Goal: Communication & Community: Answer question/provide support

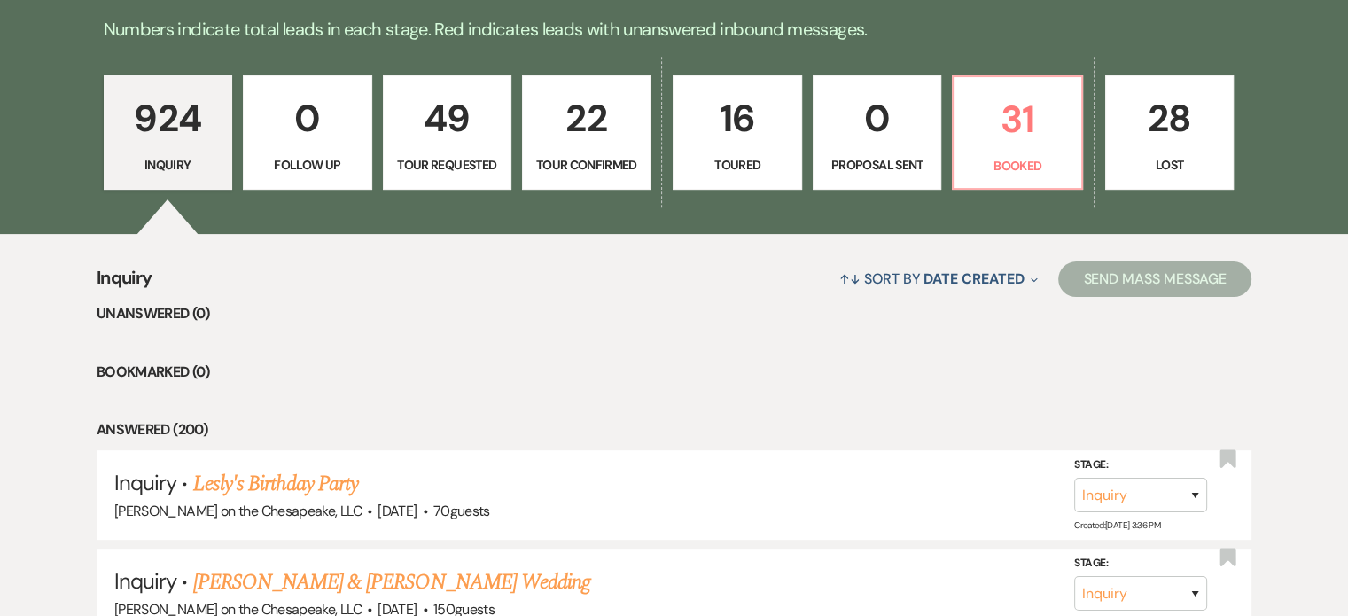
scroll to position [441, 0]
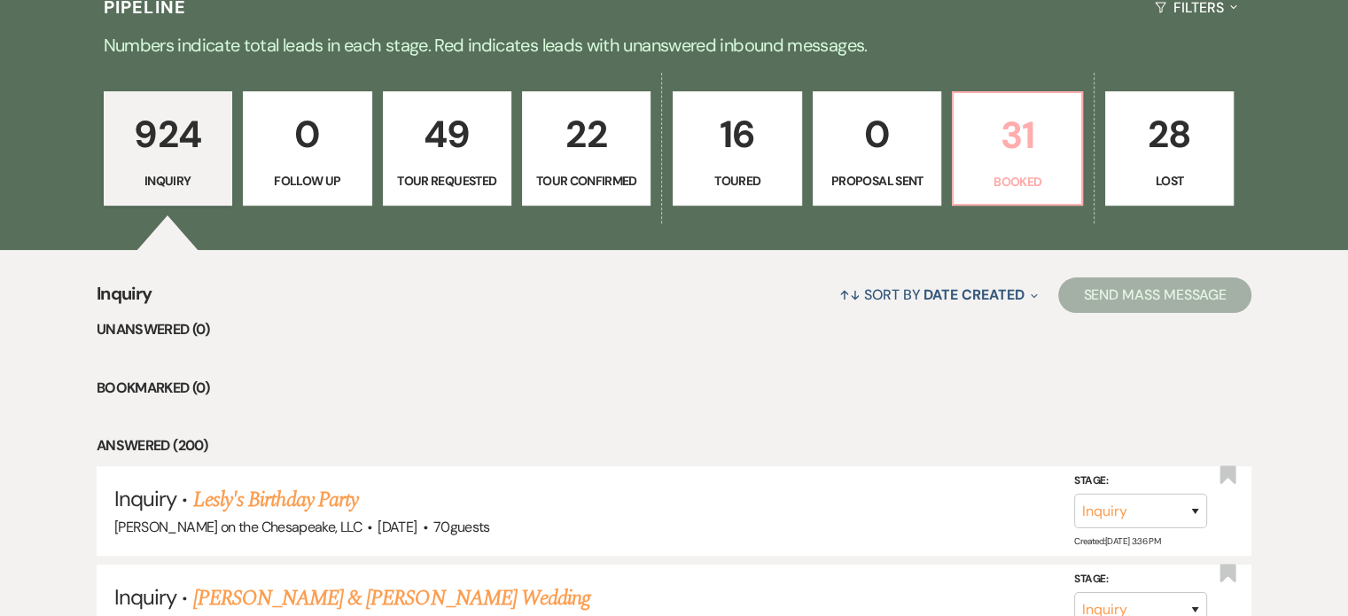
click at [1015, 129] on p "31" at bounding box center [1016, 134] width 105 height 59
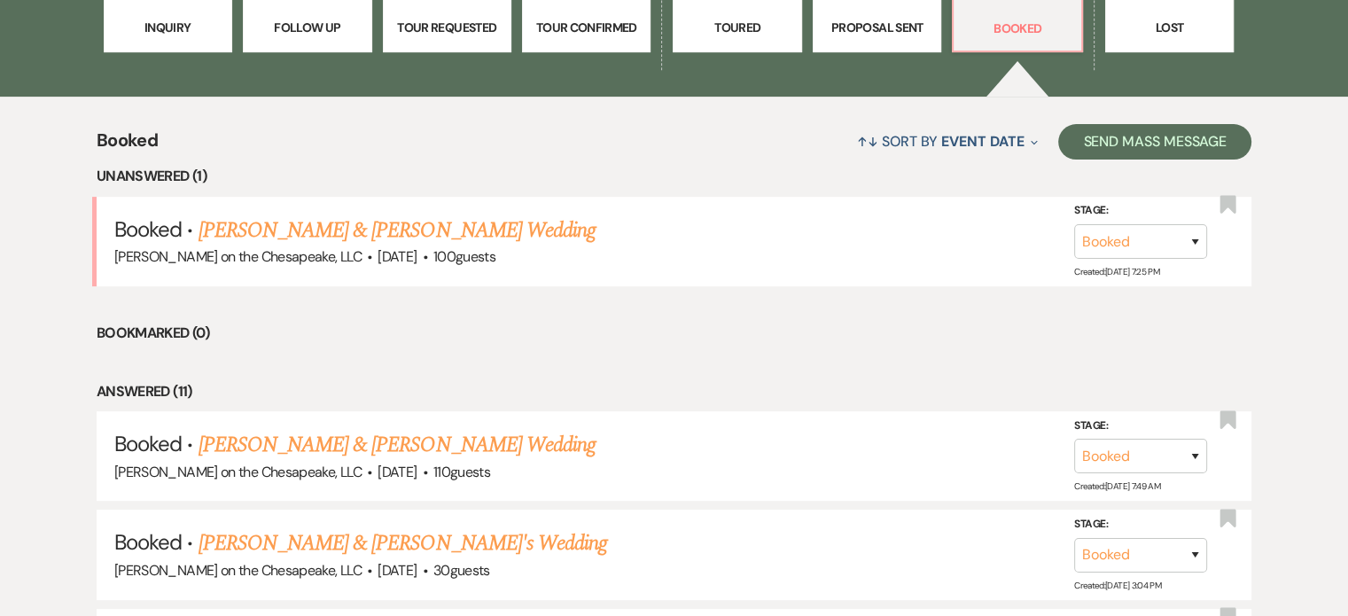
scroll to position [796, 0]
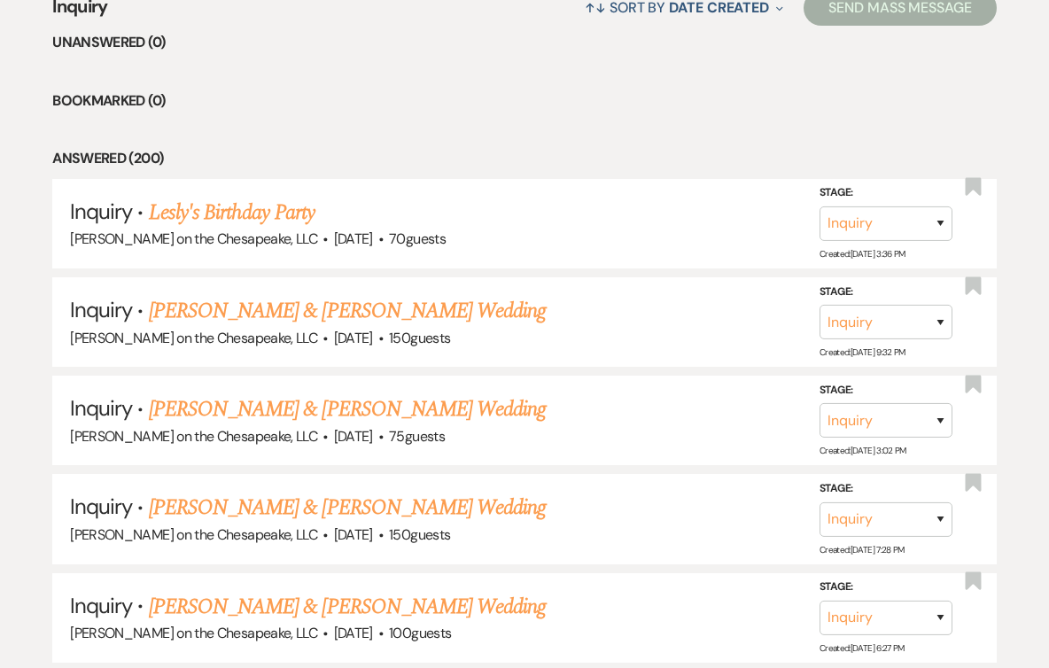
scroll to position [443, 0]
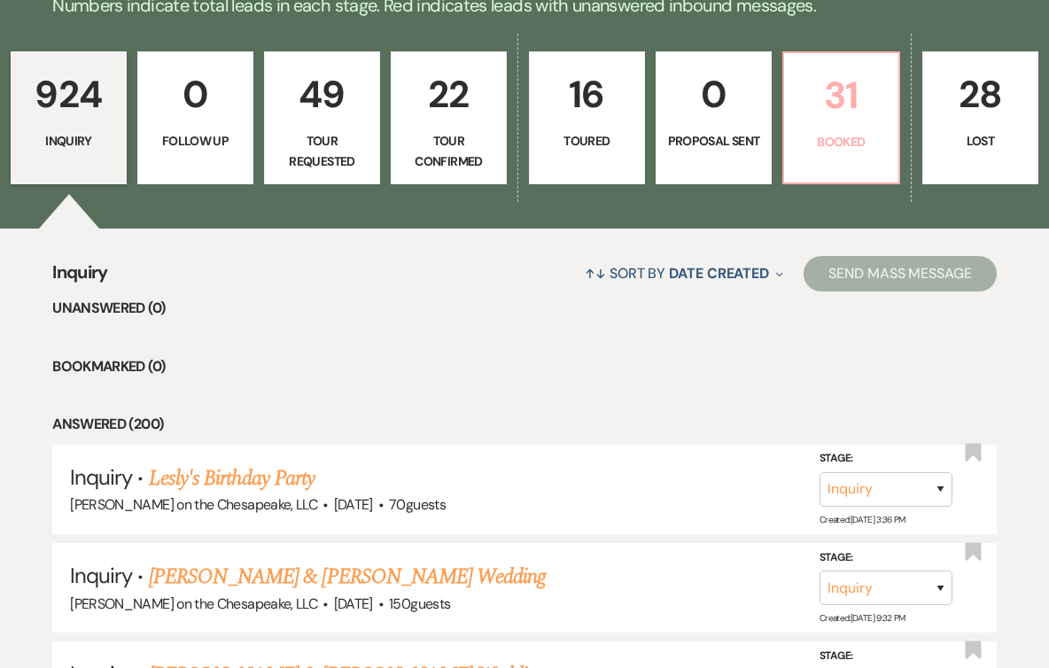
click at [830, 148] on p "Booked" at bounding box center [841, 141] width 93 height 19
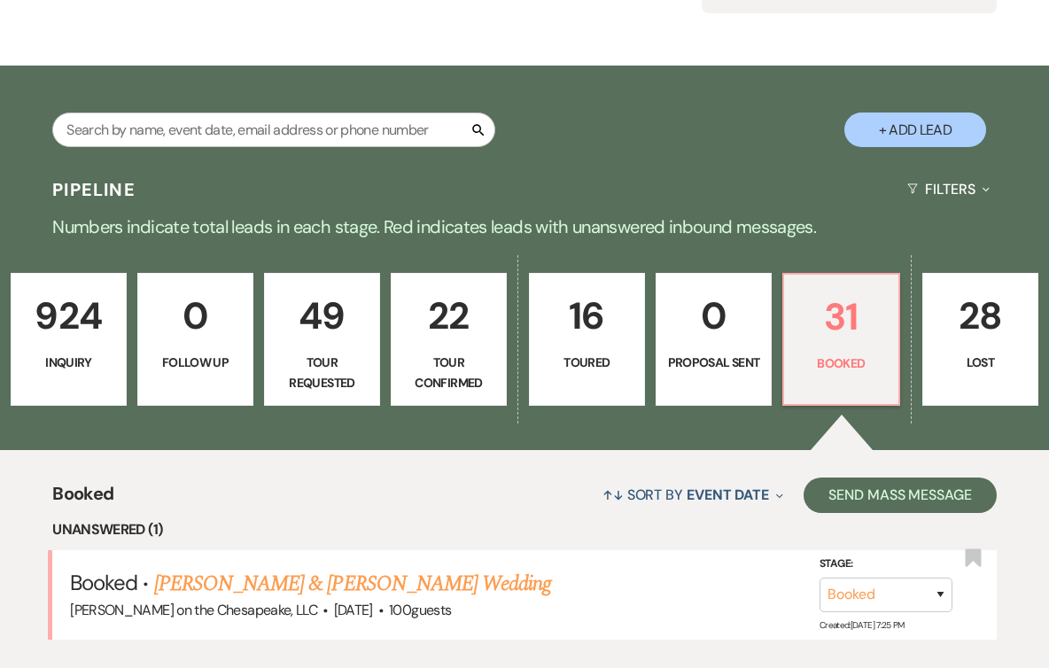
scroll to position [443, 0]
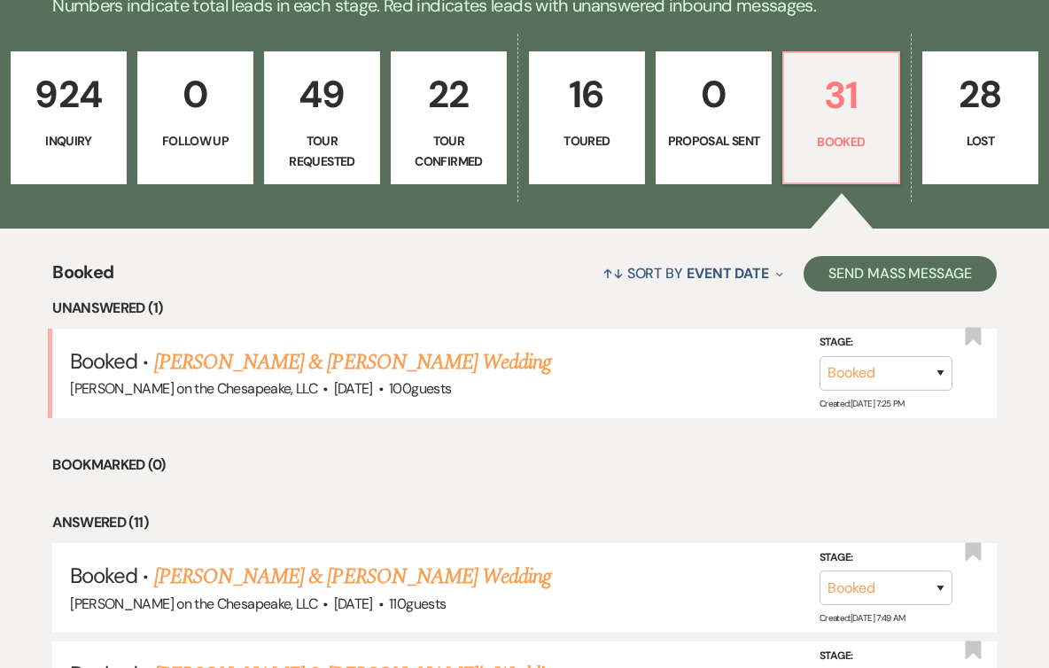
click at [365, 364] on link "[PERSON_NAME] & [PERSON_NAME] Wedding" at bounding box center [352, 362] width 397 height 32
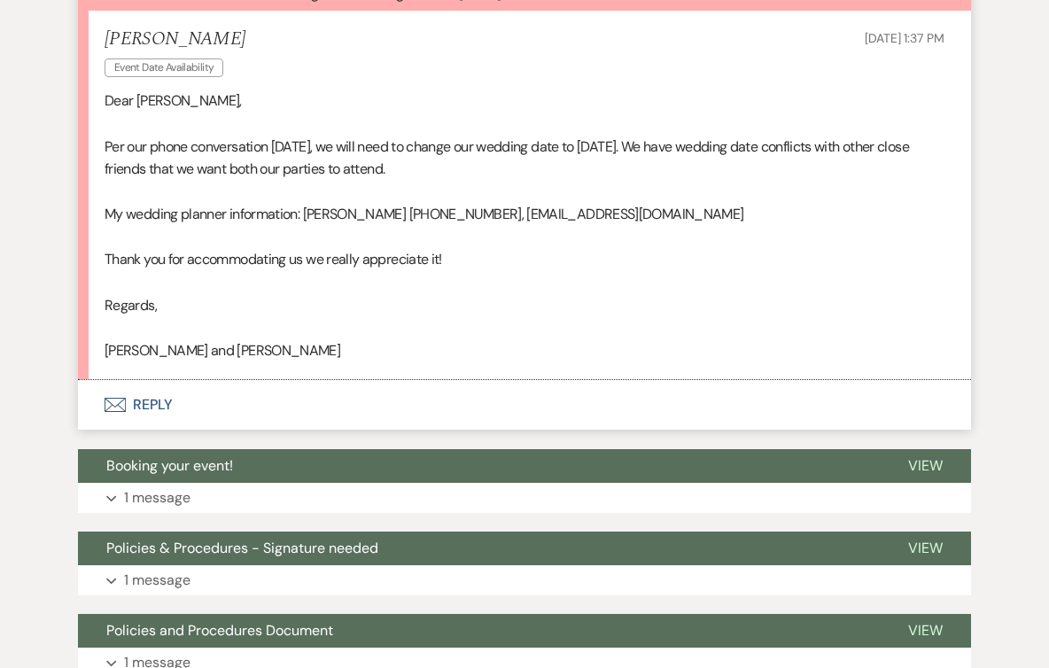
scroll to position [532, 0]
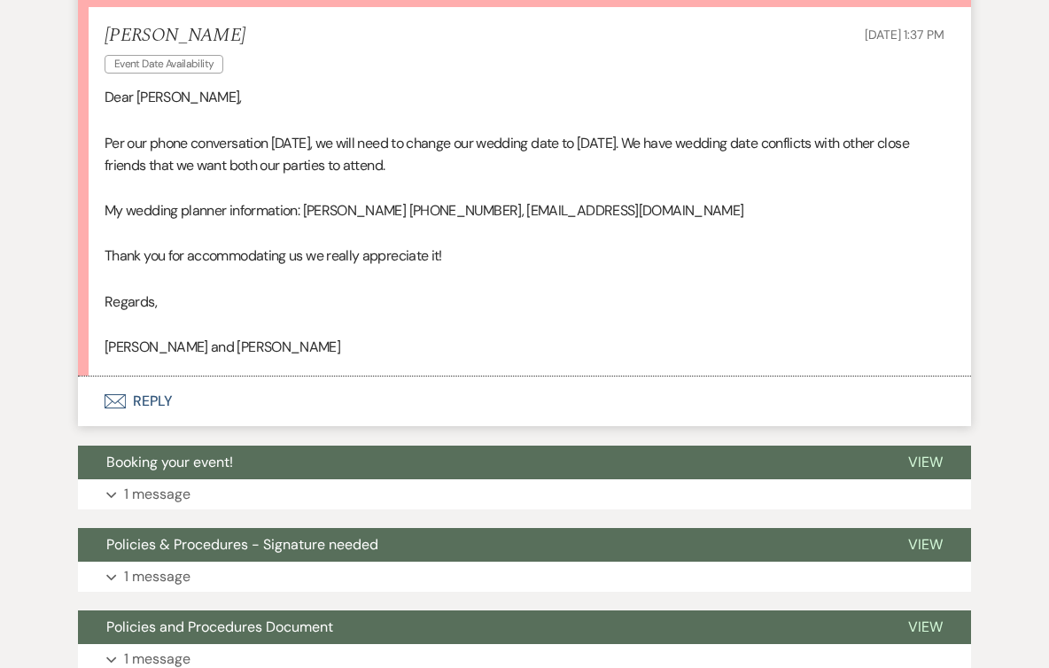
click at [149, 407] on button "Envelope Reply" at bounding box center [524, 402] width 893 height 50
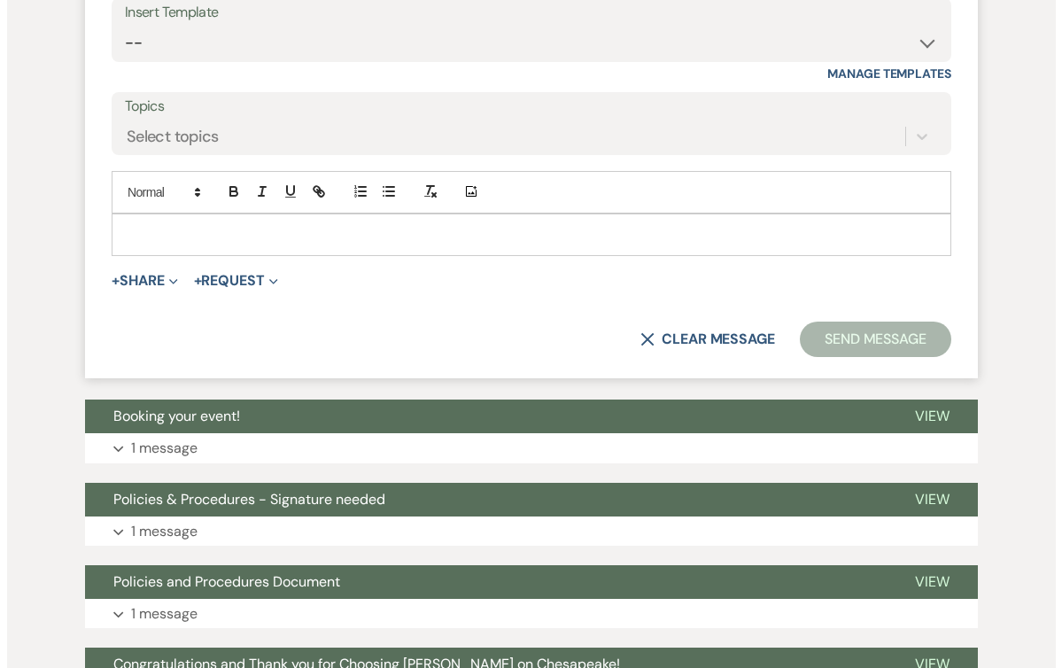
scroll to position [1111, 0]
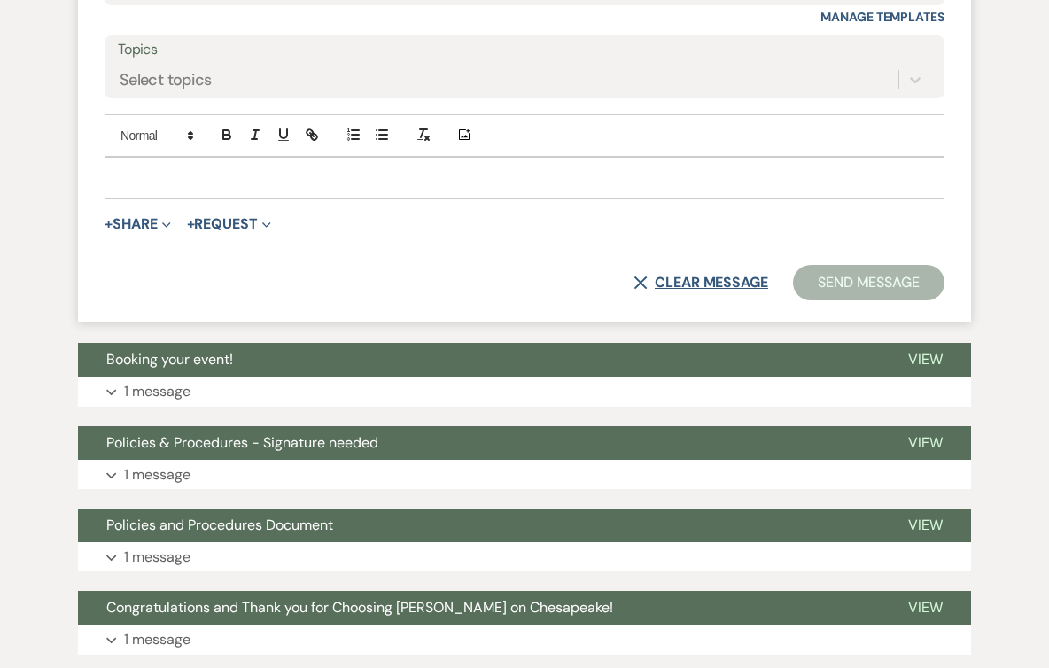
click at [721, 284] on button "X Clear message" at bounding box center [700, 283] width 135 height 14
click at [135, 170] on p at bounding box center [525, 177] width 812 height 19
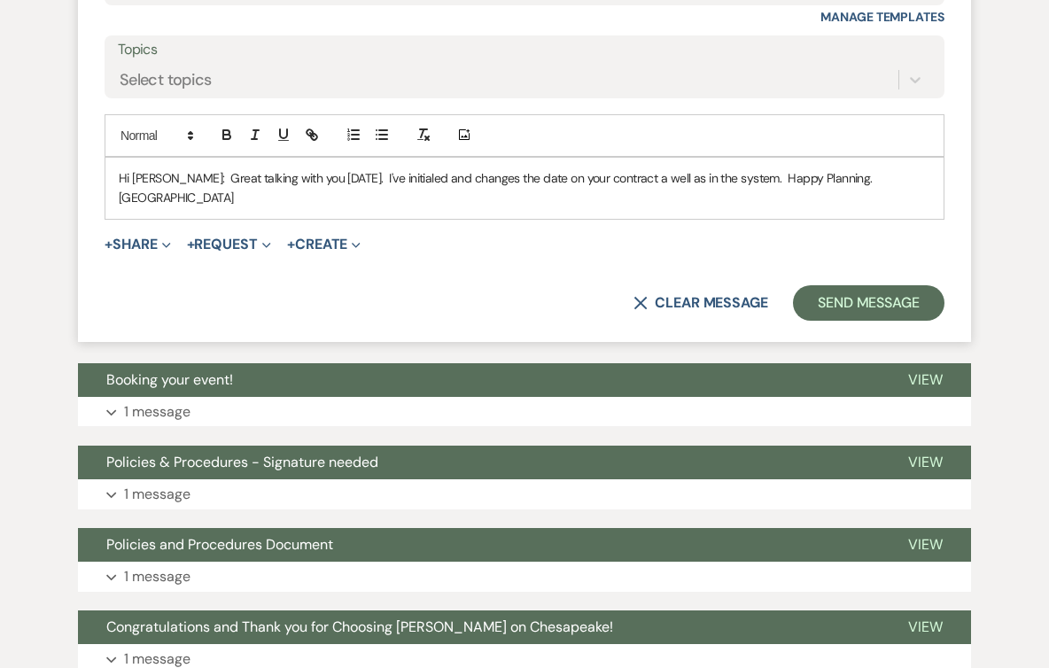
click at [719, 179] on p "Hi Judith: Great talking with you today. I've initialed and changes the date on…" at bounding box center [525, 188] width 812 height 40
click at [167, 243] on use "button" at bounding box center [166, 245] width 8 height 5
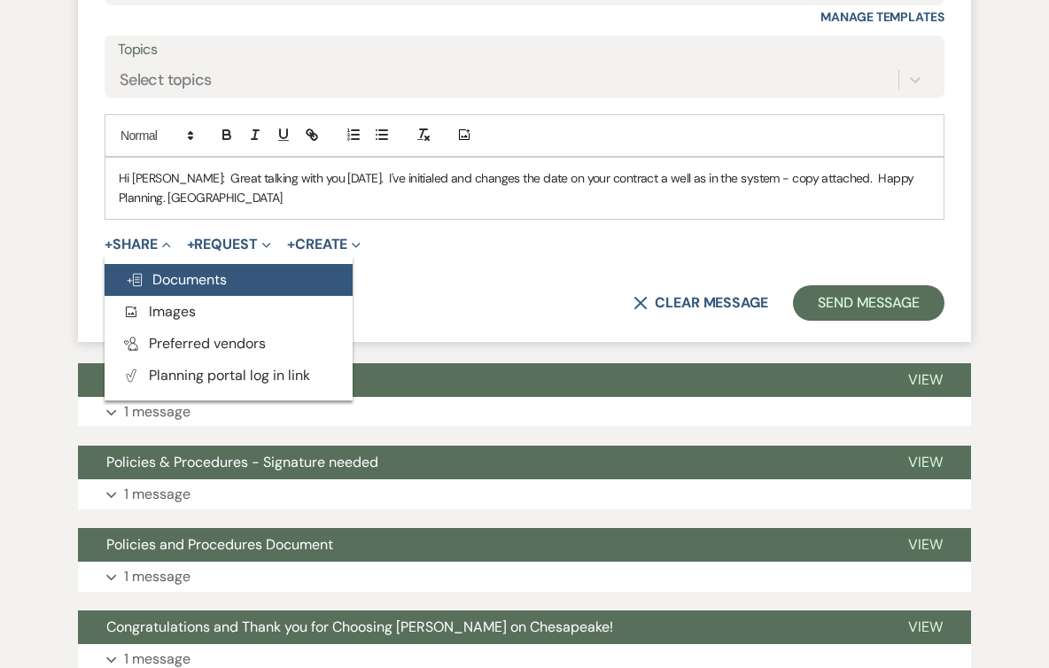
click at [169, 270] on span "Doc Upload Documents" at bounding box center [176, 279] width 101 height 19
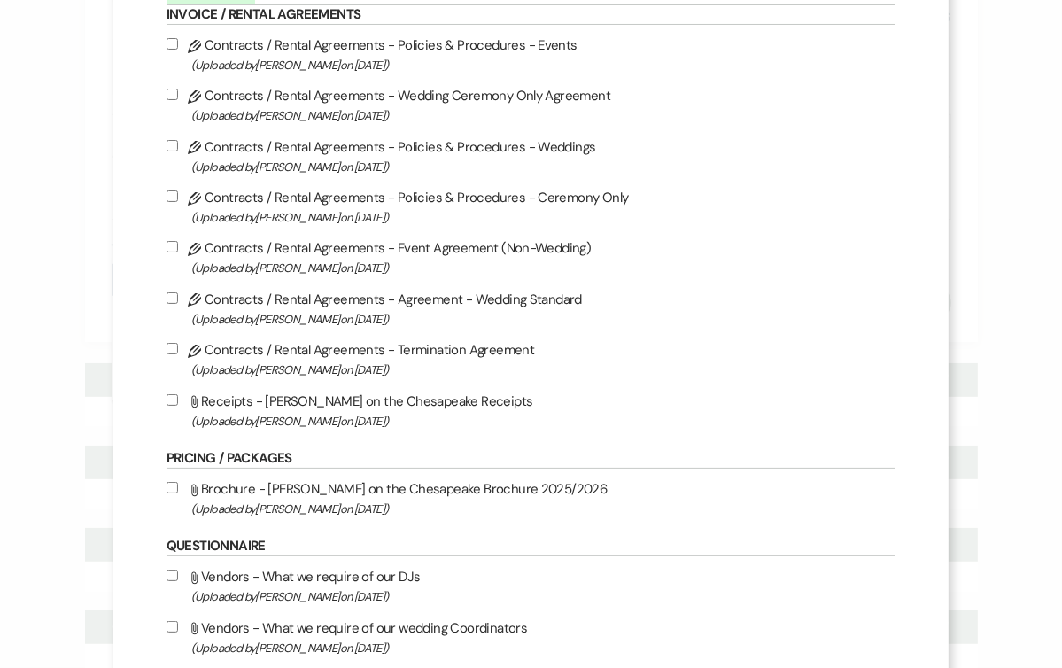
scroll to position [0, 0]
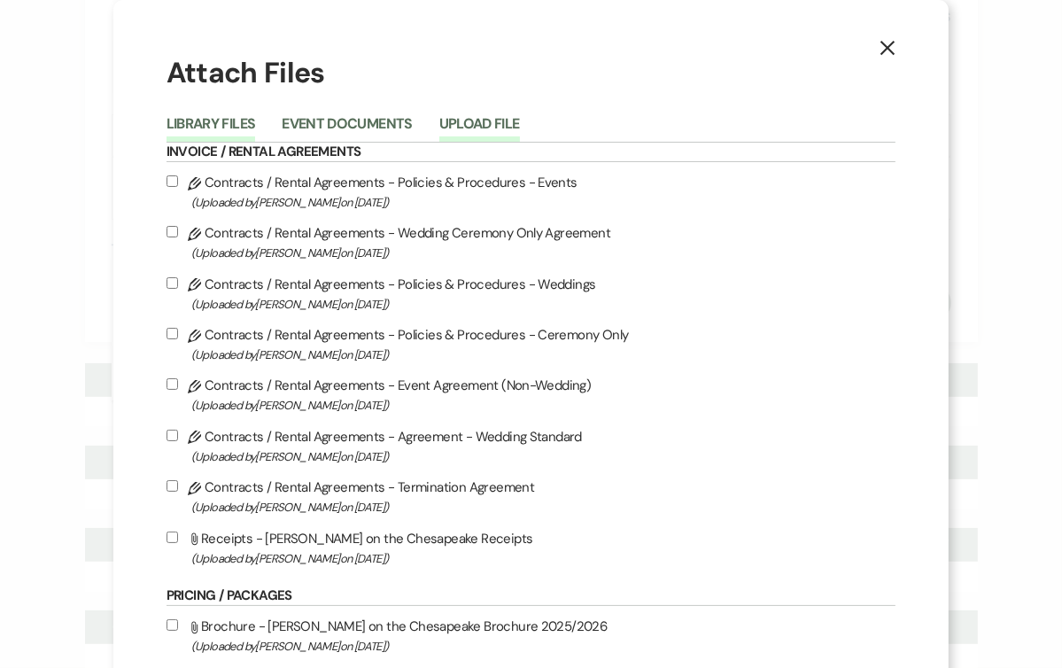
click at [503, 127] on button "Upload File" at bounding box center [479, 129] width 81 height 25
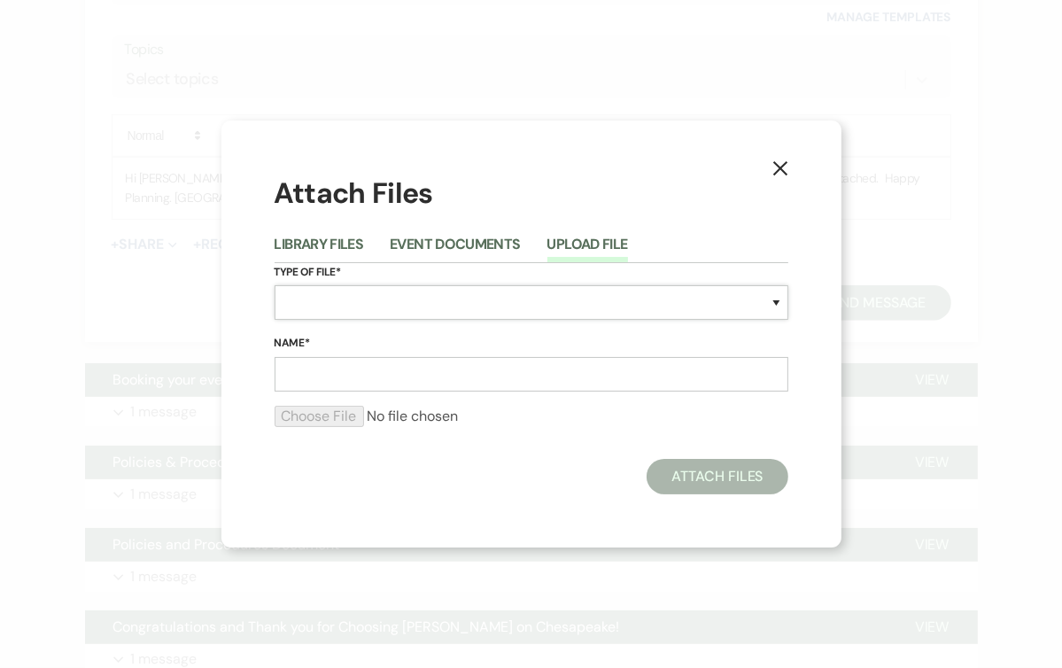
click at [315, 297] on select "Special Event Insurance Vendor Certificate of Insurance Contracts / Rental Agre…" at bounding box center [532, 302] width 514 height 35
click at [275, 285] on select "Special Event Insurance Vendor Certificate of Insurance Contracts / Rental Agre…" at bounding box center [532, 302] width 514 height 35
click at [308, 351] on label "Name*" at bounding box center [532, 343] width 514 height 19
click at [308, 357] on input "Name*" at bounding box center [532, 374] width 514 height 35
click at [305, 373] on input "Name*" at bounding box center [532, 374] width 514 height 35
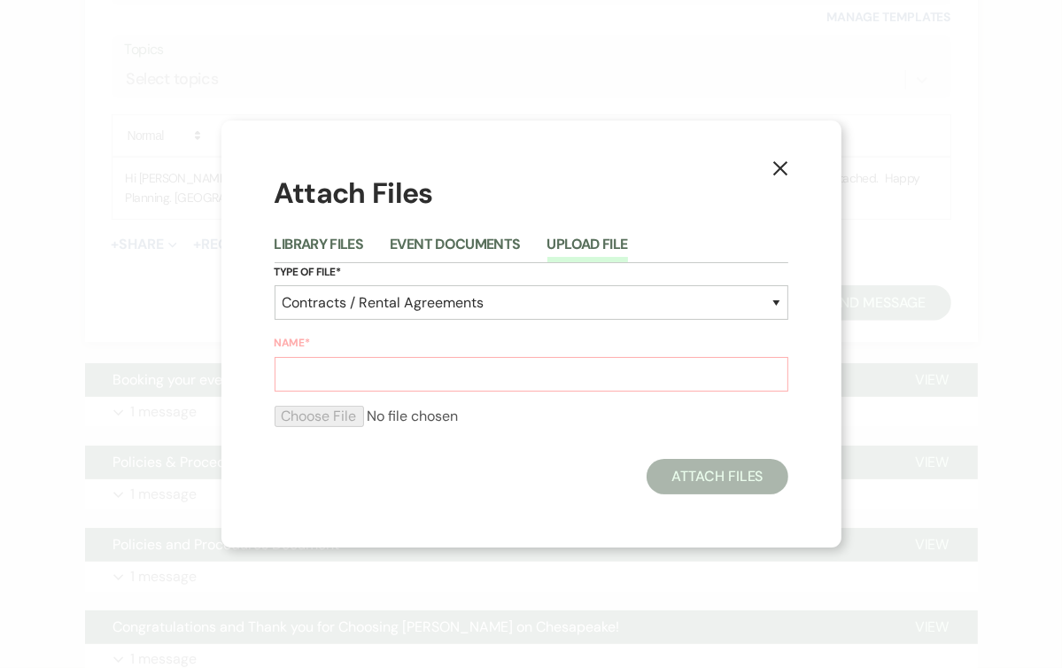
click at [625, 481] on div "Attach Files" at bounding box center [532, 476] width 514 height 35
click at [457, 464] on div "Attach Files" at bounding box center [532, 476] width 514 height 35
click at [709, 376] on input "Name*" at bounding box center [532, 374] width 514 height 35
click at [435, 248] on button "Event Documents" at bounding box center [455, 249] width 130 height 25
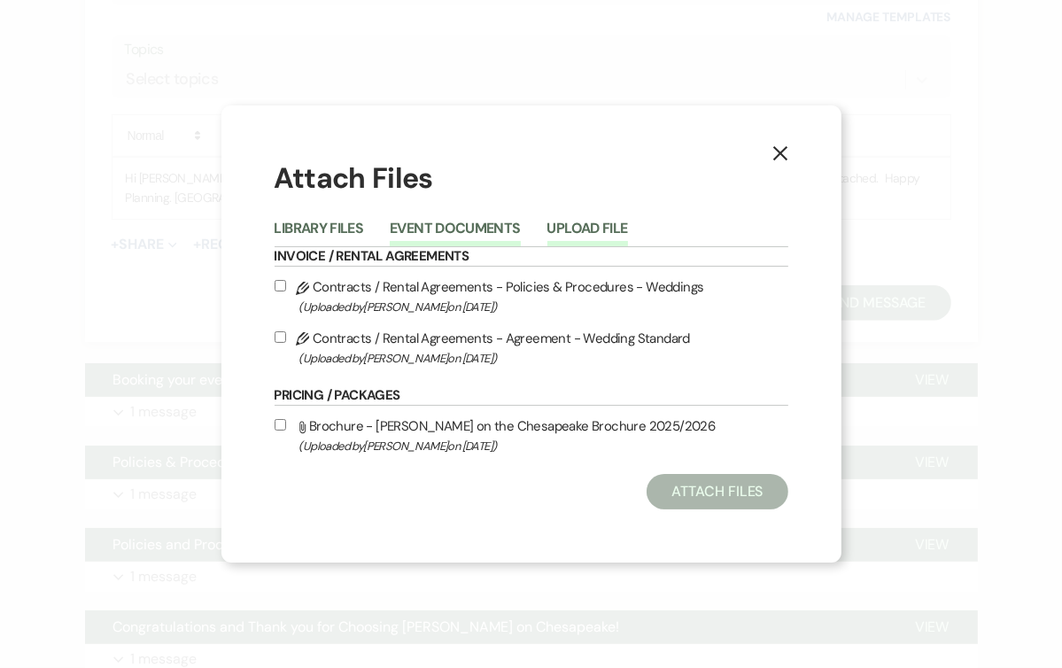
click at [586, 236] on button "Upload File" at bounding box center [588, 233] width 81 height 25
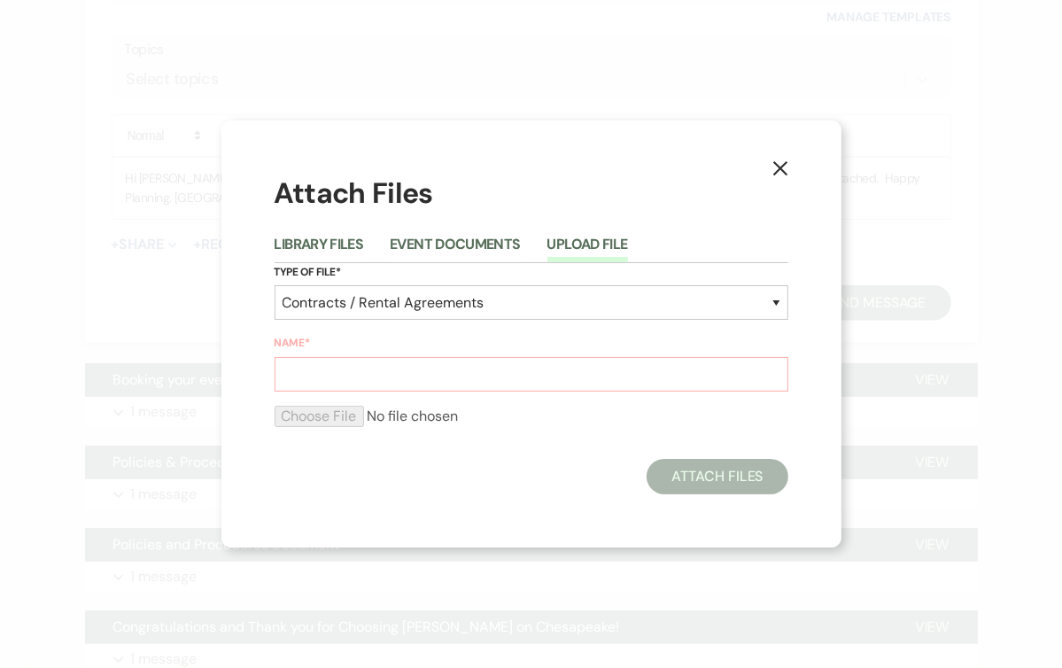
click at [581, 257] on button "Upload File" at bounding box center [588, 249] width 81 height 25
click at [723, 384] on input "Name*" at bounding box center [532, 374] width 514 height 35
click at [304, 243] on button "Library Files" at bounding box center [319, 249] width 89 height 25
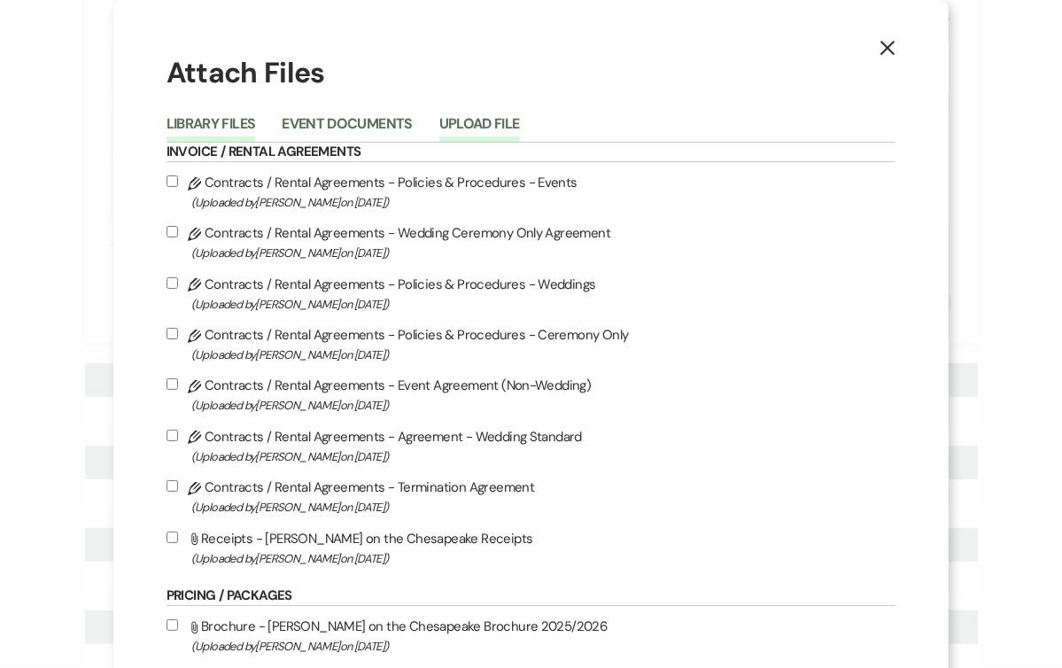
click at [520, 126] on button "Upload File" at bounding box center [479, 129] width 81 height 25
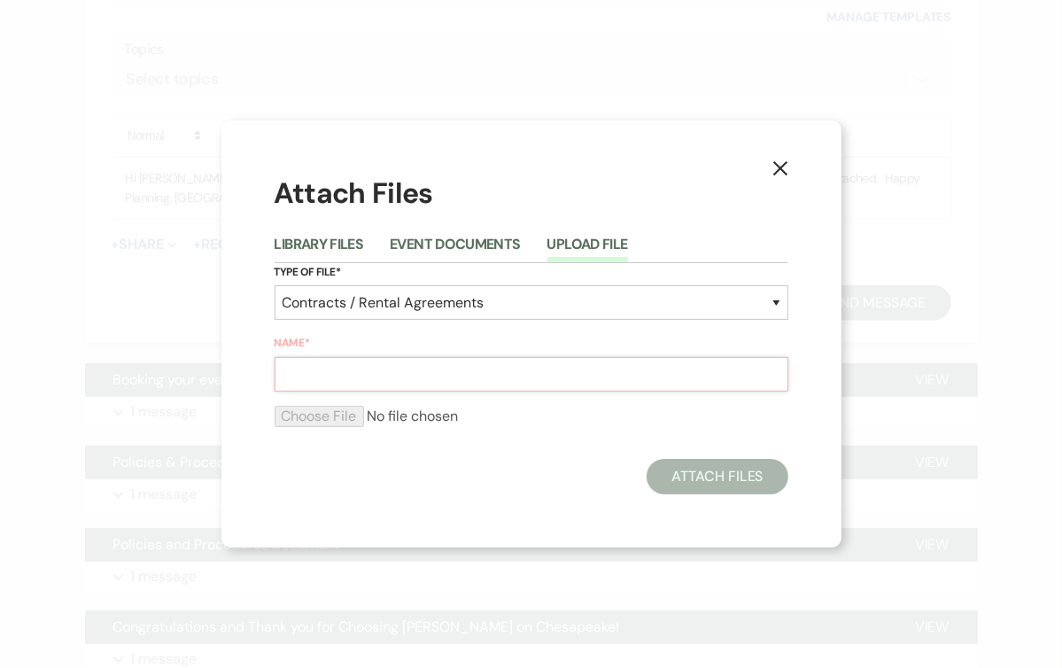
click at [287, 369] on input "Name*" at bounding box center [532, 374] width 514 height 35
click at [776, 298] on select "Special Event Insurance Vendor Certificate of Insurance Contracts / Rental Agre…" at bounding box center [532, 302] width 514 height 35
select select "0"
click at [275, 285] on select "Special Event Insurance Vendor Certificate of Insurance Contracts / Rental Agre…" at bounding box center [532, 302] width 514 height 35
click at [308, 380] on input "Name*" at bounding box center [532, 374] width 514 height 35
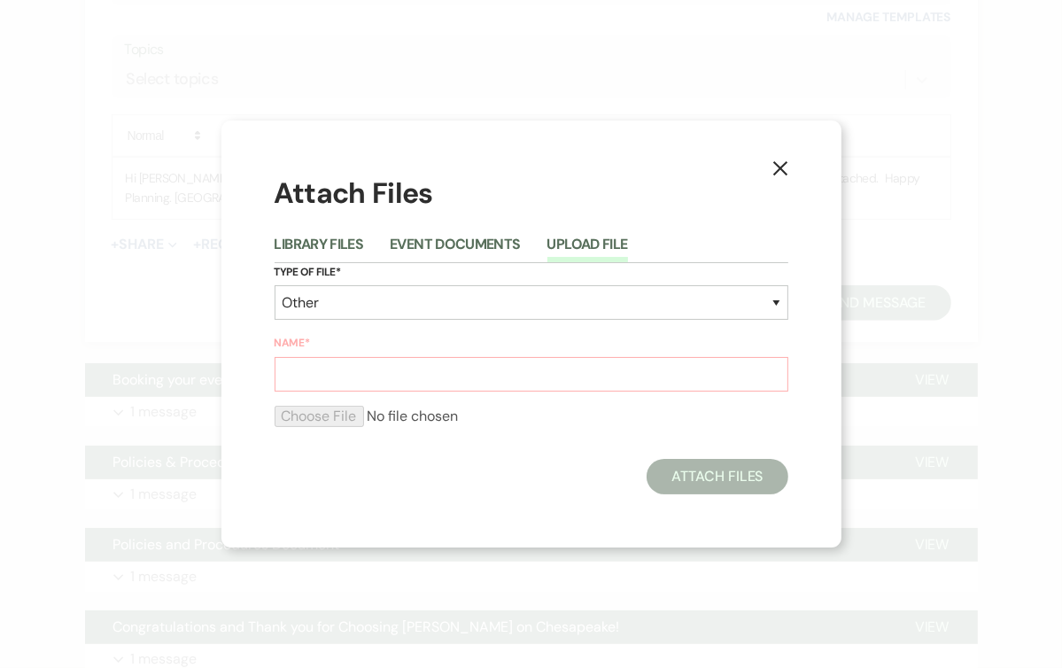
click at [783, 162] on icon "X" at bounding box center [781, 168] width 16 height 16
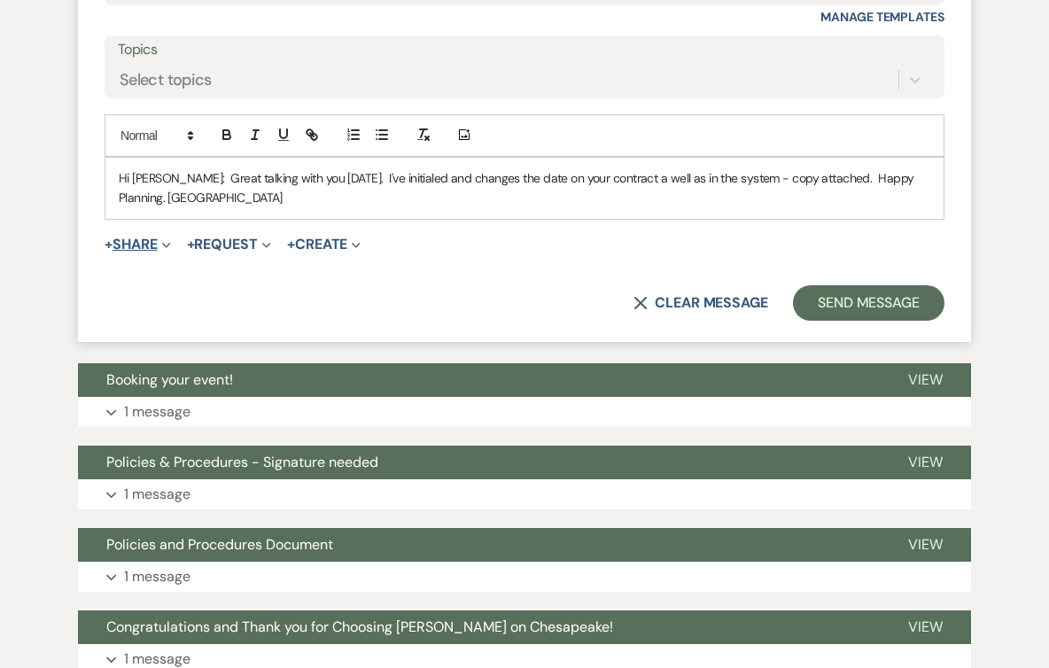
click at [165, 235] on span "Expand" at bounding box center [164, 244] width 13 height 19
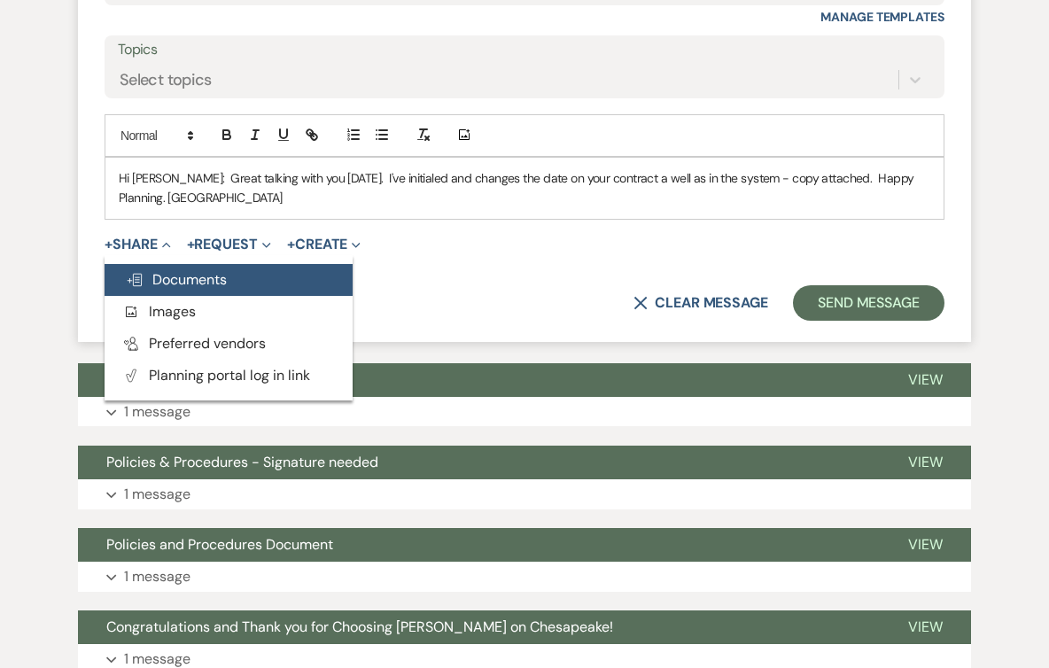
click at [186, 270] on span "Doc Upload Documents" at bounding box center [176, 279] width 101 height 19
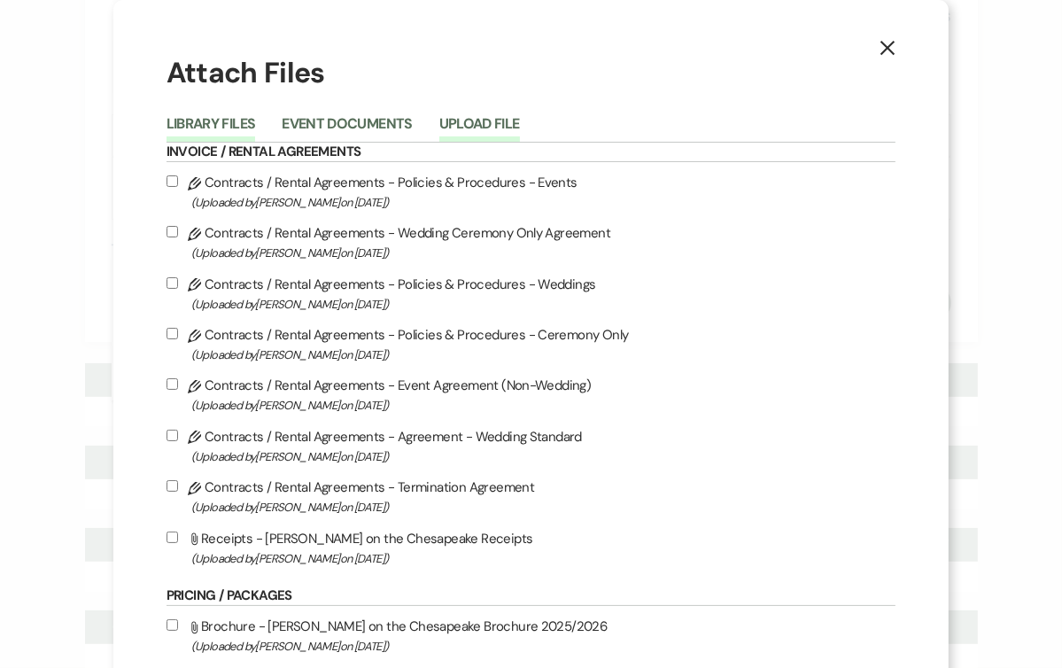
click at [514, 121] on button "Upload File" at bounding box center [479, 129] width 81 height 25
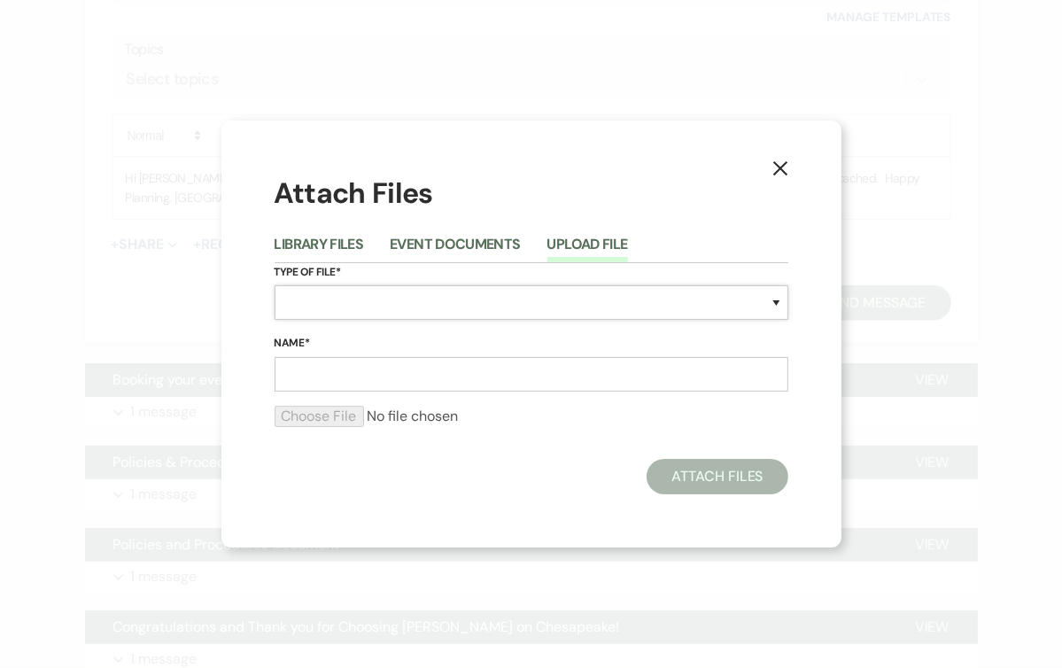
click at [299, 293] on select "Special Event Insurance Vendor Certificate of Insurance Contracts / Rental Agre…" at bounding box center [532, 302] width 514 height 35
click at [304, 376] on input "Name*" at bounding box center [532, 374] width 514 height 35
click at [777, 169] on icon "X" at bounding box center [781, 168] width 16 height 16
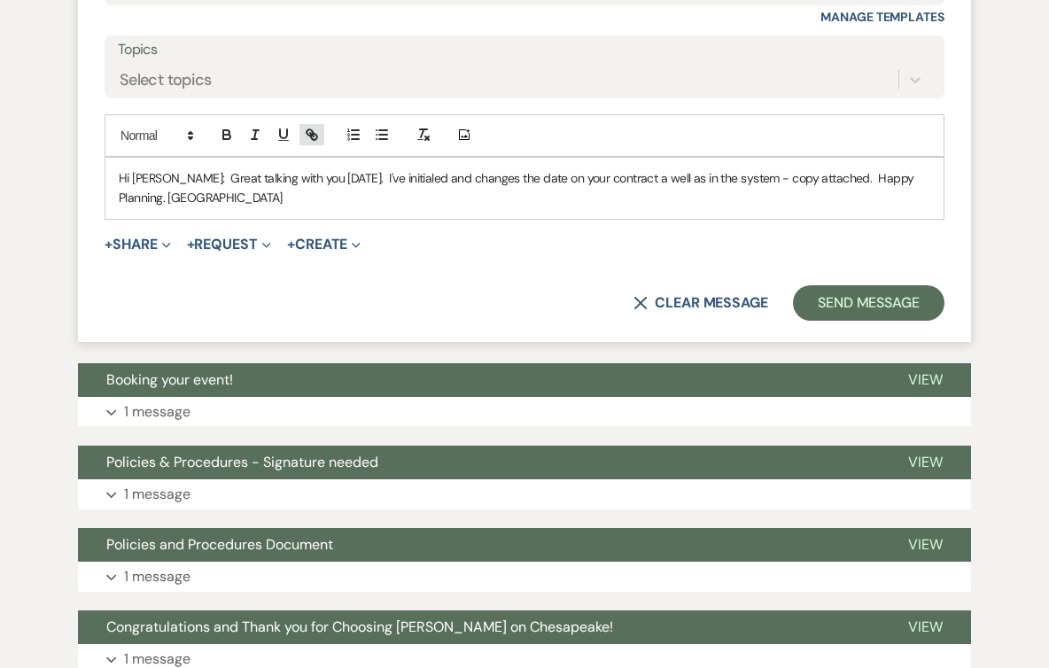
click at [313, 130] on icon "button" at bounding box center [310, 132] width 6 height 6
click at [311, 129] on icon "button" at bounding box center [310, 132] width 6 height 6
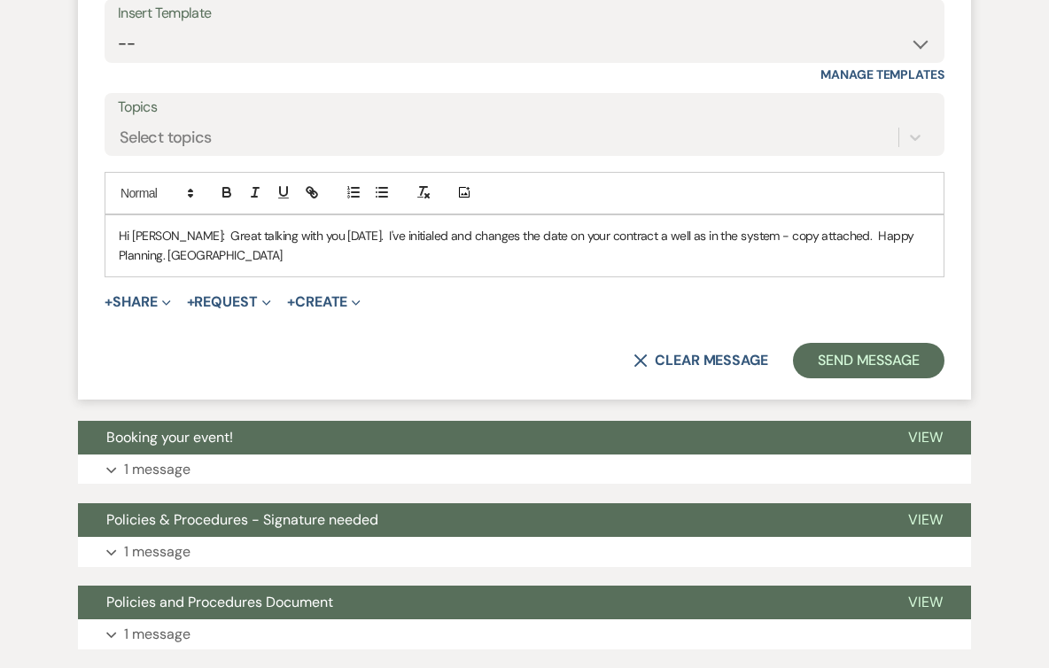
scroll to position [1111, 0]
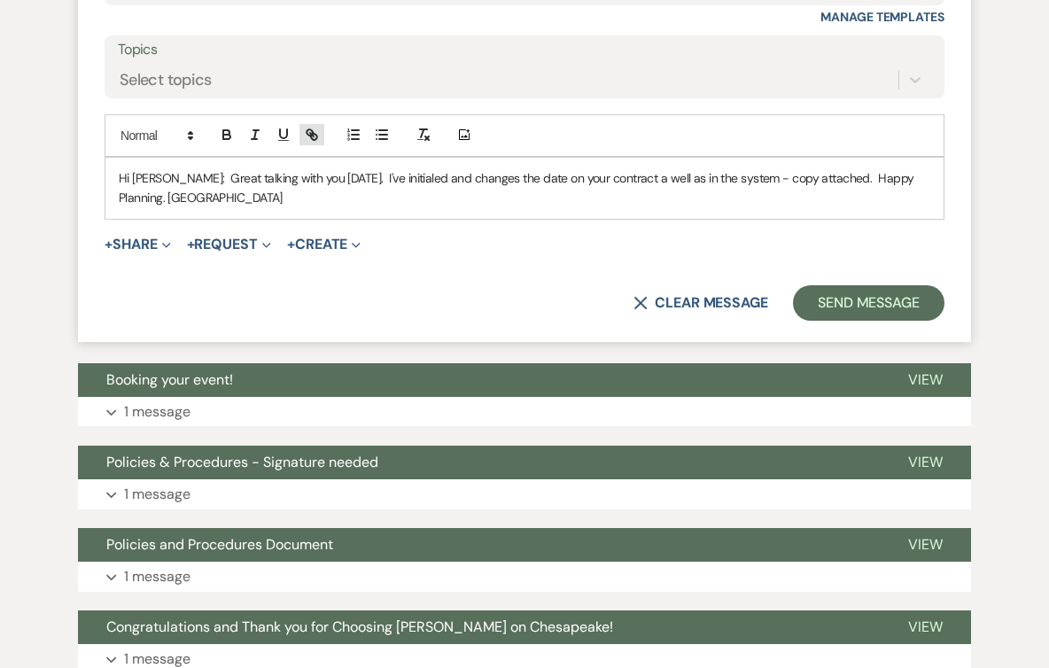
click at [314, 129] on icon "button" at bounding box center [312, 135] width 16 height 16
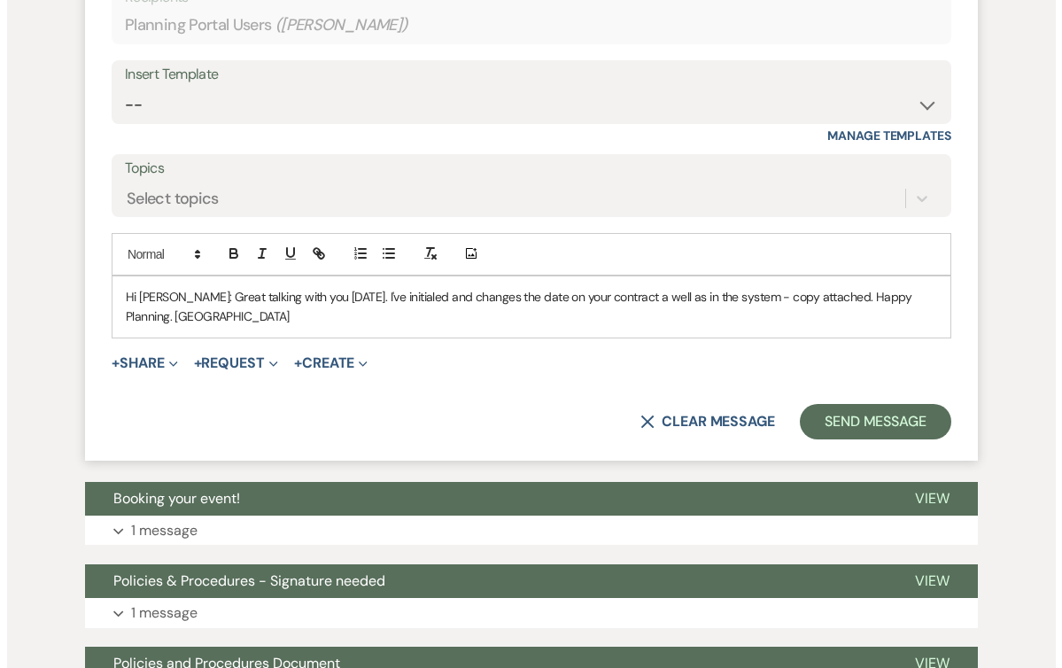
scroll to position [1016, 0]
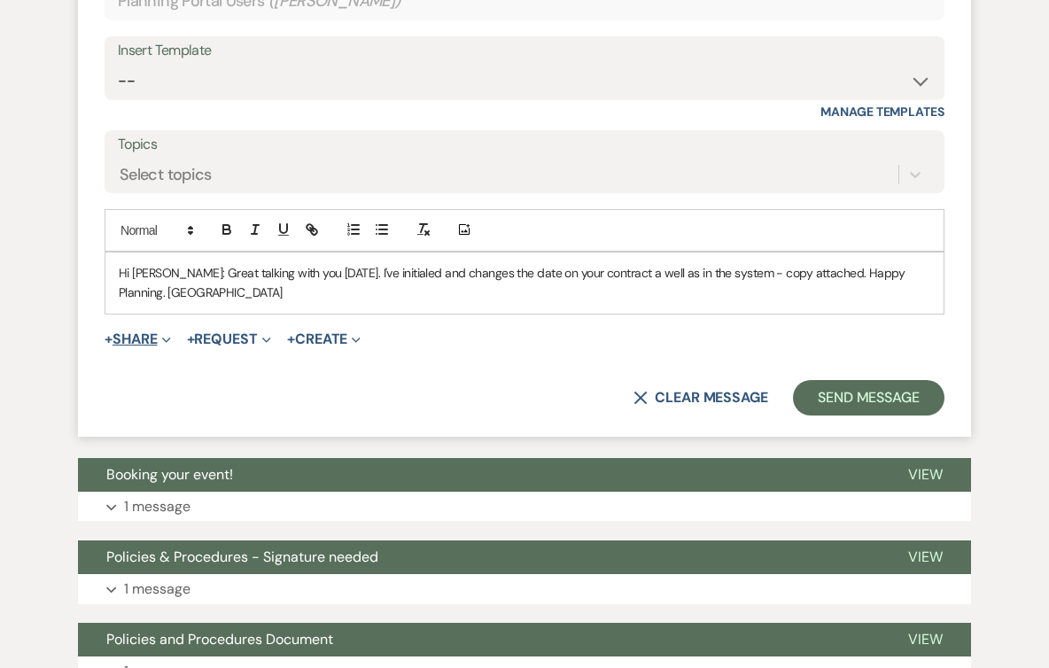
click at [143, 332] on button "+ Share Expand" at bounding box center [138, 339] width 66 height 14
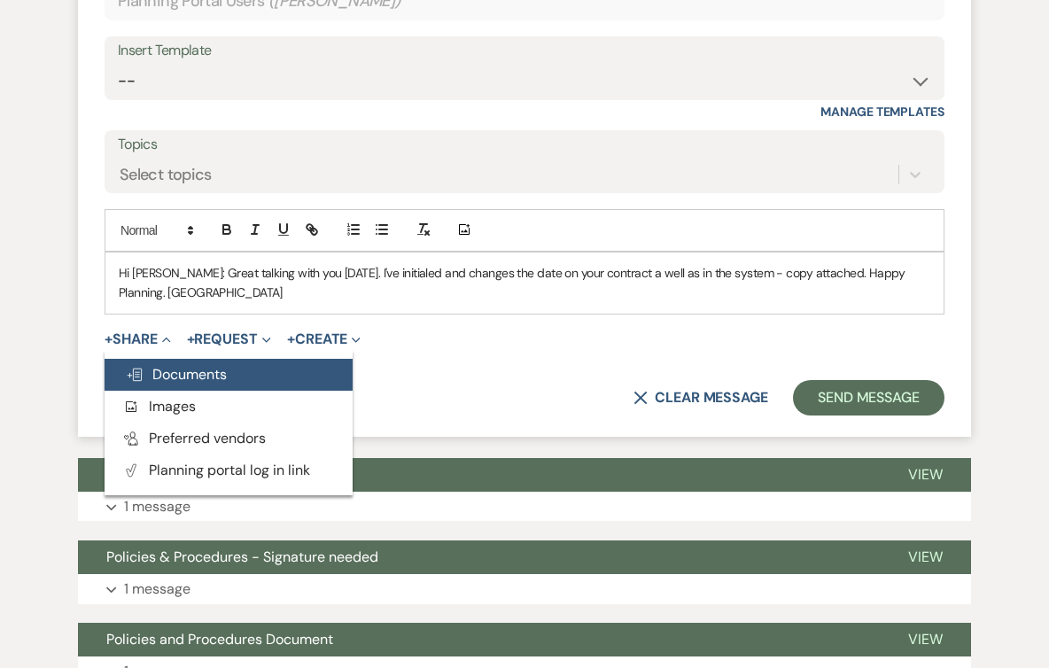
click at [132, 368] on icon "Doc Upload" at bounding box center [135, 375] width 18 height 14
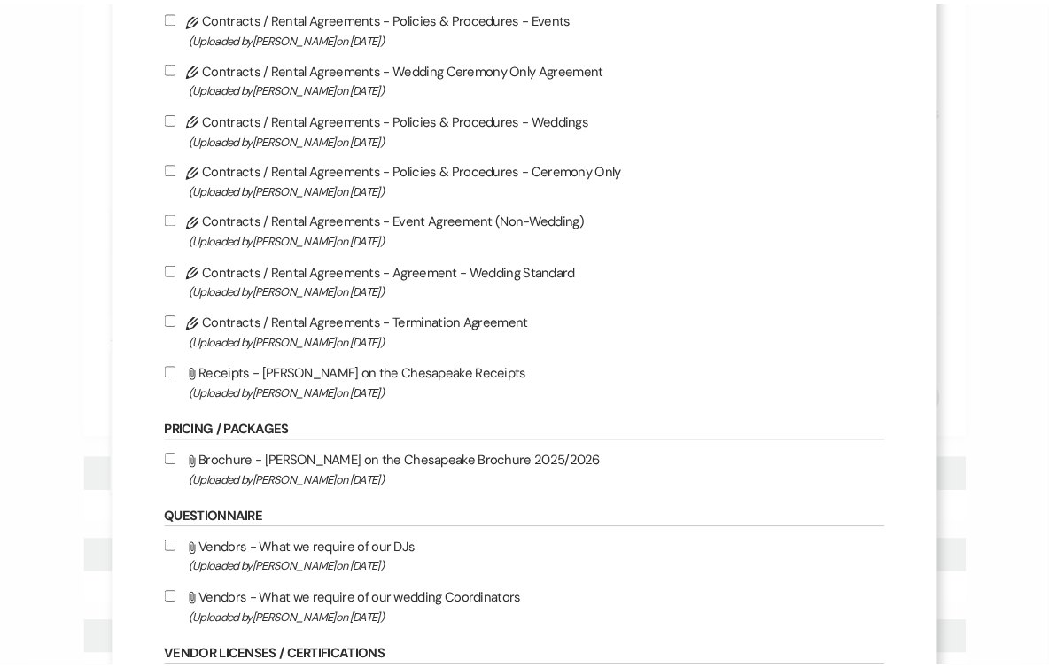
scroll to position [0, 0]
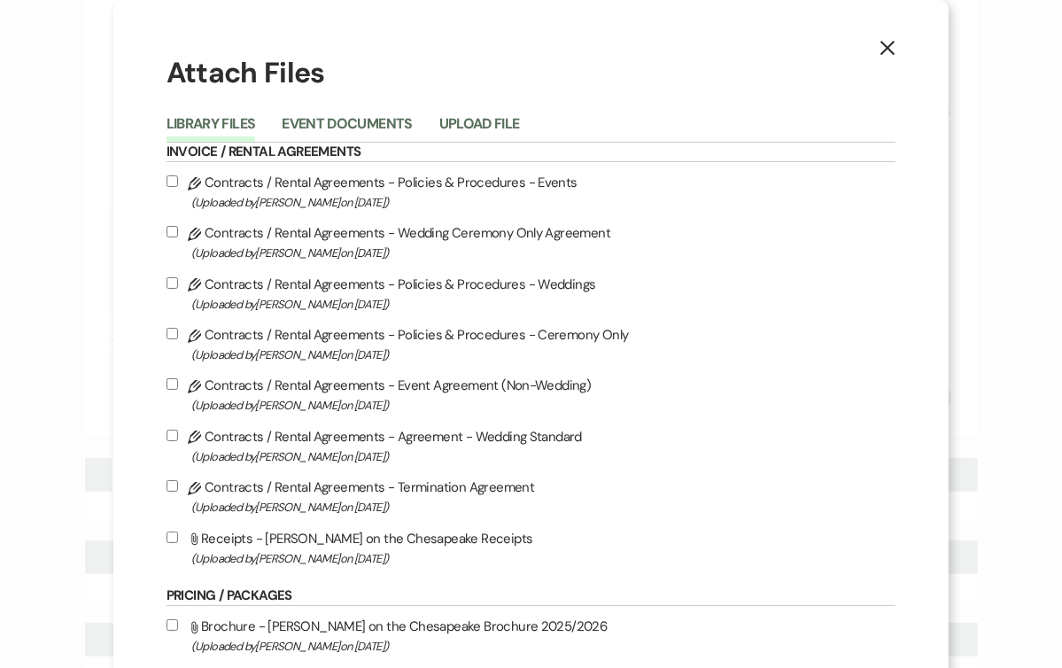
click at [881, 45] on use "button" at bounding box center [888, 48] width 14 height 14
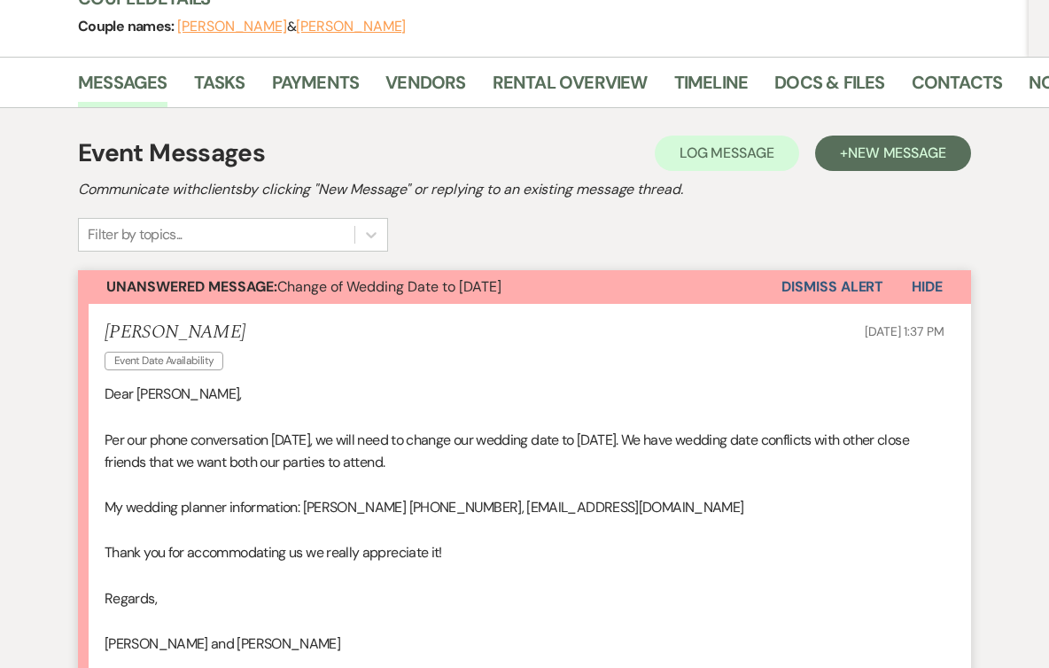
scroll to position [219, 0]
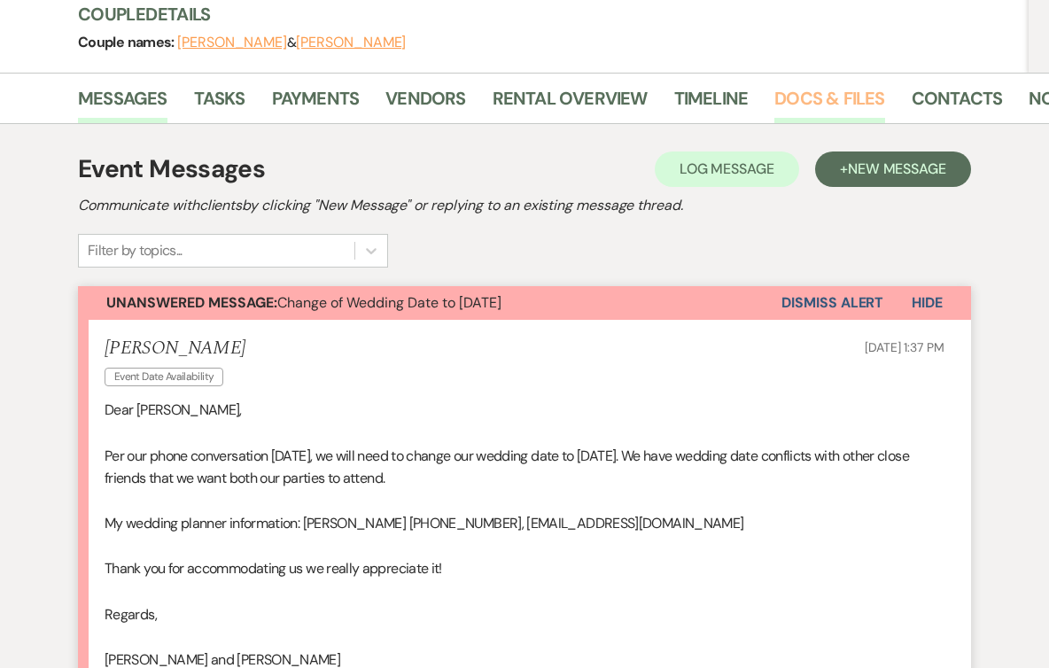
click at [796, 101] on link "Docs & Files" at bounding box center [829, 103] width 110 height 39
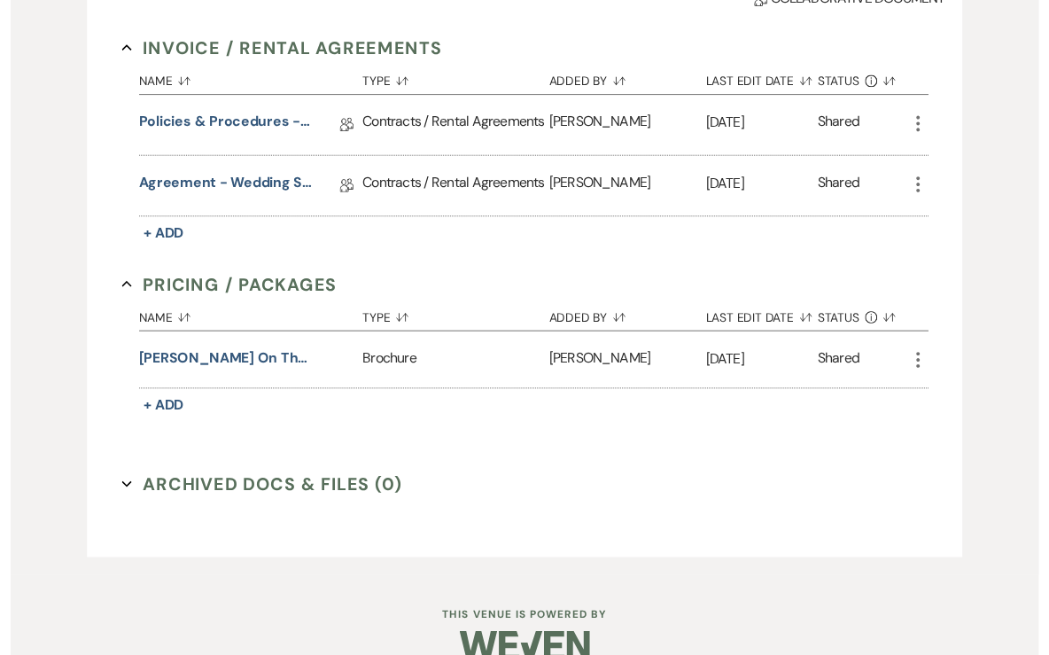
scroll to position [507, 0]
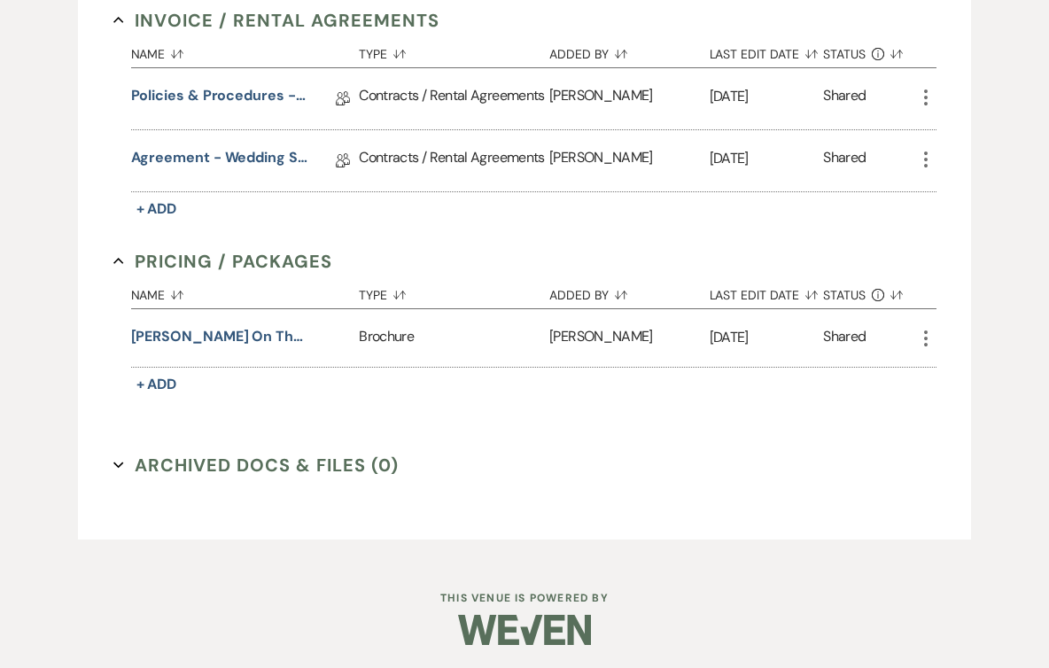
click at [927, 155] on icon "More" at bounding box center [925, 159] width 21 height 21
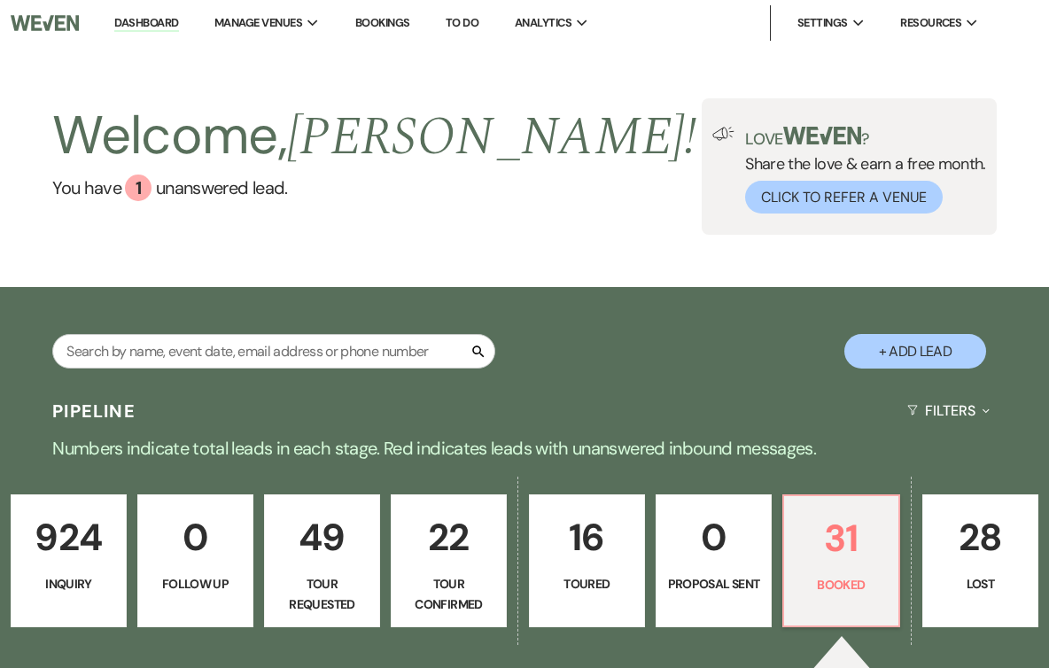
scroll to position [620, 0]
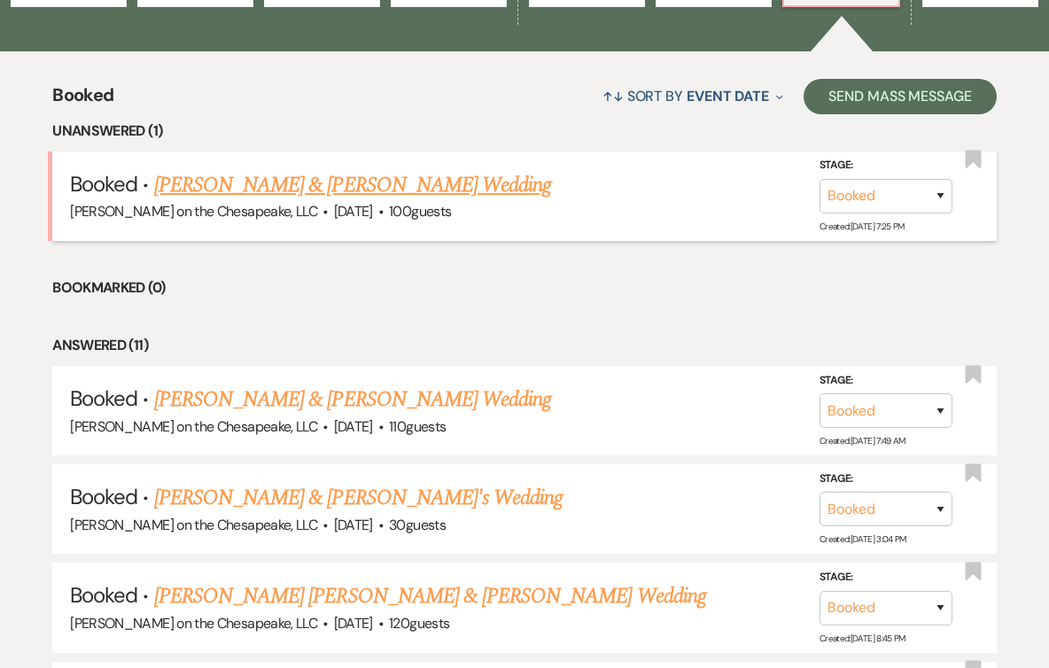
click at [366, 183] on link "[PERSON_NAME] & [PERSON_NAME] Wedding" at bounding box center [352, 185] width 397 height 32
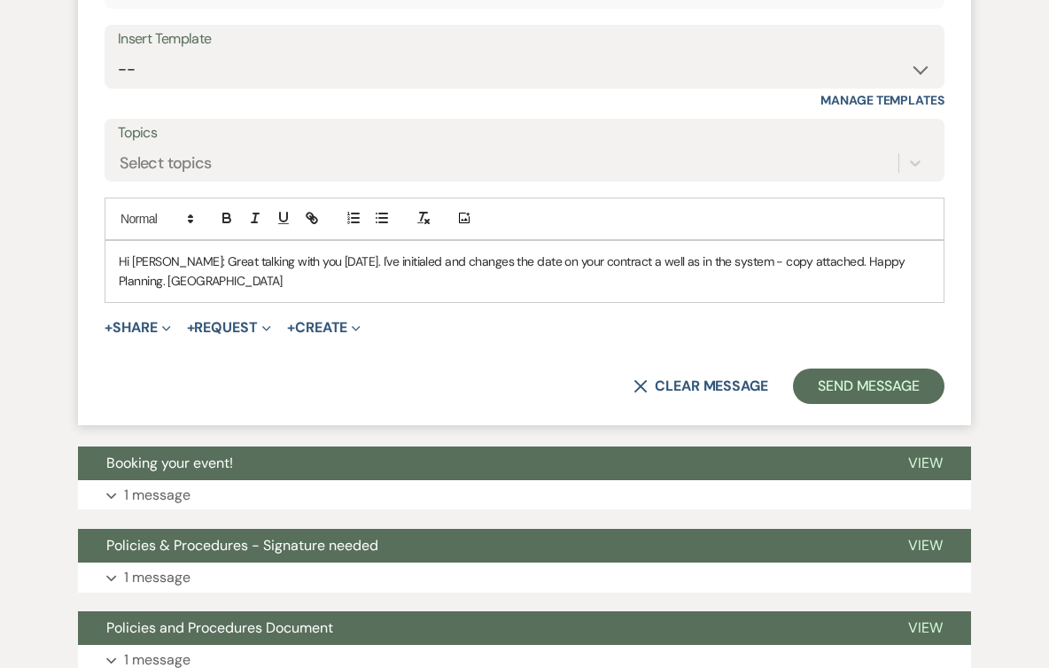
scroll to position [1101, 0]
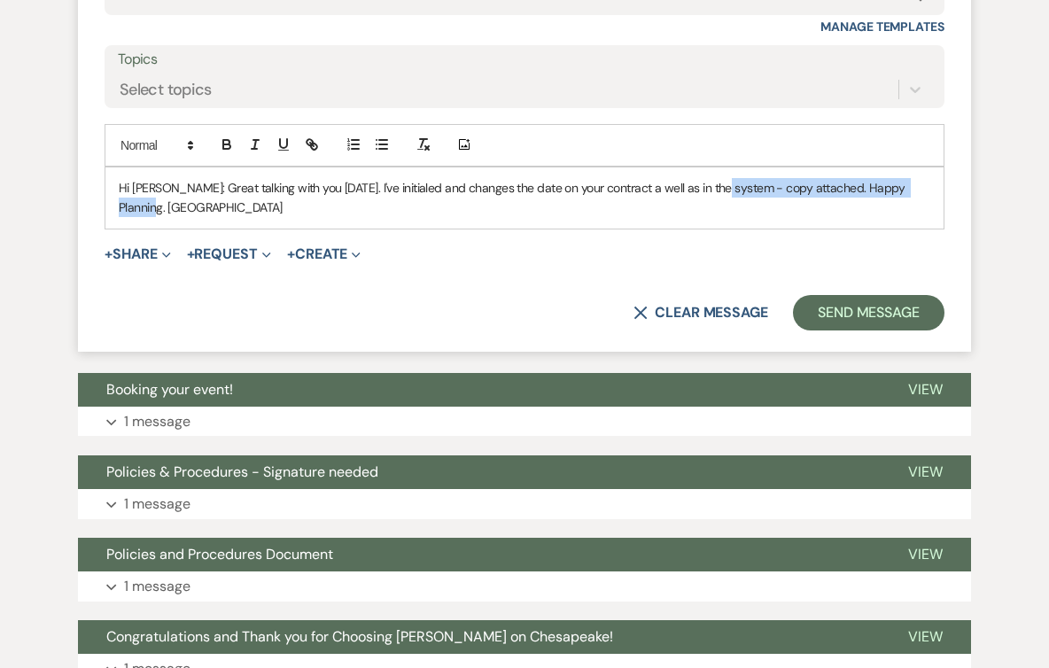
drag, startPoint x: 920, startPoint y: 186, endPoint x: 712, endPoint y: 183, distance: 207.3
click at [712, 183] on p "Hi Judith: Great talking with you today. I've initialed and changes the date on…" at bounding box center [525, 198] width 812 height 40
click at [450, 187] on p "Hi Judith: Great talking with you today. I've initialed and changes the date on…" at bounding box center [525, 198] width 812 height 40
click at [719, 188] on p "Hi Judith: Great talking with you today. I've initialed and changed the date on…" at bounding box center [525, 198] width 812 height 40
drag, startPoint x: 716, startPoint y: 186, endPoint x: 657, endPoint y: 230, distance: 73.4
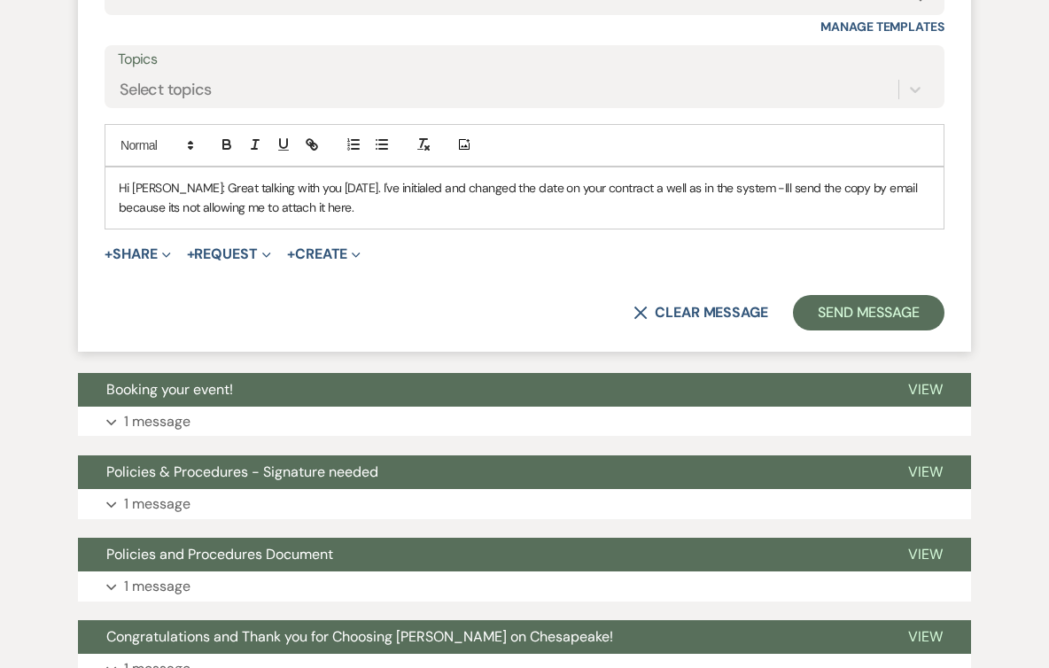
click at [657, 230] on form "Reply X Draft saved! Recipients* Planning Portal Users ( Judith Jay ) Insert Te…" at bounding box center [524, 79] width 893 height 544
click at [722, 183] on p "Hi Judith: Great talking with you today. I've initialed and changed the date on…" at bounding box center [525, 198] width 812 height 40
click at [871, 311] on button "Send Message" at bounding box center [869, 312] width 152 height 35
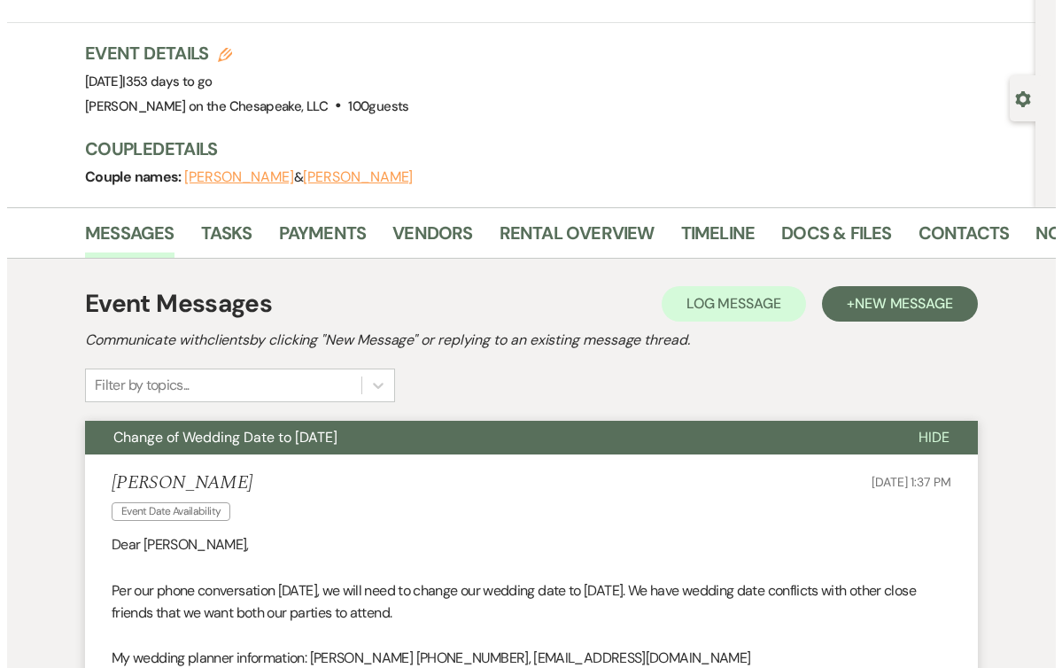
scroll to position [0, 0]
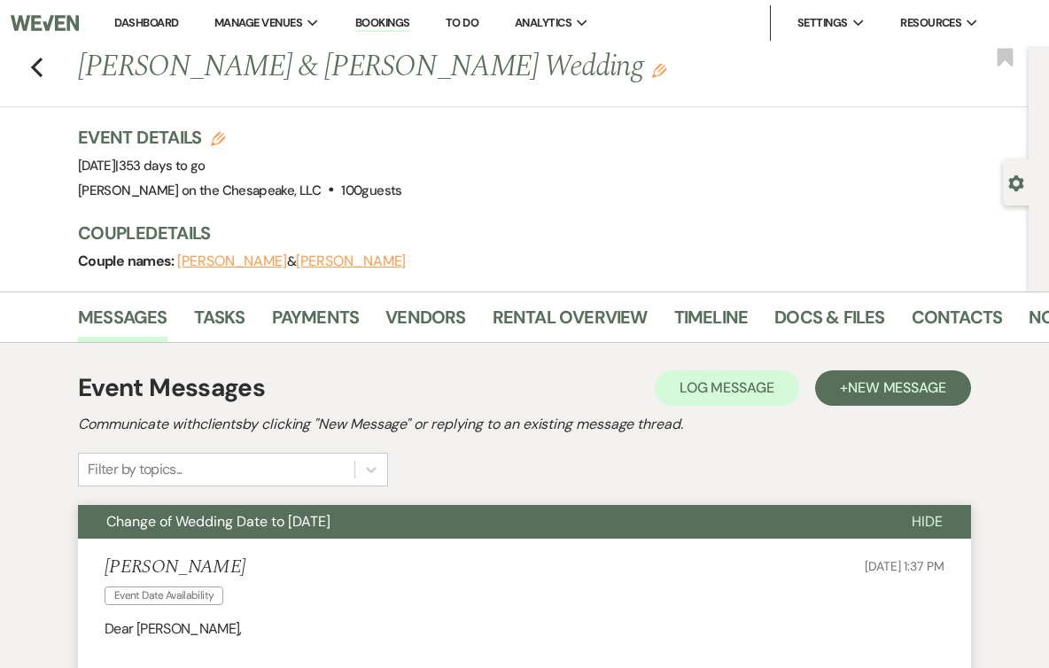
click at [322, 265] on button "Judith Jay" at bounding box center [351, 261] width 110 height 14
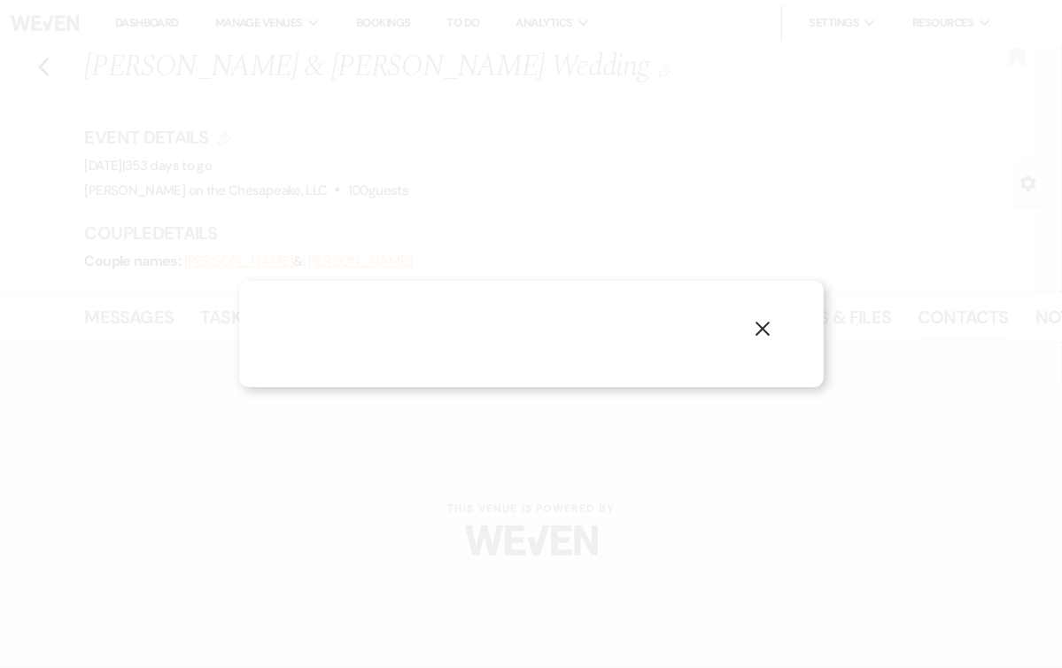
select select "1"
select select "phone"
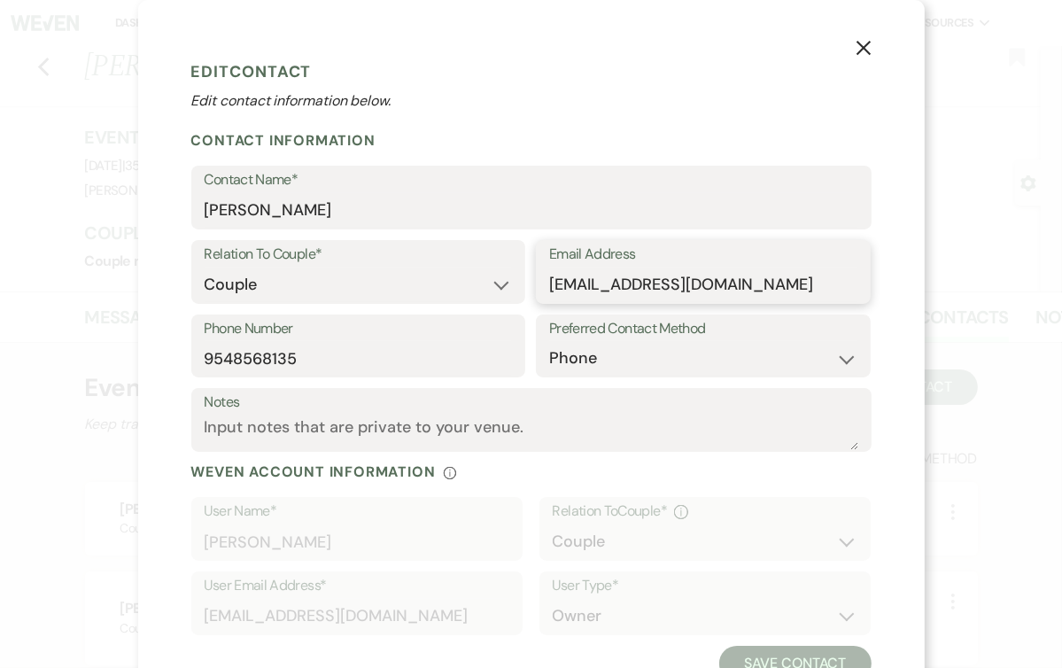
drag, startPoint x: 726, startPoint y: 286, endPoint x: 540, endPoint y: 293, distance: 185.3
click at [540, 293] on div "Email Address judithjay26@gmail.com" at bounding box center [703, 272] width 335 height 64
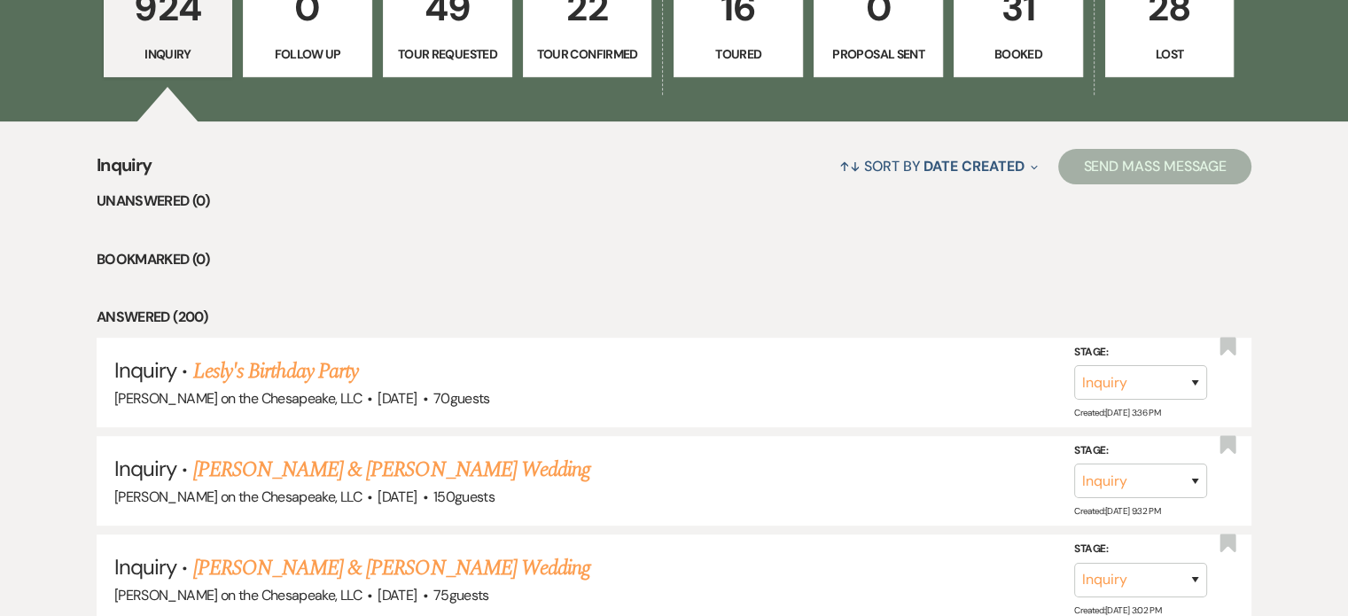
scroll to position [529, 0]
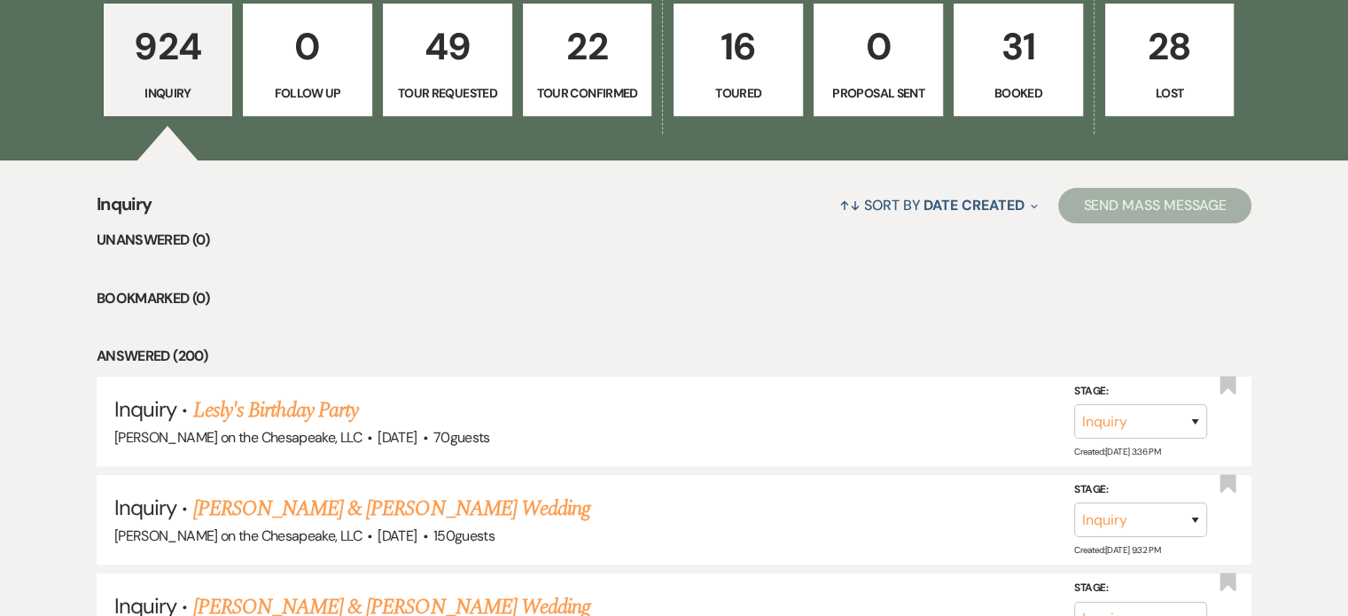
click at [1000, 91] on p "Booked" at bounding box center [1018, 92] width 106 height 19
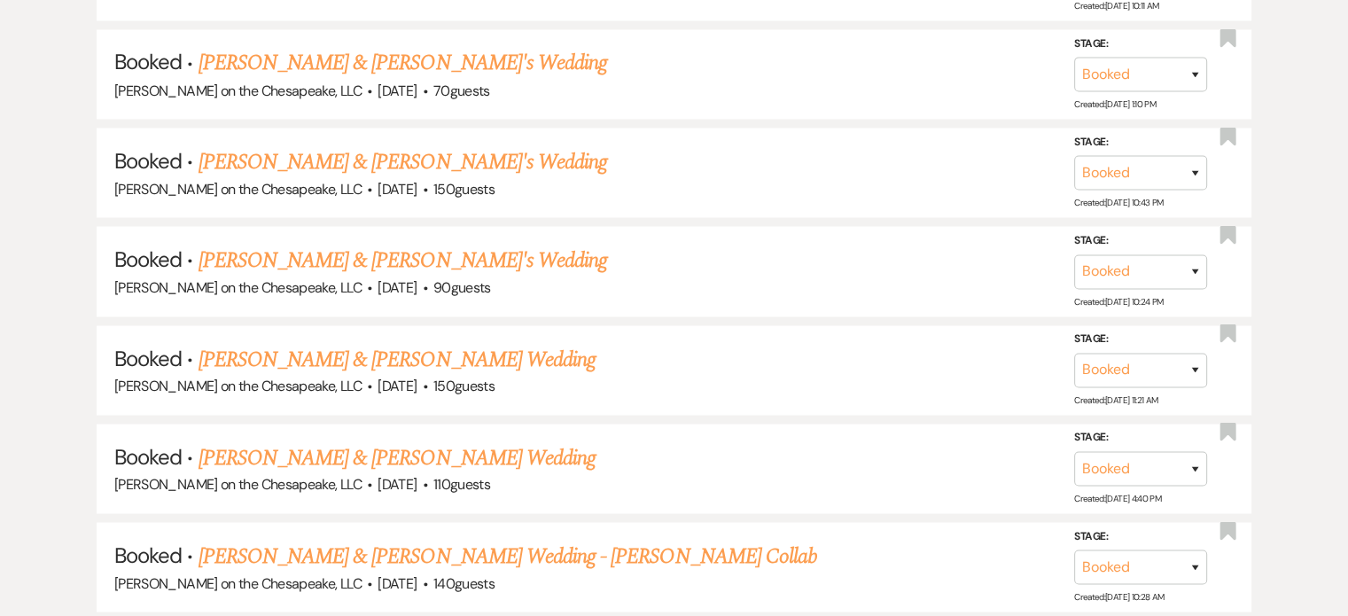
scroll to position [3504, 0]
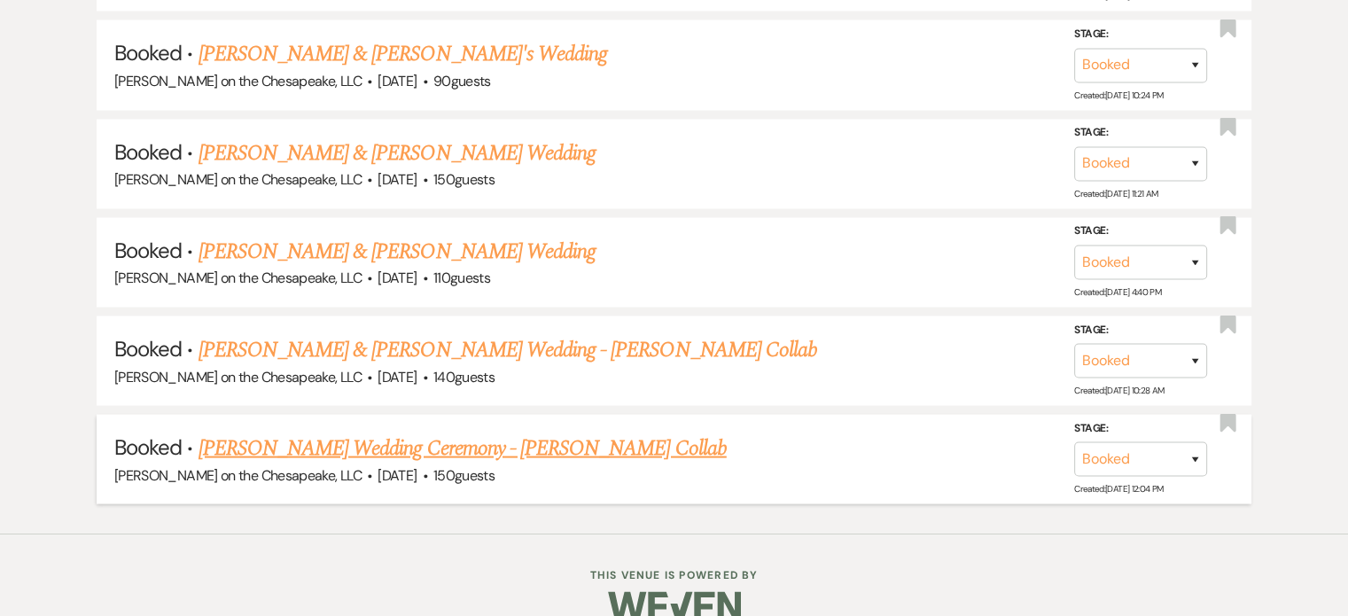
click at [582, 432] on link "[PERSON_NAME] Wedding Ceremony - [PERSON_NAME] Collab" at bounding box center [462, 448] width 528 height 32
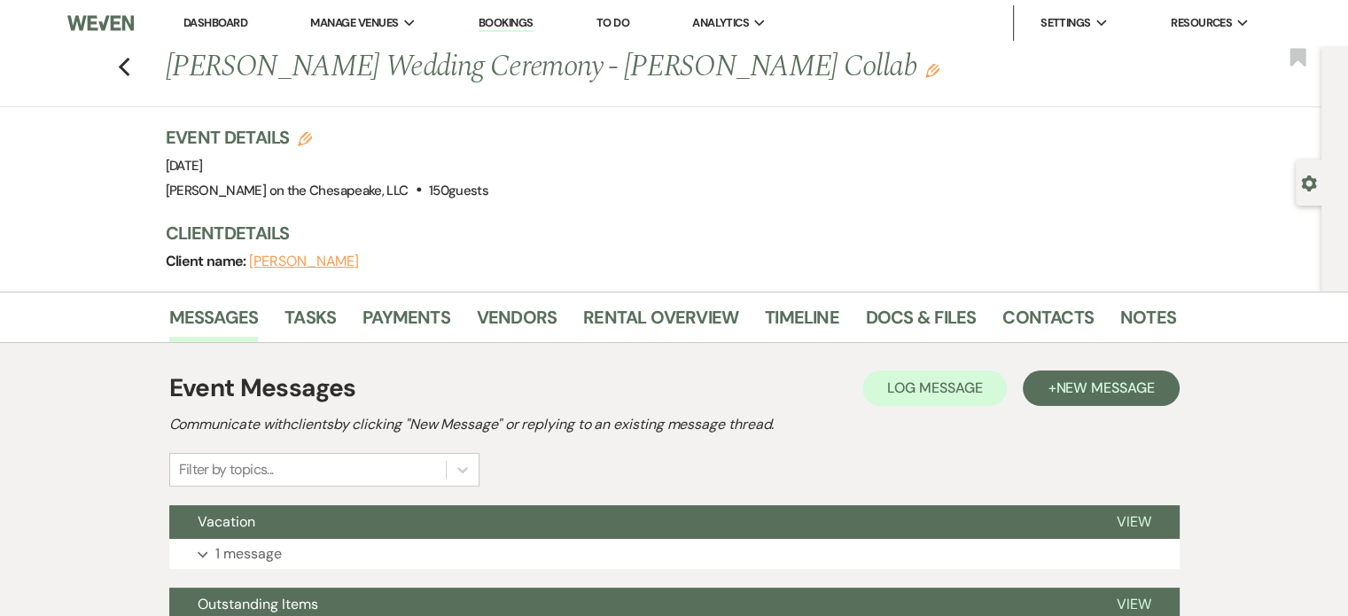
click at [286, 260] on button "[PERSON_NAME]" at bounding box center [304, 261] width 110 height 14
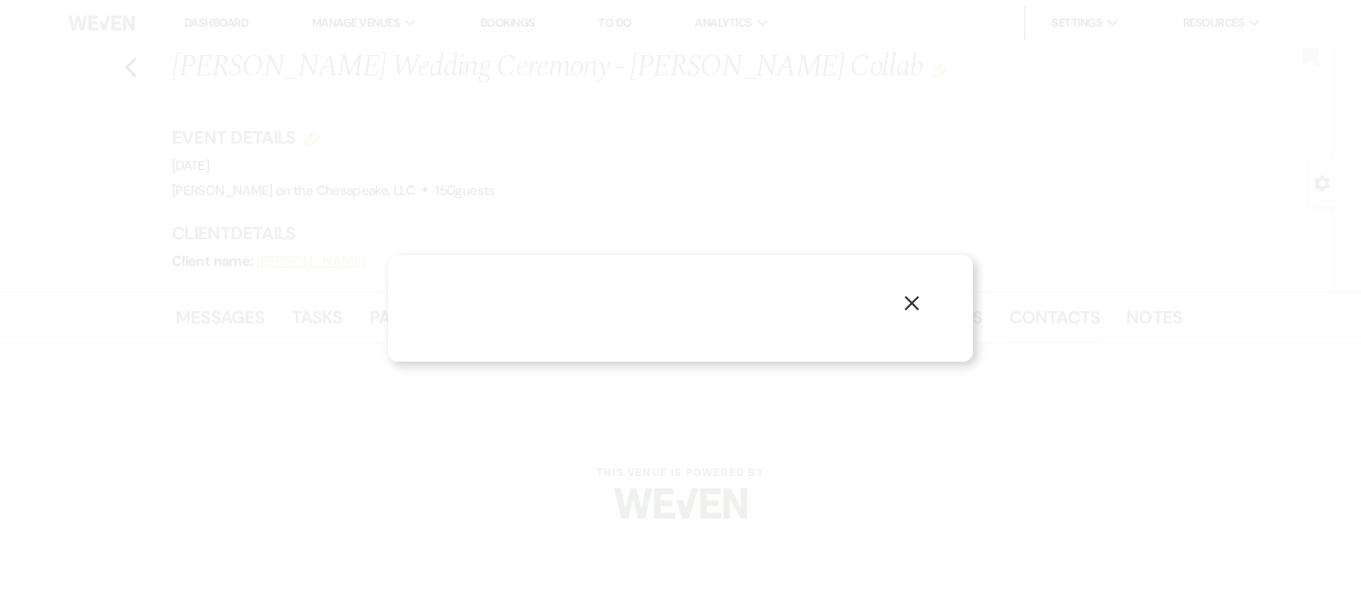
select select "1"
select select "email"
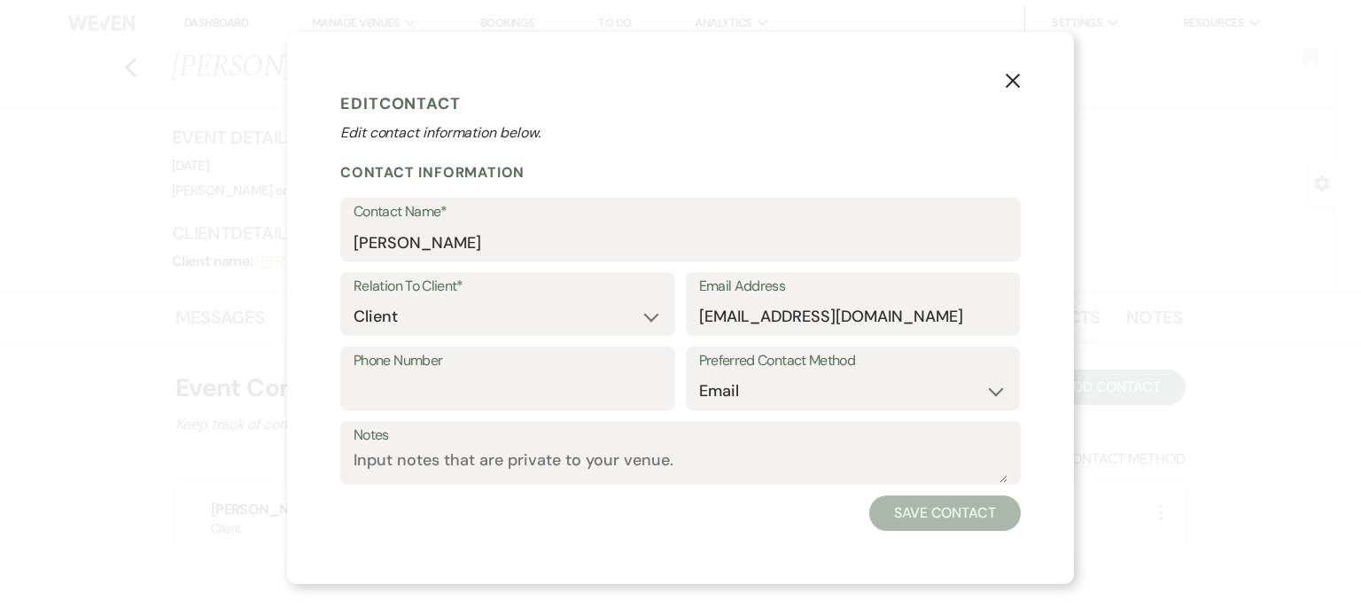
click at [1014, 82] on use "button" at bounding box center [1013, 81] width 14 height 14
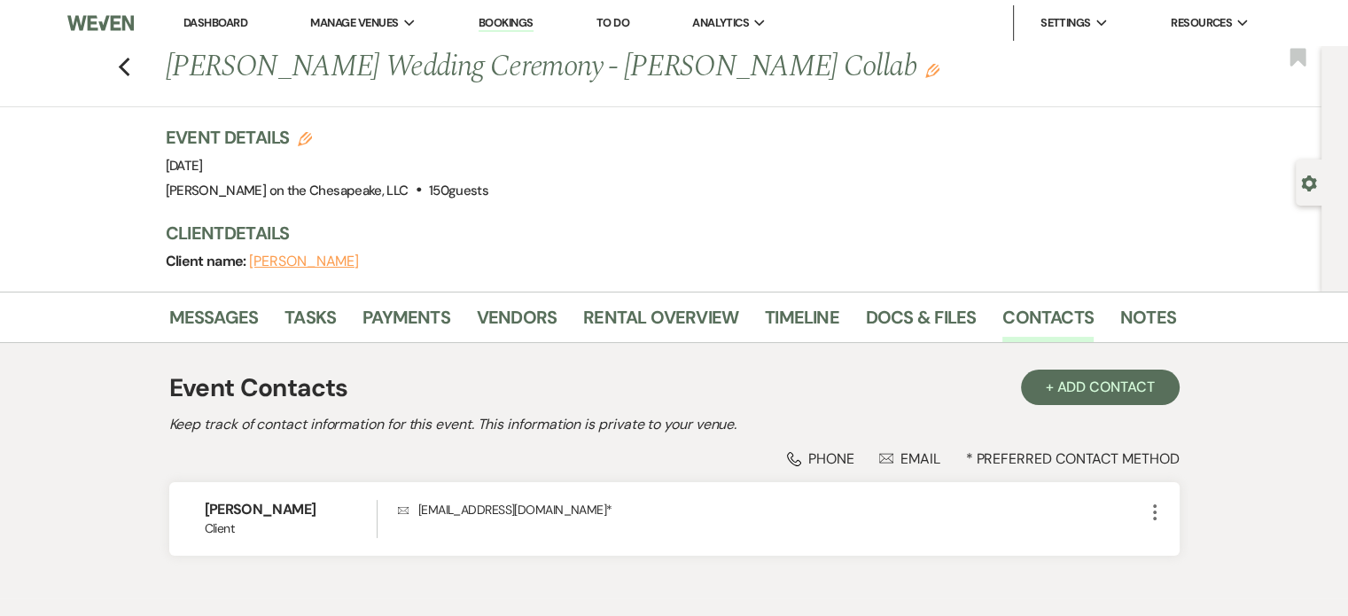
click at [925, 69] on use "button" at bounding box center [932, 71] width 14 height 14
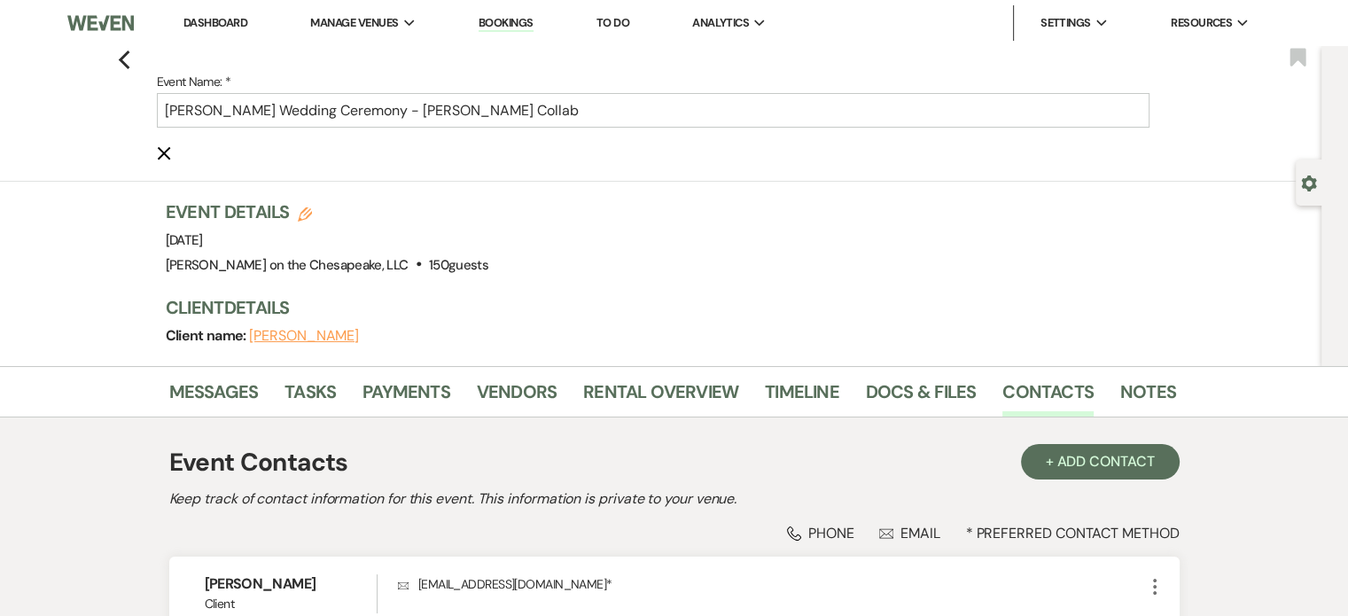
click at [123, 56] on div "Previous Event Name: * [PERSON_NAME] Wedding Ceremony - [PERSON_NAME] Collab Ca…" at bounding box center [656, 114] width 1330 height 136
click at [131, 56] on icon "Previous" at bounding box center [124, 60] width 13 height 21
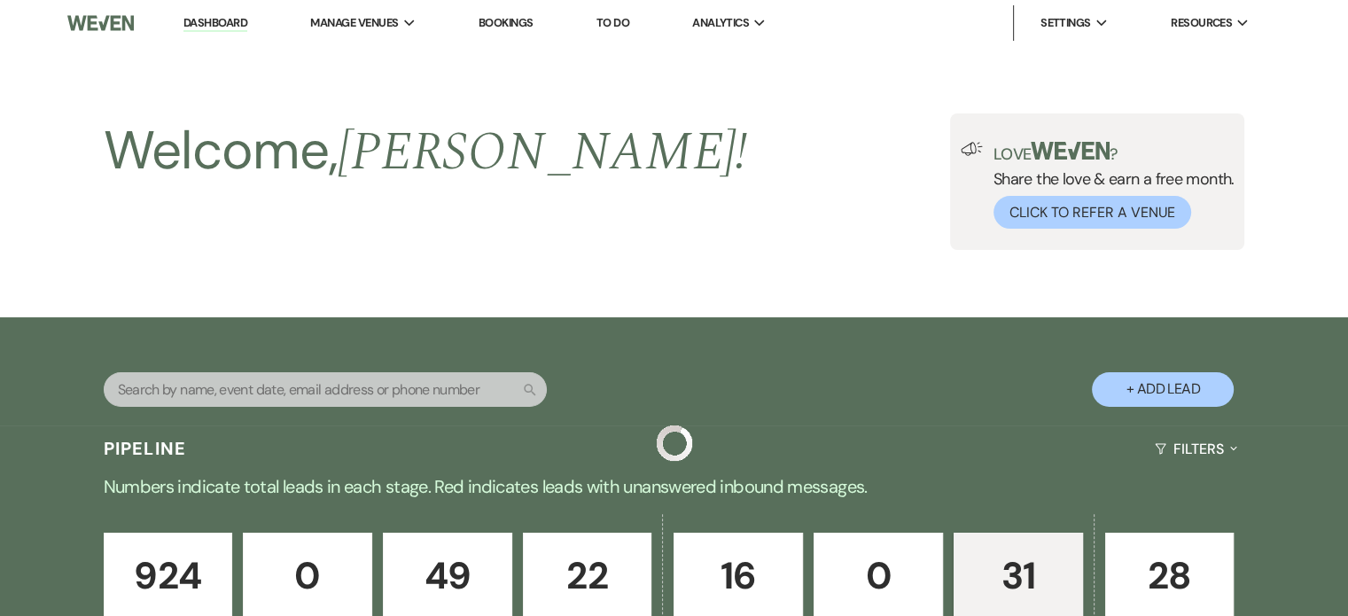
scroll to position [3504, 0]
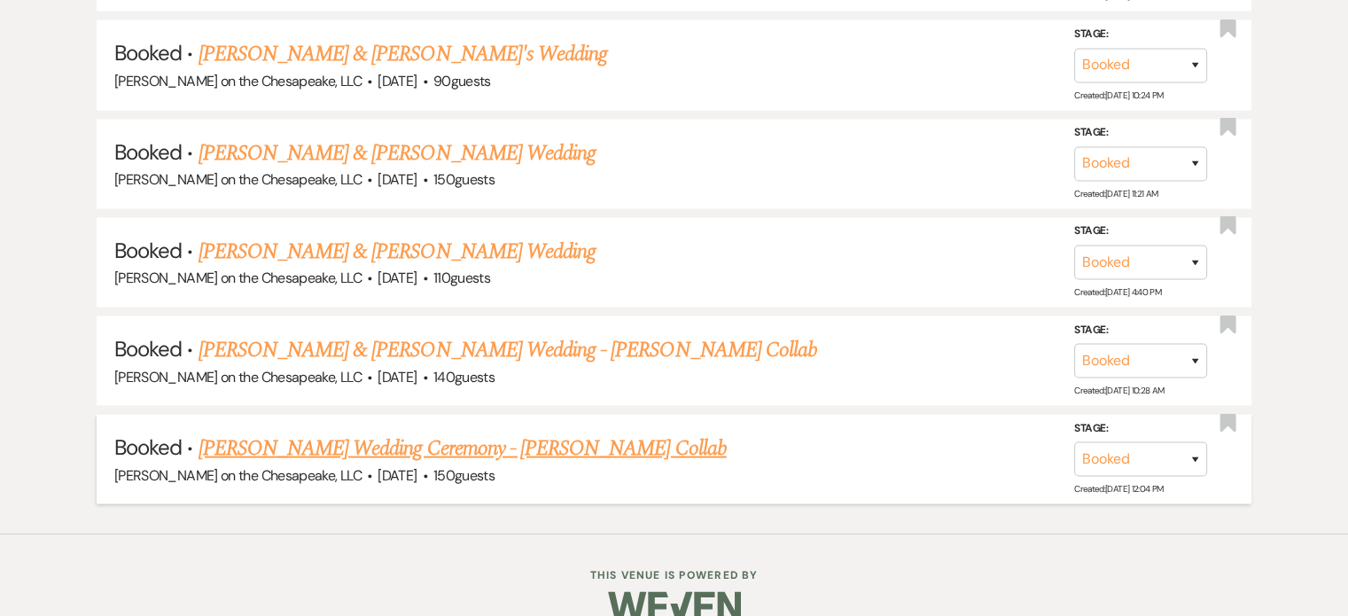
click at [478, 432] on link "[PERSON_NAME] Wedding Ceremony - [PERSON_NAME] Collab" at bounding box center [462, 448] width 528 height 32
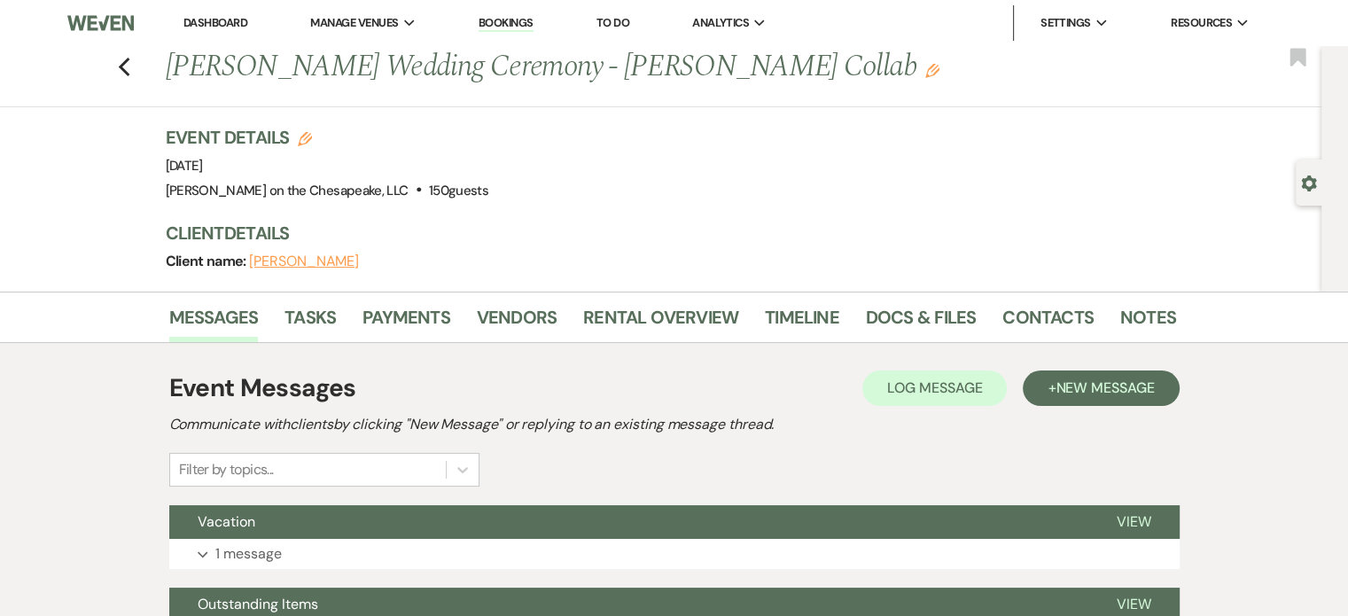
click at [925, 70] on use "button" at bounding box center [932, 71] width 14 height 14
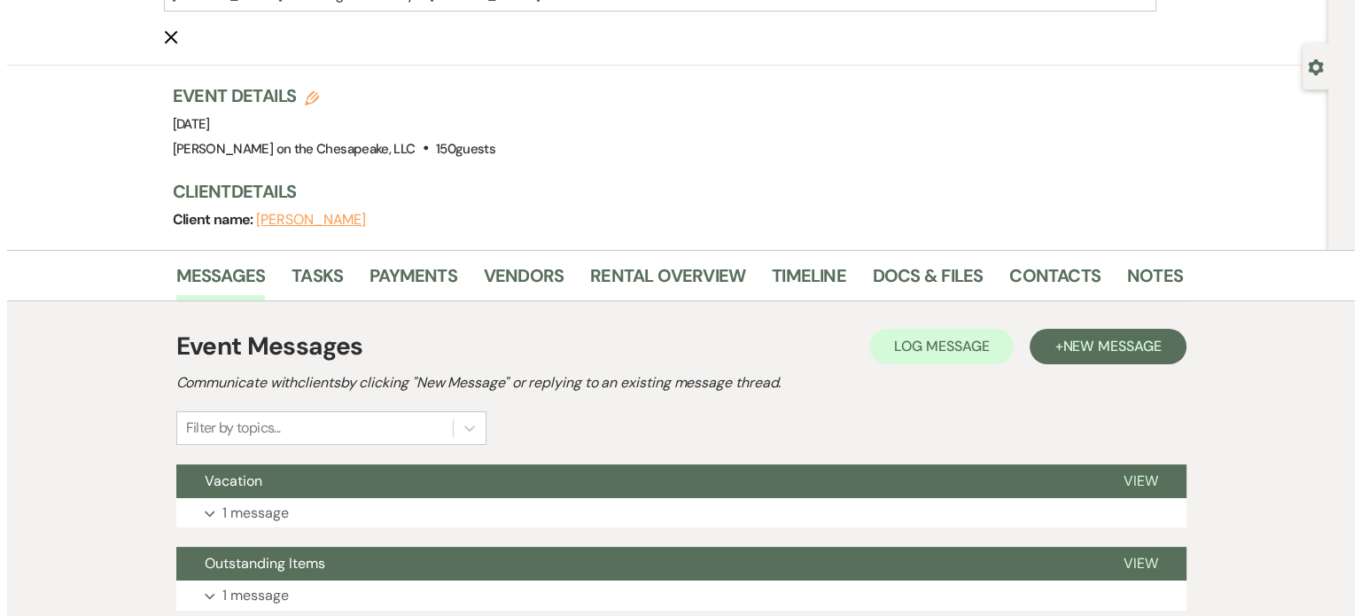
scroll to position [60, 0]
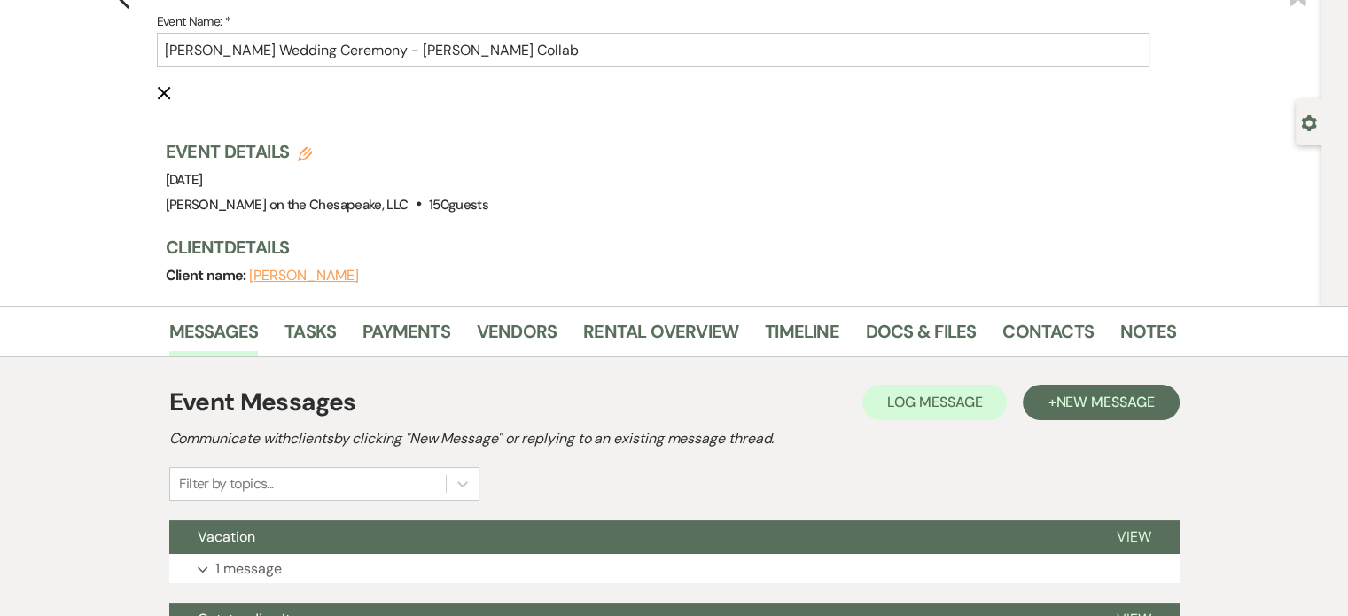
click at [317, 276] on button "[PERSON_NAME]" at bounding box center [304, 275] width 110 height 14
select select "1"
select select "email"
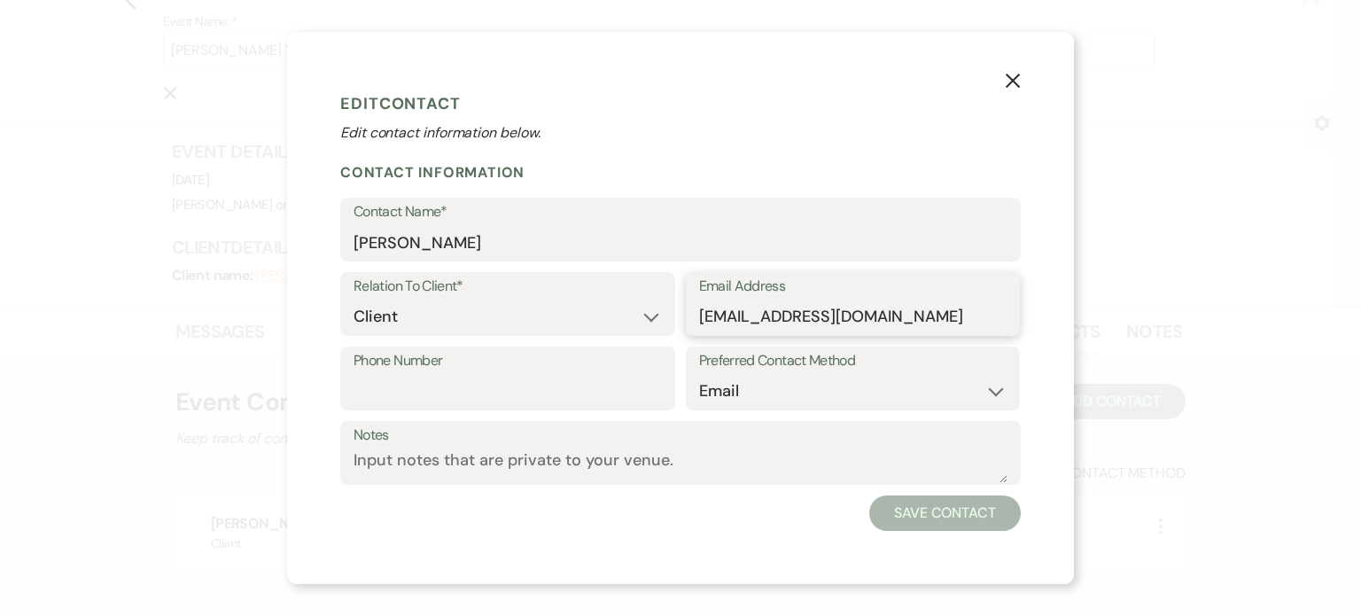
click at [736, 315] on input "[EMAIL_ADDRESS][DOMAIN_NAME]" at bounding box center [853, 316] width 308 height 35
drag, startPoint x: 893, startPoint y: 314, endPoint x: 716, endPoint y: 317, distance: 177.2
click at [689, 309] on div "Email Address [EMAIL_ADDRESS][DOMAIN_NAME]" at bounding box center [853, 304] width 335 height 64
click at [1048, 336] on div "X Edit Contact Edit contact information below. Contact Information Contact Name…" at bounding box center [680, 308] width 1361 height 616
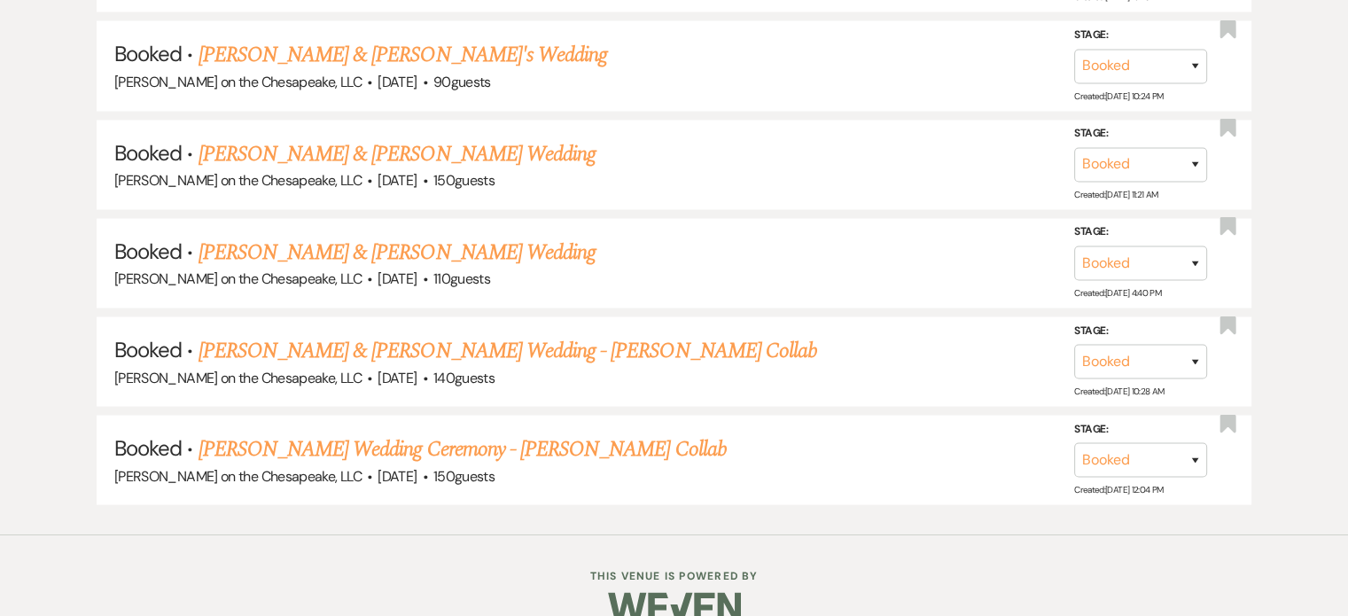
scroll to position [3504, 0]
click at [461, 432] on link "[PERSON_NAME] Wedding Ceremony - [PERSON_NAME] Collab" at bounding box center [462, 448] width 528 height 32
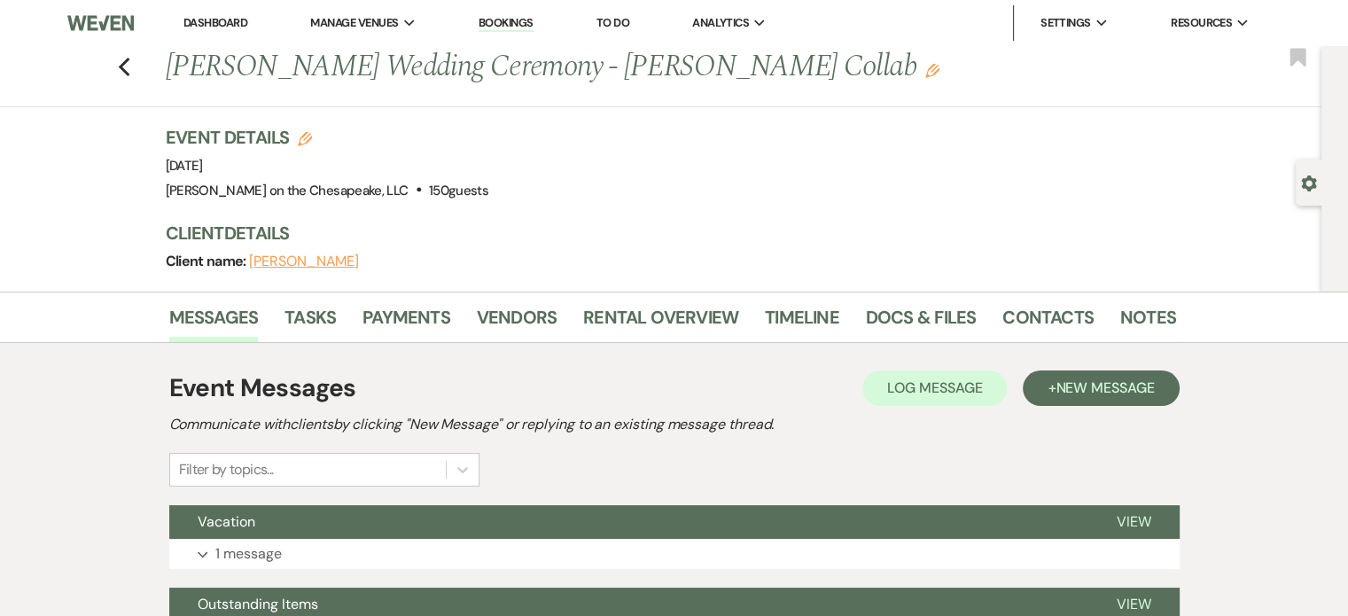
click at [307, 137] on use "button" at bounding box center [305, 139] width 14 height 14
select select "705"
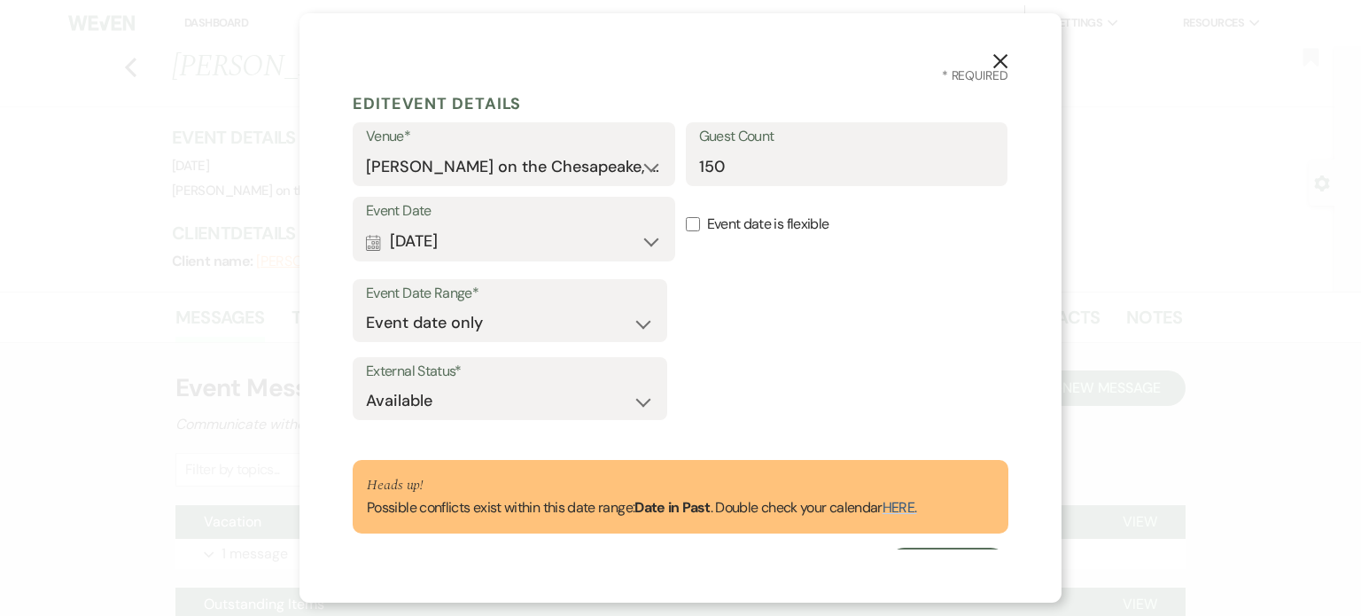
click at [1000, 58] on icon "X" at bounding box center [1000, 61] width 16 height 16
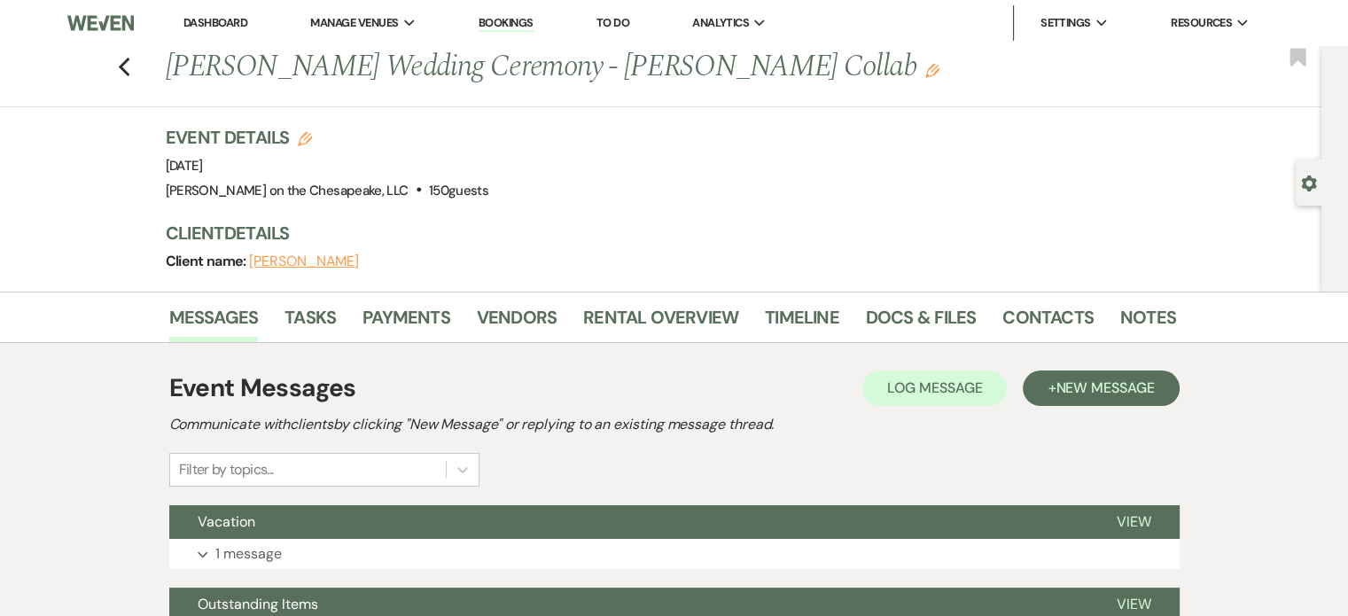
click at [306, 260] on button "[PERSON_NAME]" at bounding box center [304, 261] width 110 height 14
select select "1"
select select "email"
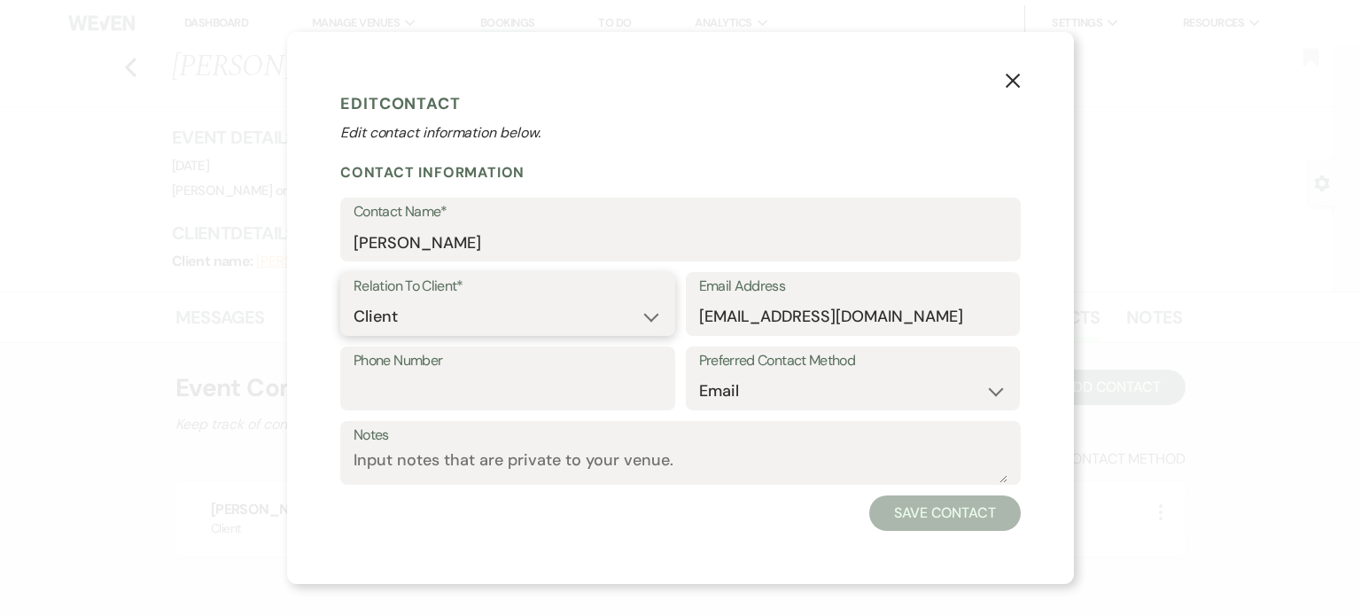
drag, startPoint x: 539, startPoint y: 318, endPoint x: 529, endPoint y: 392, distance: 75.1
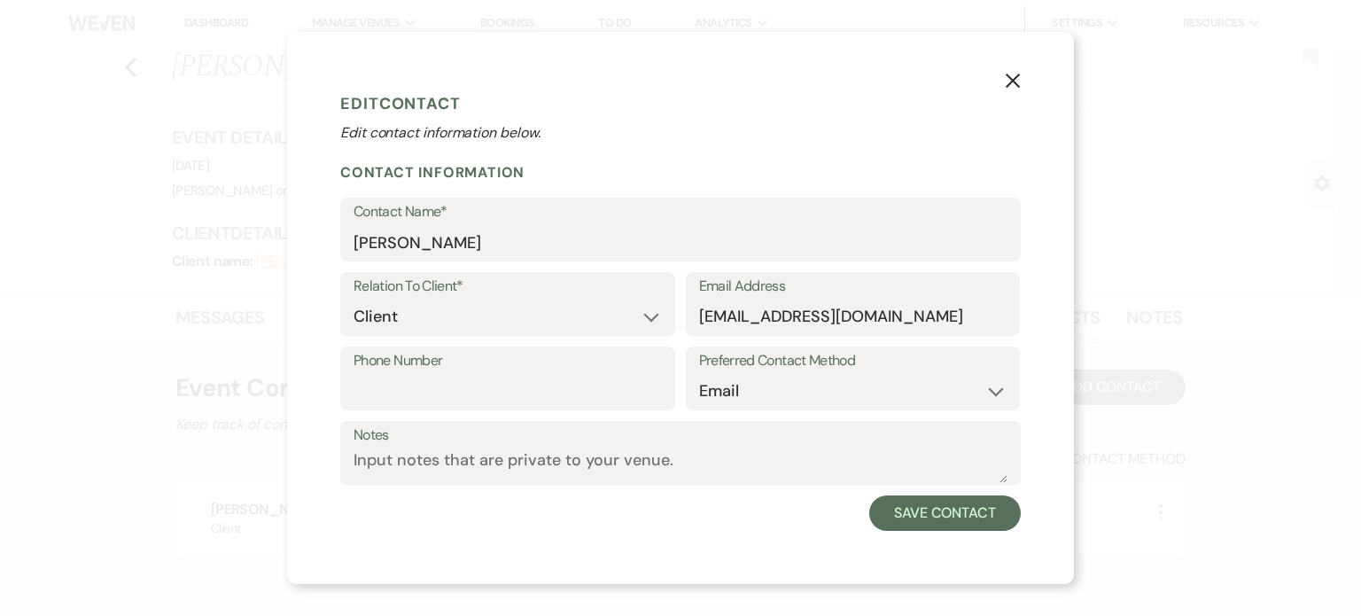
drag, startPoint x: 529, startPoint y: 392, endPoint x: 1007, endPoint y: 79, distance: 572.1
click at [1007, 79] on icon "X" at bounding box center [1013, 81] width 16 height 16
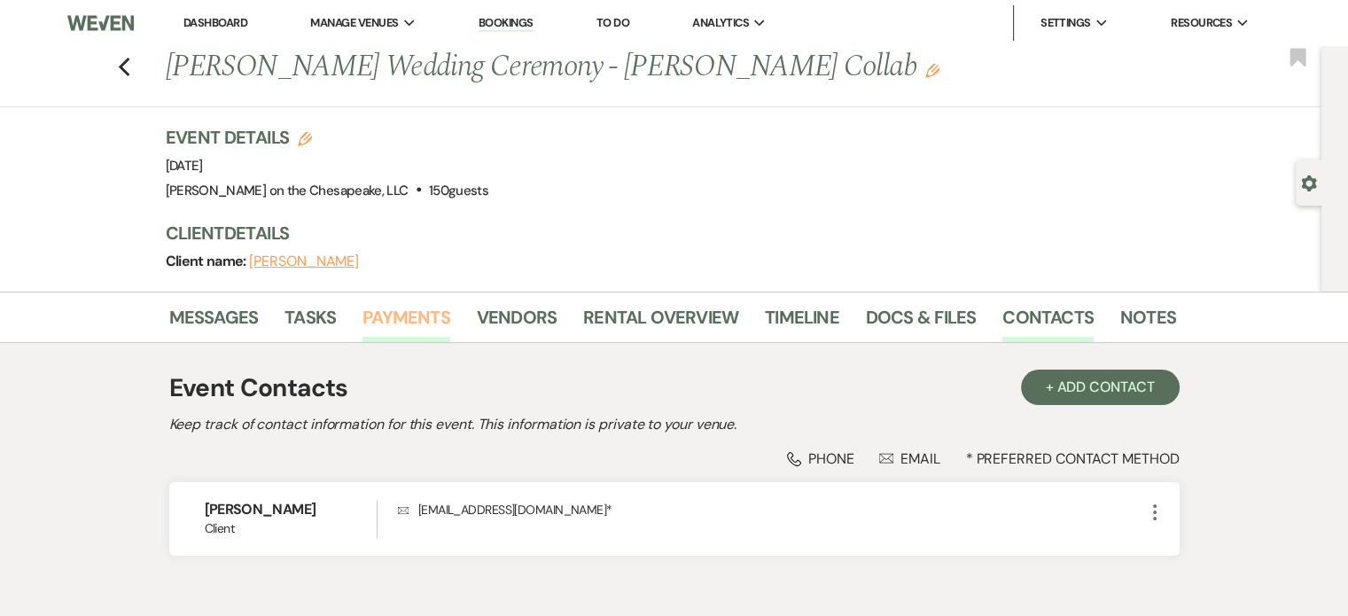
click at [401, 311] on link "Payments" at bounding box center [406, 322] width 88 height 39
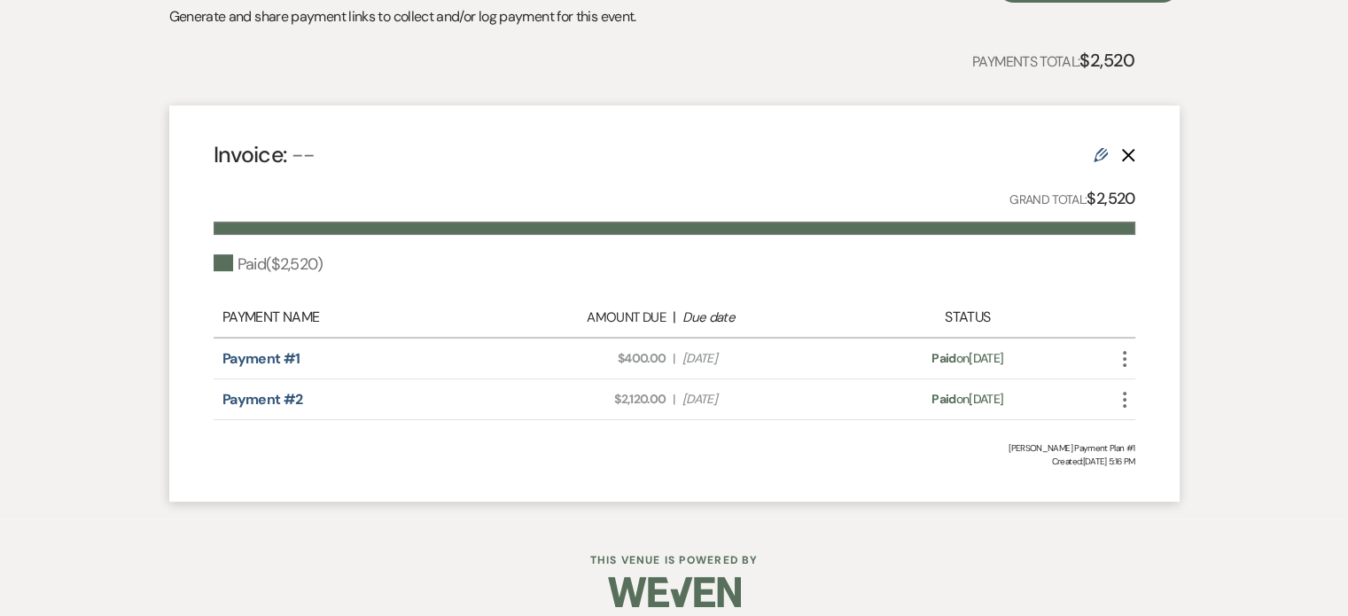
scroll to position [427, 0]
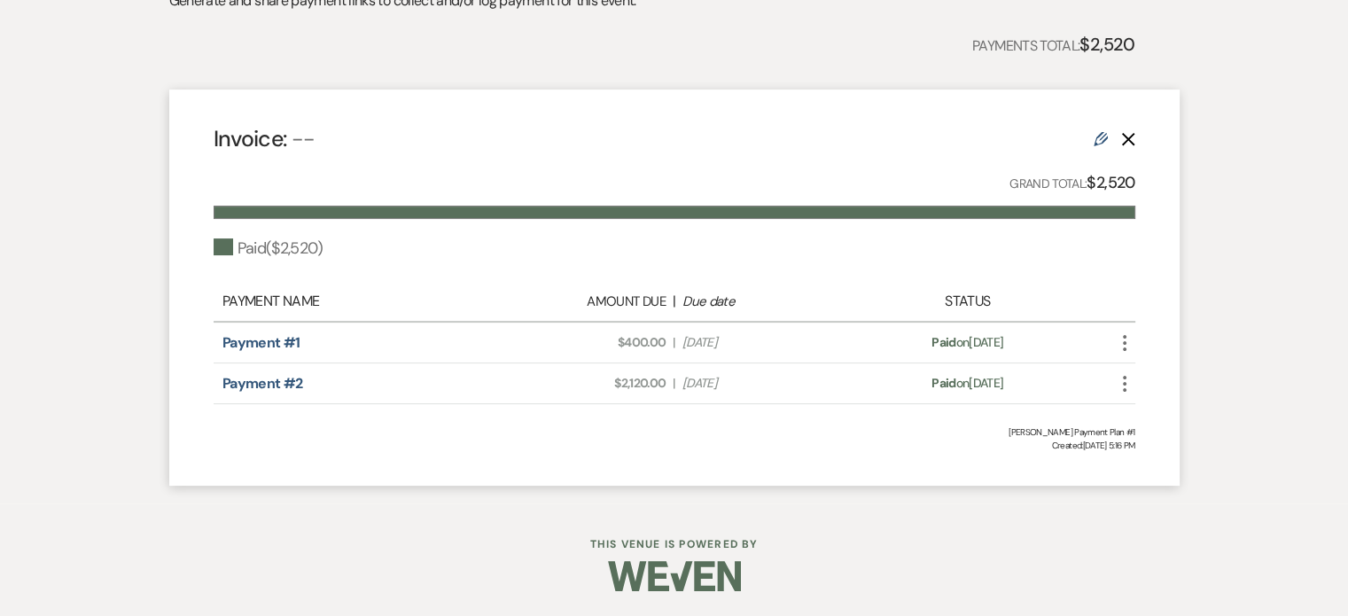
click at [1048, 137] on icon "Delete" at bounding box center [1128, 139] width 14 height 14
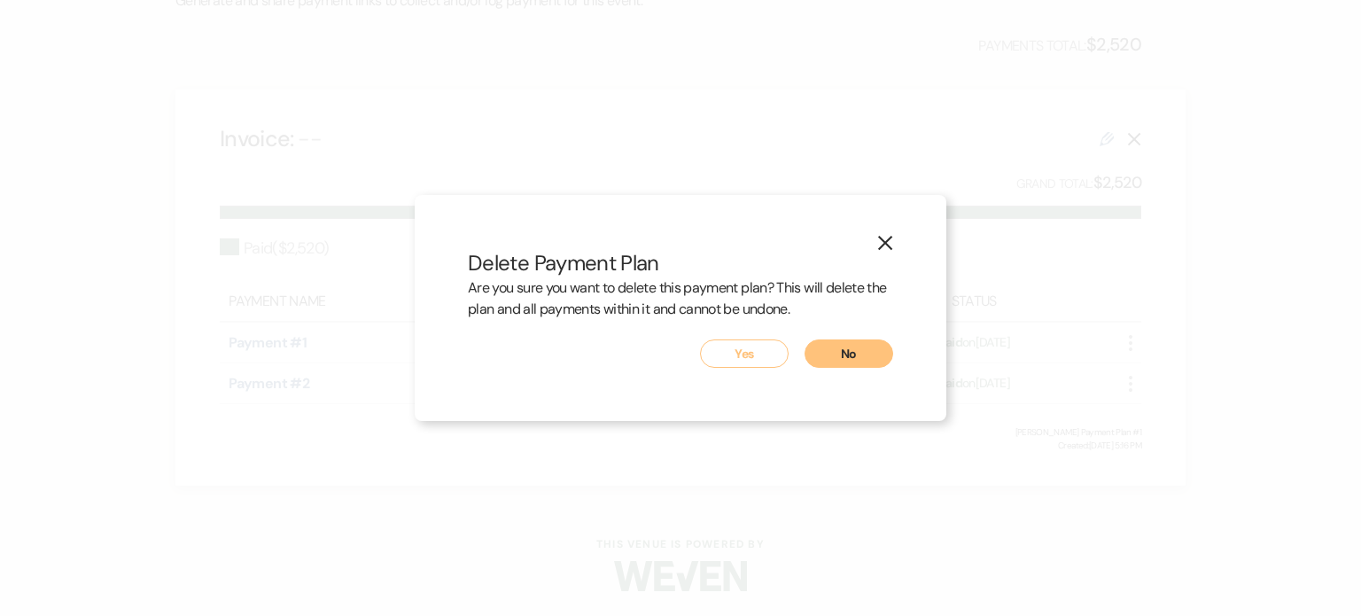
click at [833, 346] on button "No" at bounding box center [848, 353] width 89 height 28
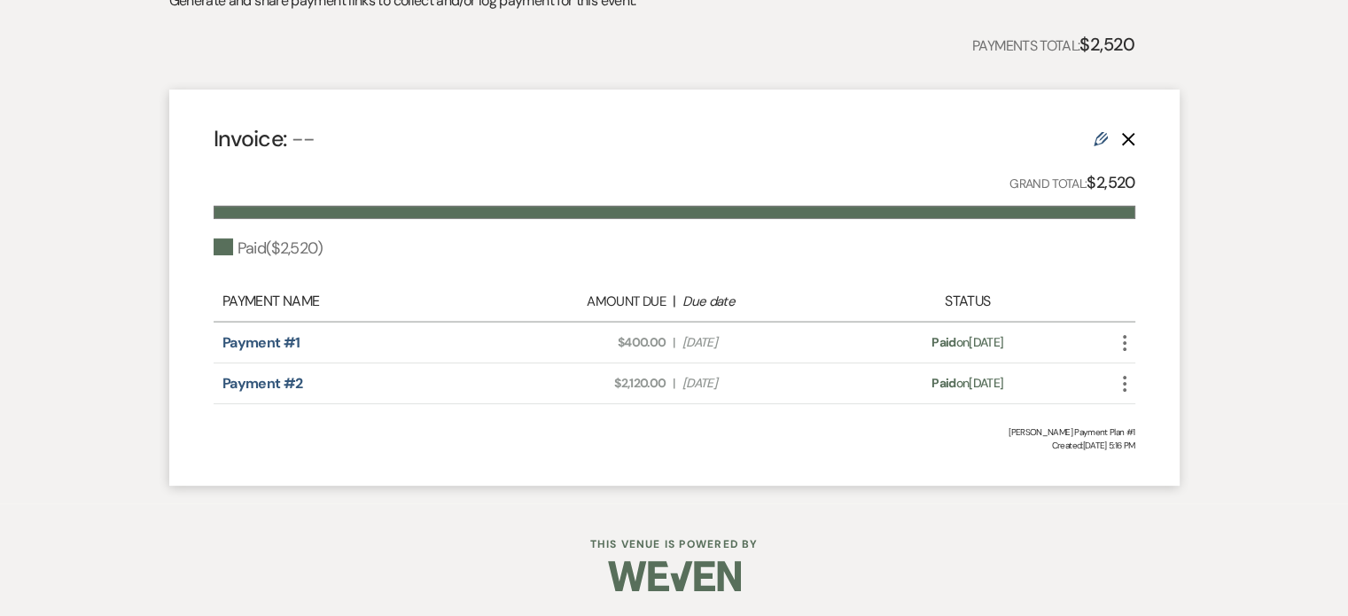
click at [1048, 137] on icon "Delete" at bounding box center [1128, 139] width 14 height 14
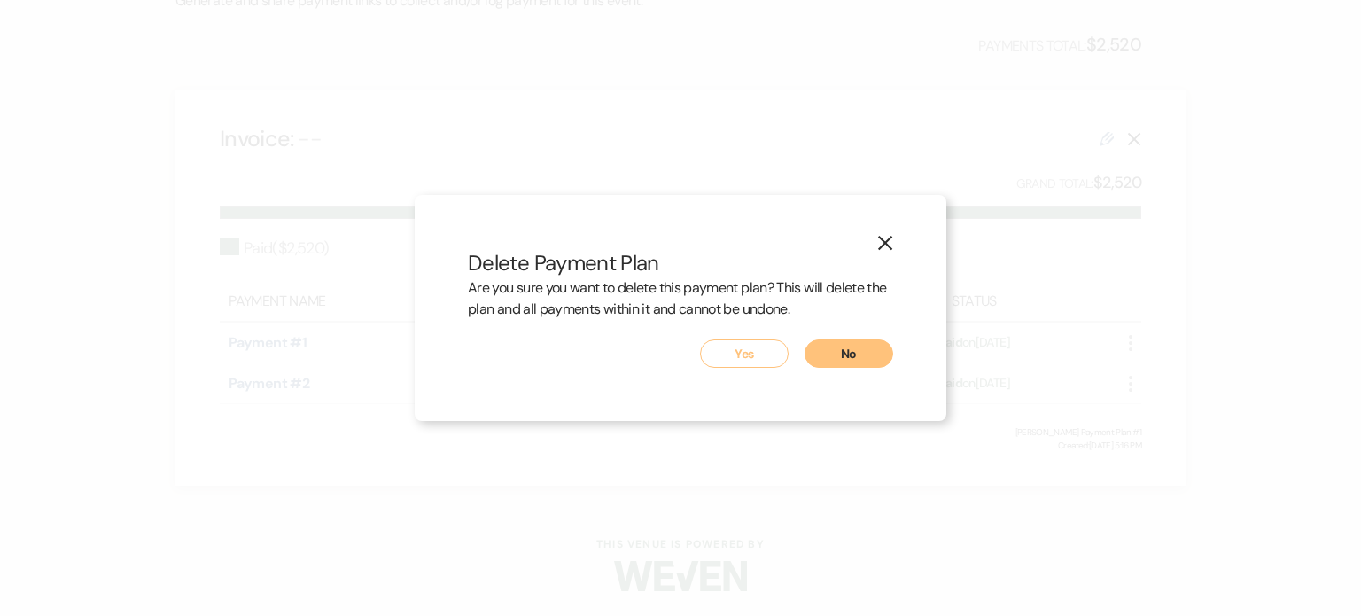
click at [858, 348] on button "No" at bounding box center [848, 353] width 89 height 28
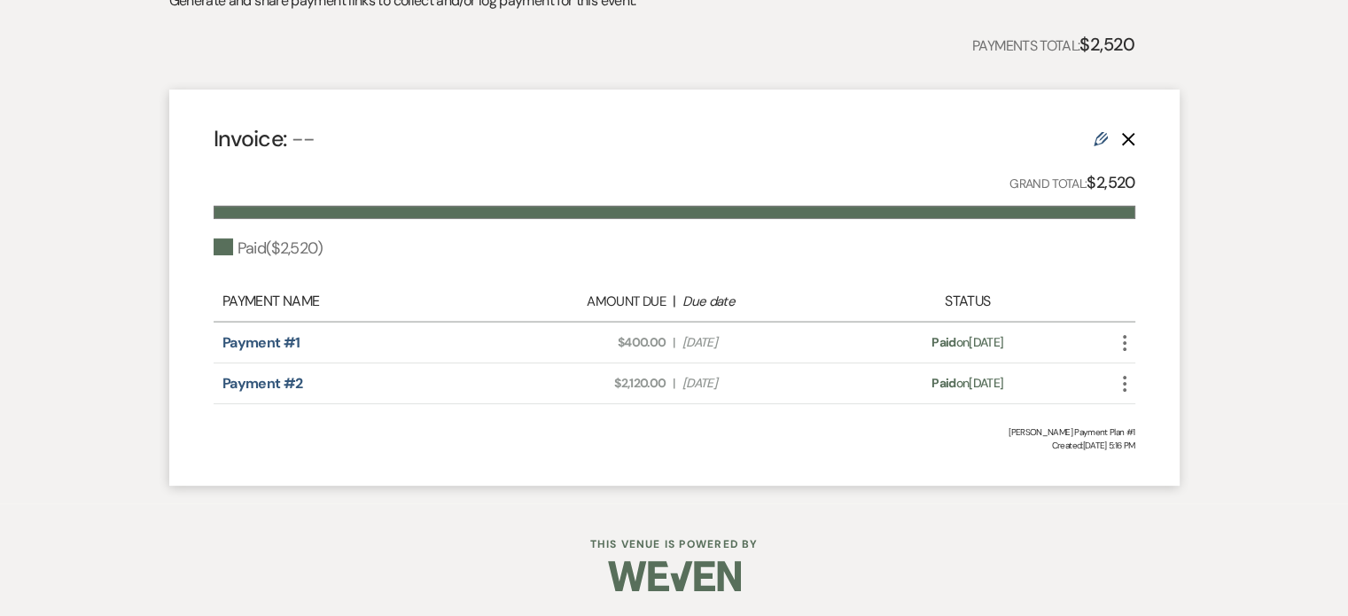
scroll to position [0, 0]
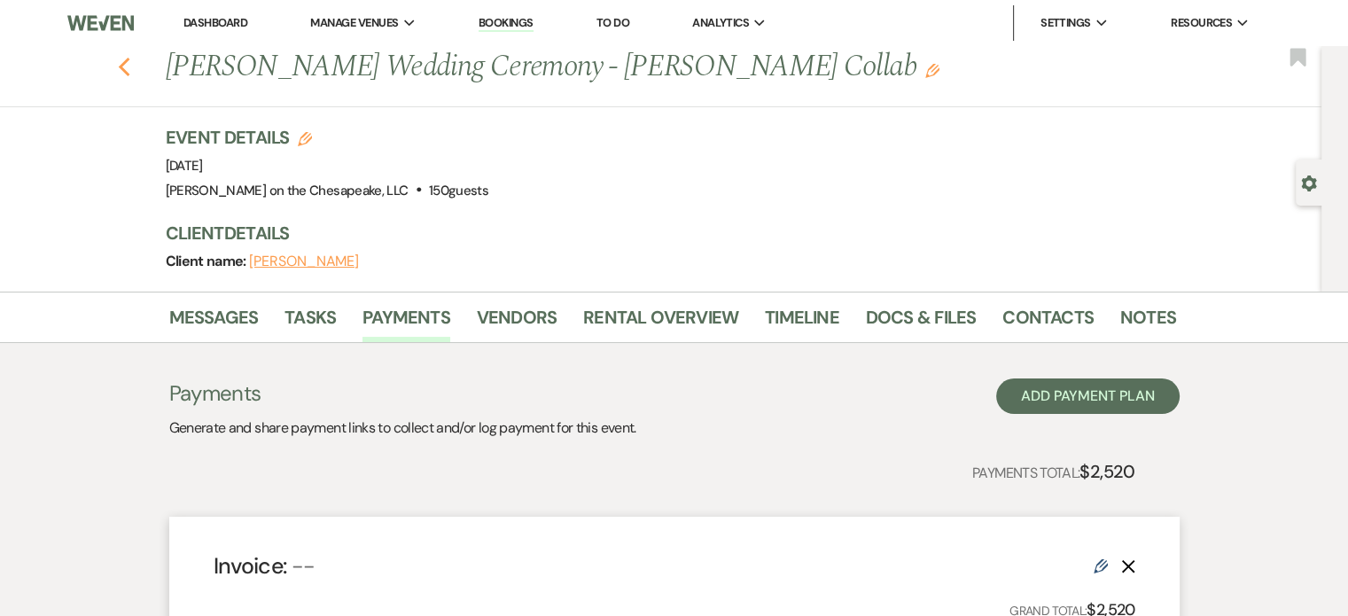
click at [128, 66] on use "button" at bounding box center [124, 67] width 12 height 19
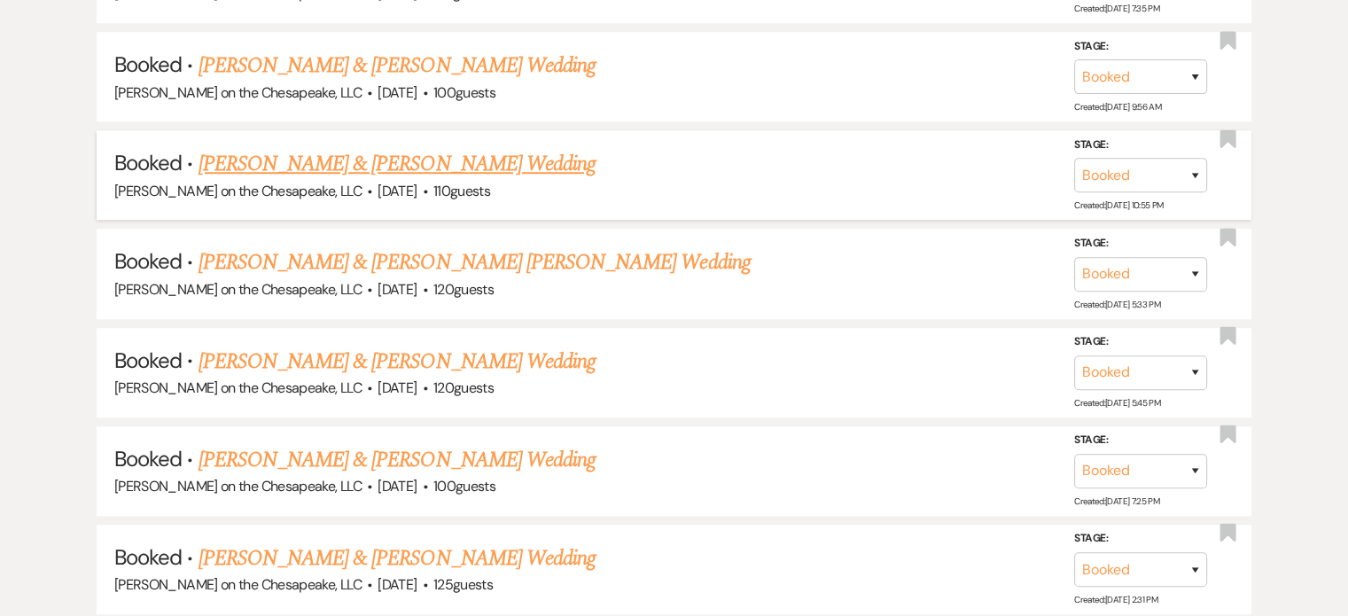
scroll to position [1378, 0]
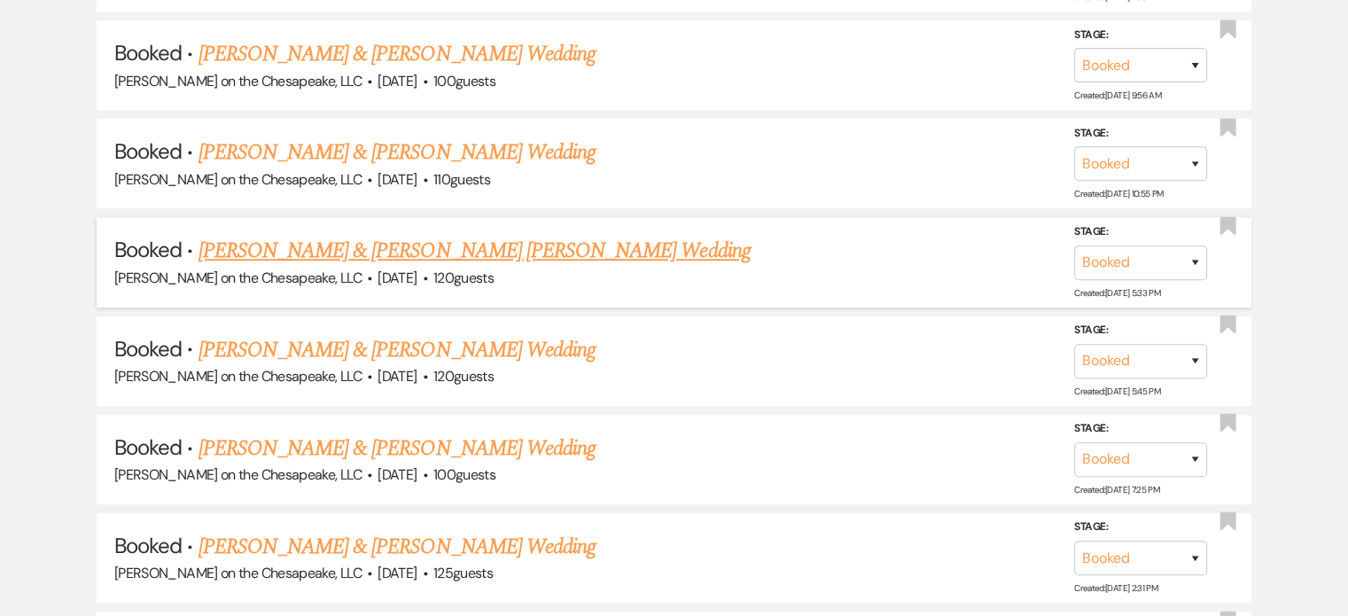
click at [489, 238] on link "[PERSON_NAME] & [PERSON_NAME] [PERSON_NAME] Wedding" at bounding box center [474, 251] width 552 height 32
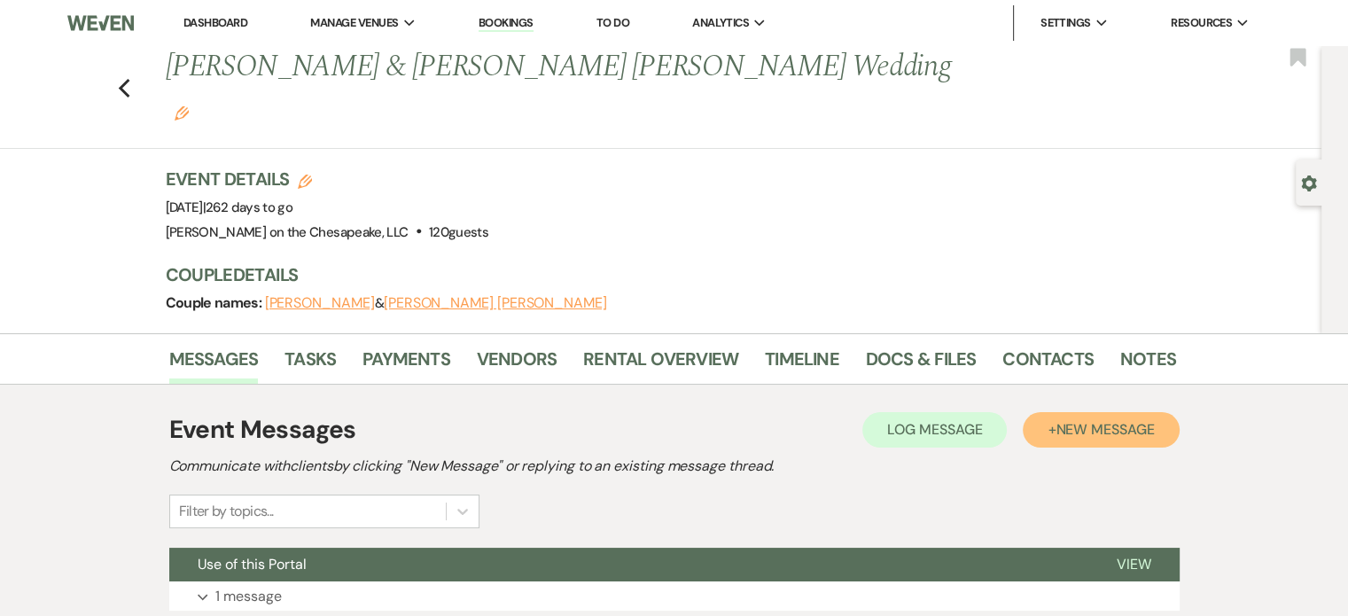
click at [1048, 420] on span "New Message" at bounding box center [1104, 429] width 98 height 19
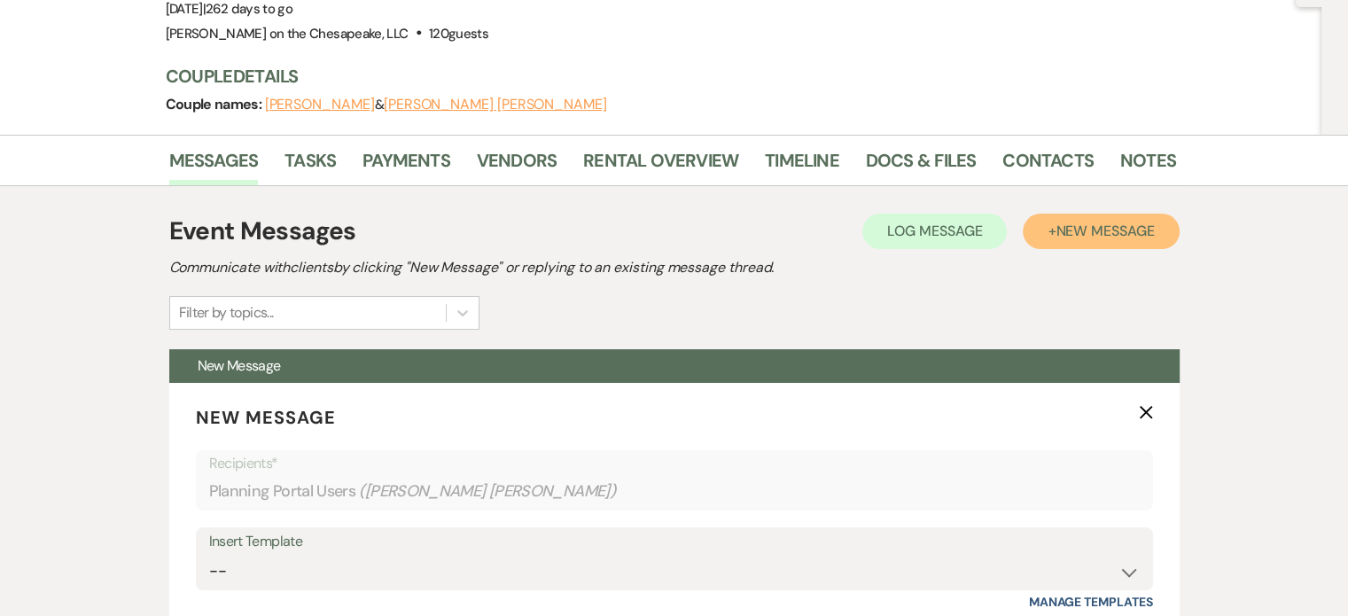
scroll to position [266, 0]
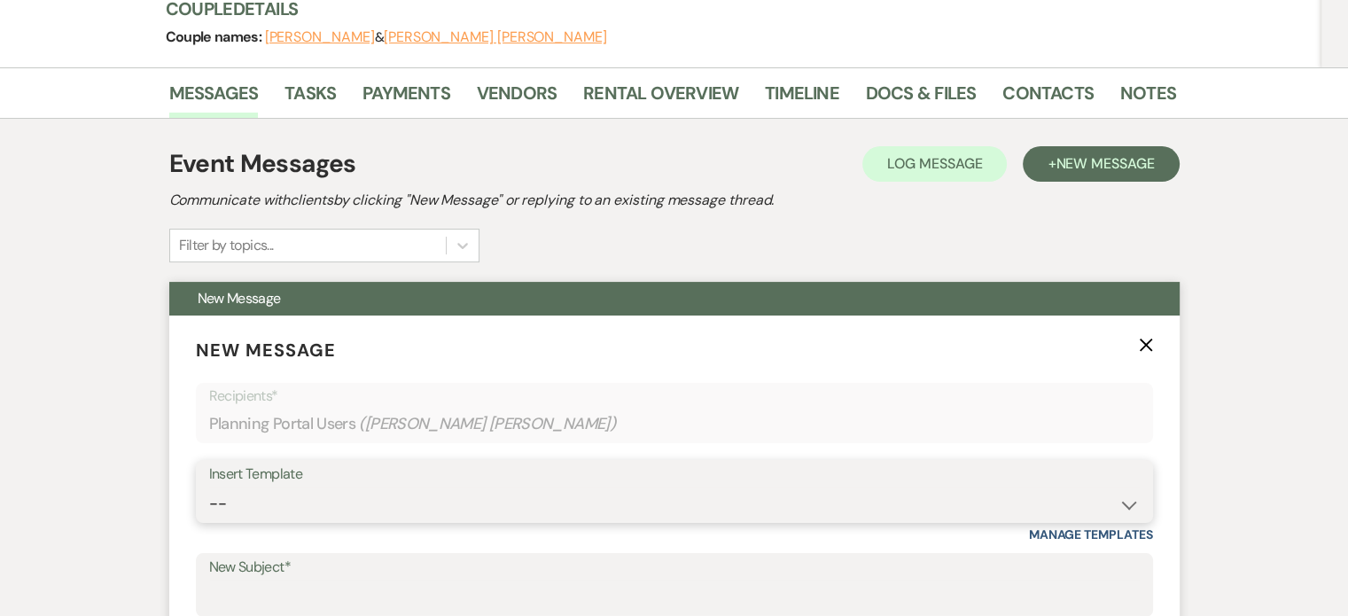
click at [1048, 486] on select "-- Weven Planning Portal Introduction (Booked Events) Tour Request Response Fol…" at bounding box center [674, 503] width 930 height 35
select select "17"
click at [209, 486] on select "-- Weven Planning Portal Introduction (Booked Events) Tour Request Response Fol…" at bounding box center [674, 503] width 930 height 35
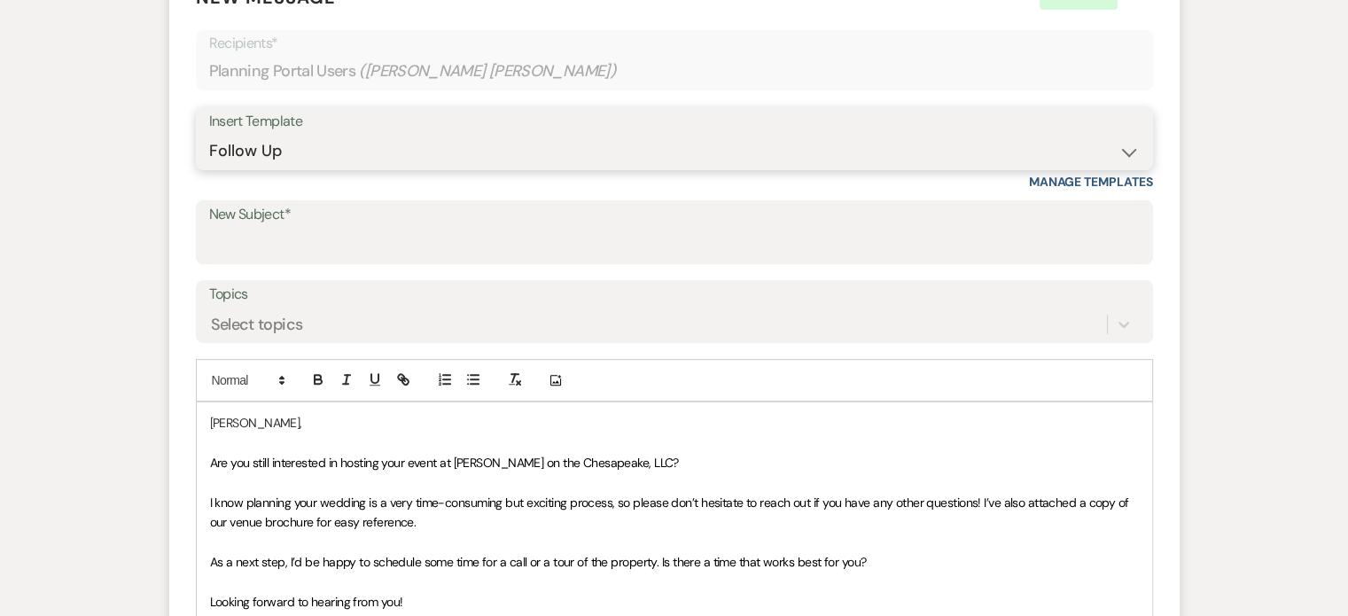
scroll to position [620, 0]
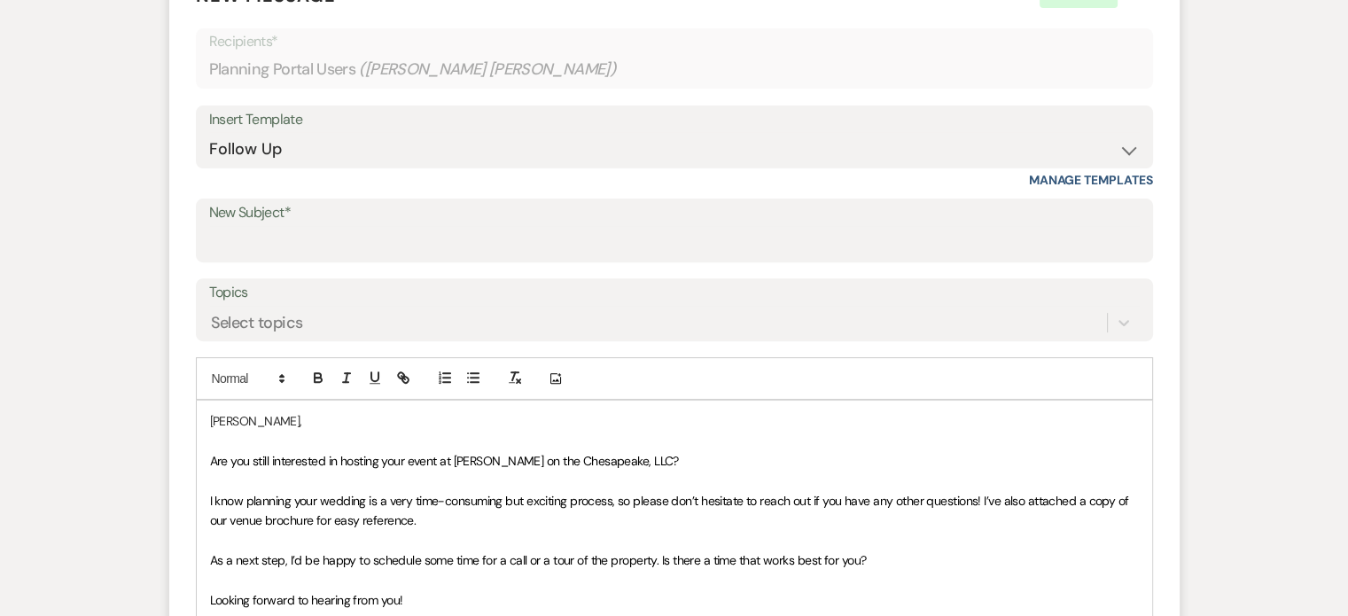
click at [208, 400] on div "[PERSON_NAME], Are you still interested in hosting your event at [PERSON_NAME] …" at bounding box center [674, 539] width 955 height 279
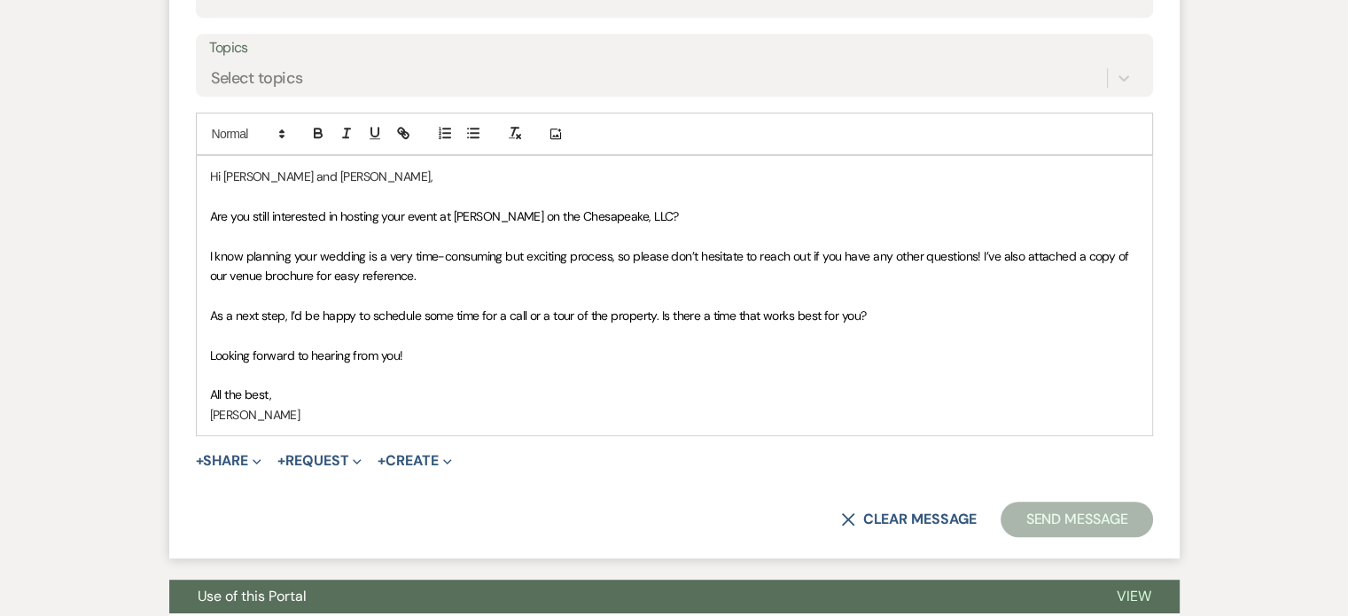
scroll to position [886, 0]
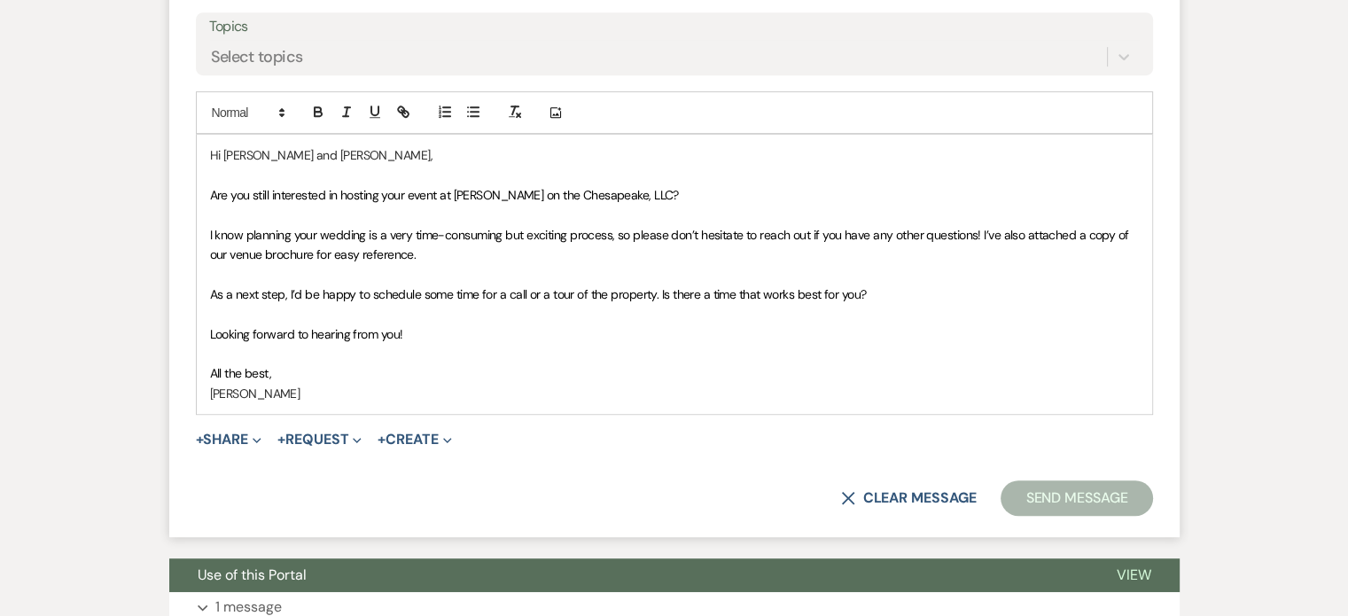
click at [206, 150] on div "Hi [PERSON_NAME] and [PERSON_NAME], Are you still interested in hosting your ev…" at bounding box center [674, 274] width 955 height 279
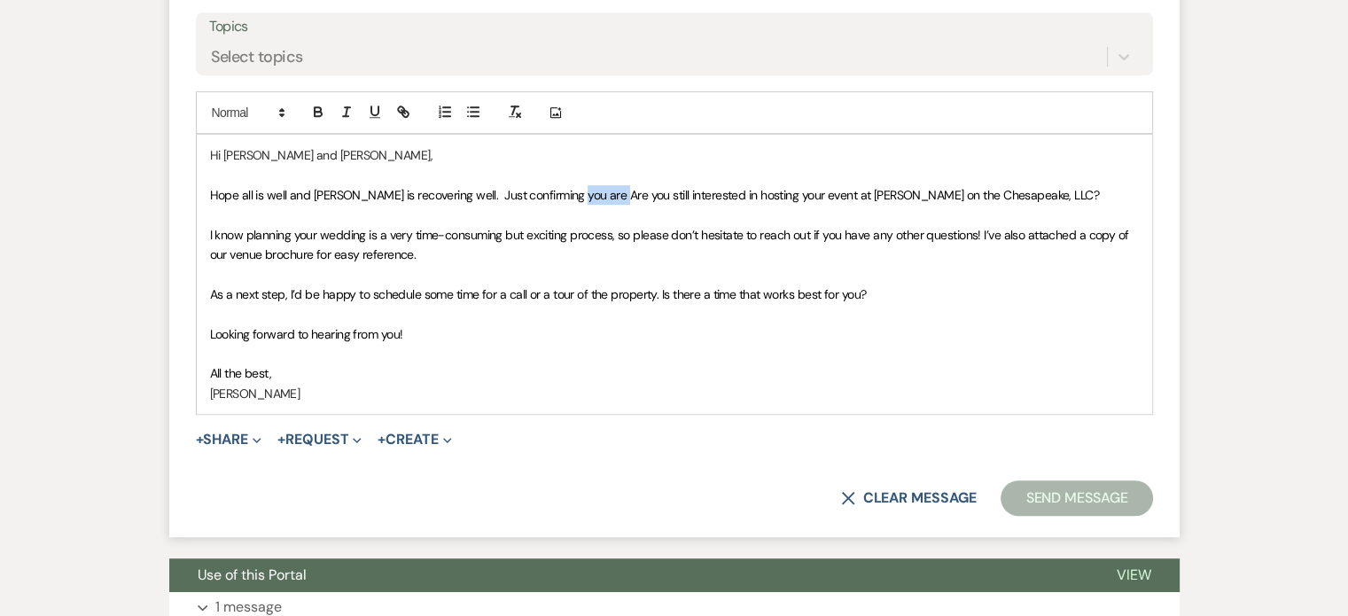
drag, startPoint x: 606, startPoint y: 149, endPoint x: 565, endPoint y: 152, distance: 40.8
click at [565, 187] on span "Hope all is well and [PERSON_NAME] is recovering well. Just confirming you are …" at bounding box center [654, 195] width 889 height 16
drag, startPoint x: 936, startPoint y: 152, endPoint x: 900, endPoint y: 153, distance: 35.5
click at [900, 185] on p "Hope all is well and [PERSON_NAME] is recovering well. Just confirming you are …" at bounding box center [674, 194] width 928 height 19
click at [975, 227] on span "I know planning your wedding is a very time-consuming but exciting process, so …" at bounding box center [670, 244] width 921 height 35
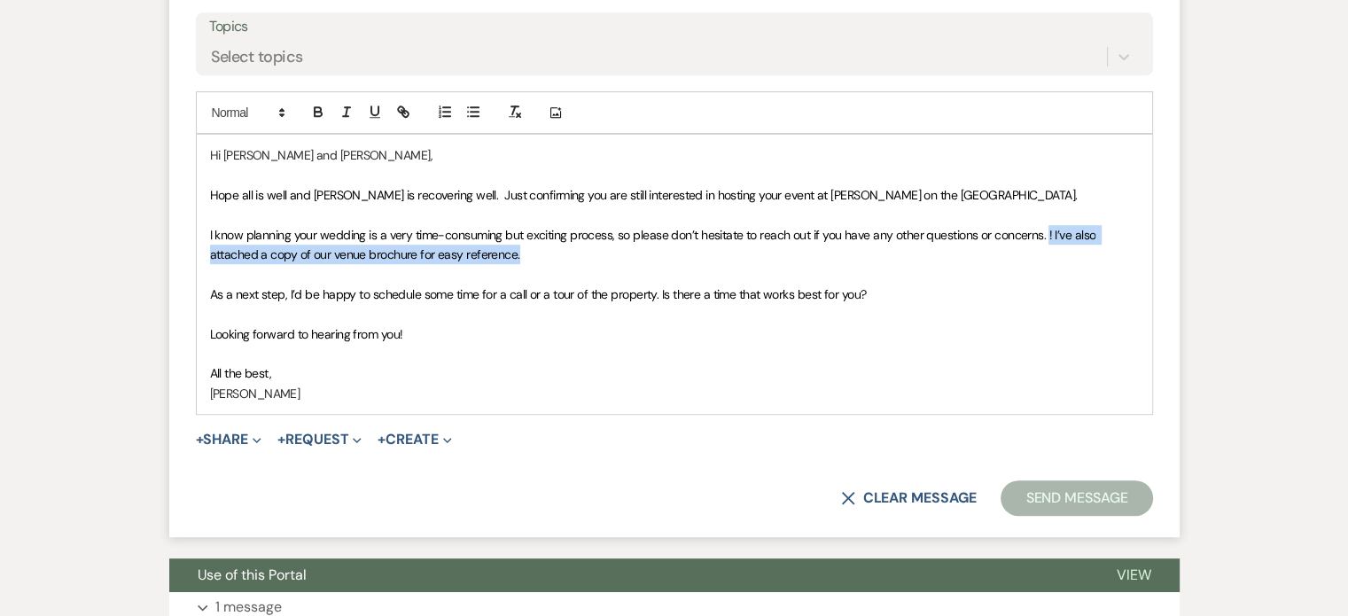
drag, startPoint x: 1045, startPoint y: 193, endPoint x: 1087, endPoint y: 206, distance: 43.7
click at [1048, 225] on p "I know planning your wedding is a very time-consuming but exciting process, so …" at bounding box center [674, 245] width 928 height 40
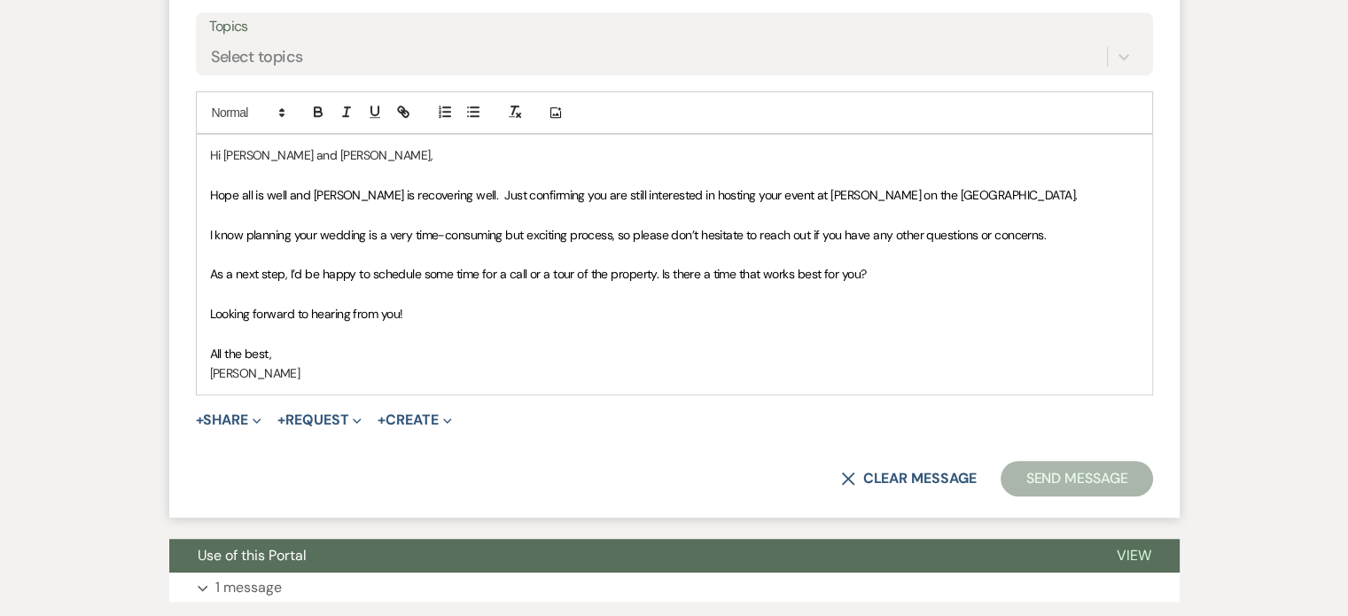
drag, startPoint x: 203, startPoint y: 227, endPoint x: 868, endPoint y: 225, distance: 665.4
click at [868, 225] on div "Hi [PERSON_NAME] and [PERSON_NAME], [PERSON_NAME] all is well and [PERSON_NAME]…" at bounding box center [674, 265] width 955 height 260
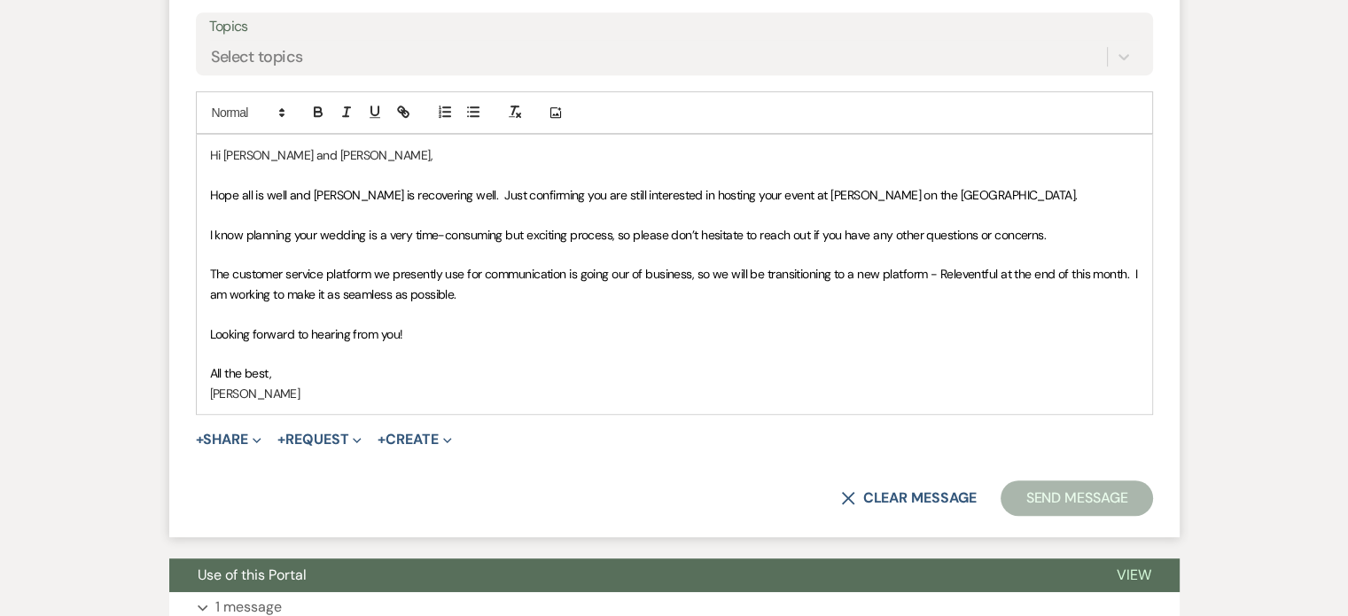
click at [326, 266] on span "The customer service platform we presently use for communication is going our o…" at bounding box center [675, 283] width 930 height 35
drag, startPoint x: 462, startPoint y: 152, endPoint x: 439, endPoint y: 153, distance: 22.2
click at [439, 187] on span "Hope all is well and [PERSON_NAME] is recovering well. Just confirming you are …" at bounding box center [643, 195] width 867 height 16
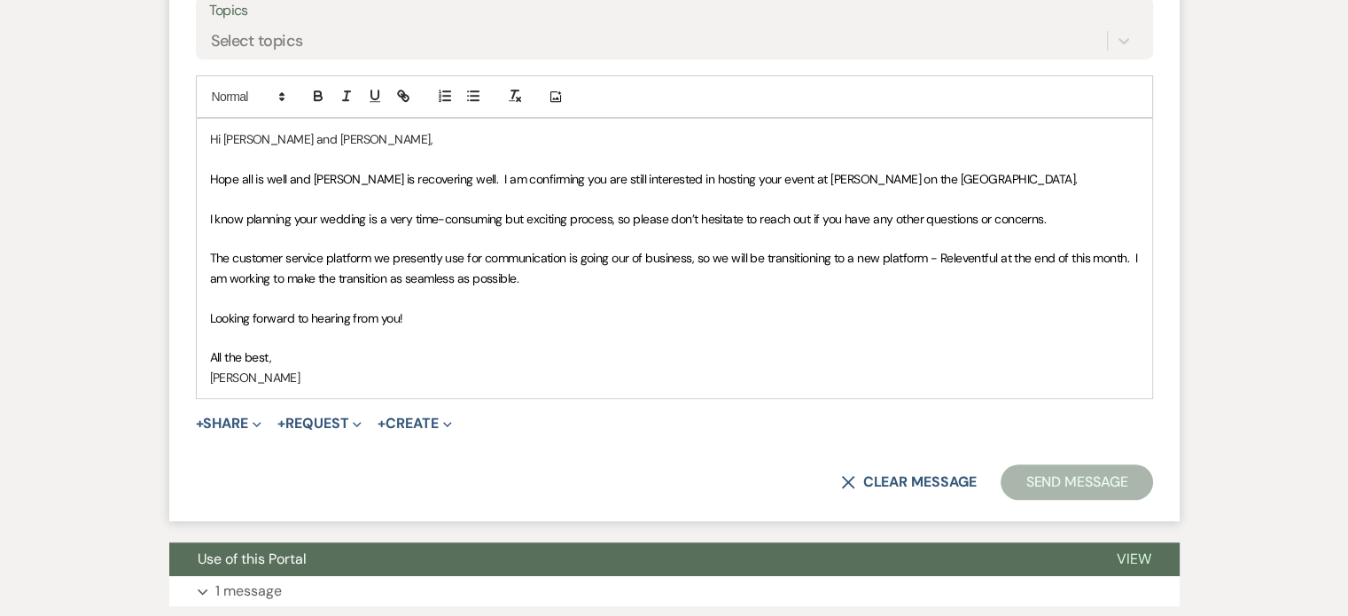
scroll to position [975, 0]
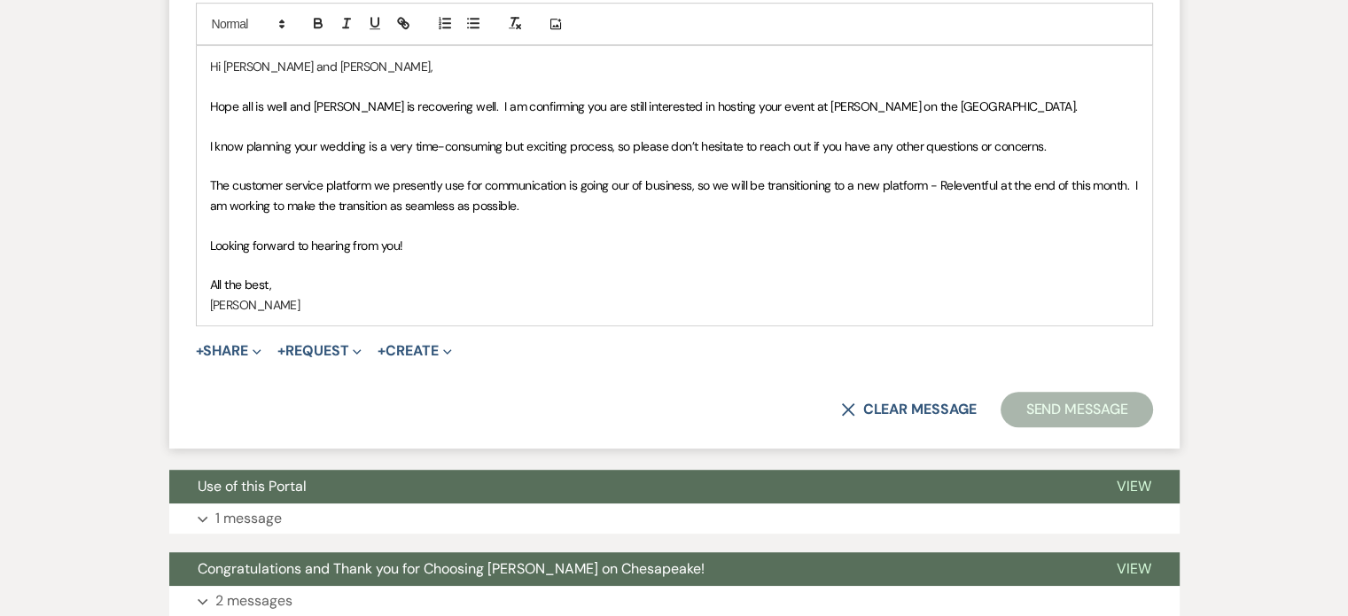
click at [918, 97] on p "Hope all is well and [PERSON_NAME] is recovering well. I am confirming you are …" at bounding box center [674, 106] width 928 height 19
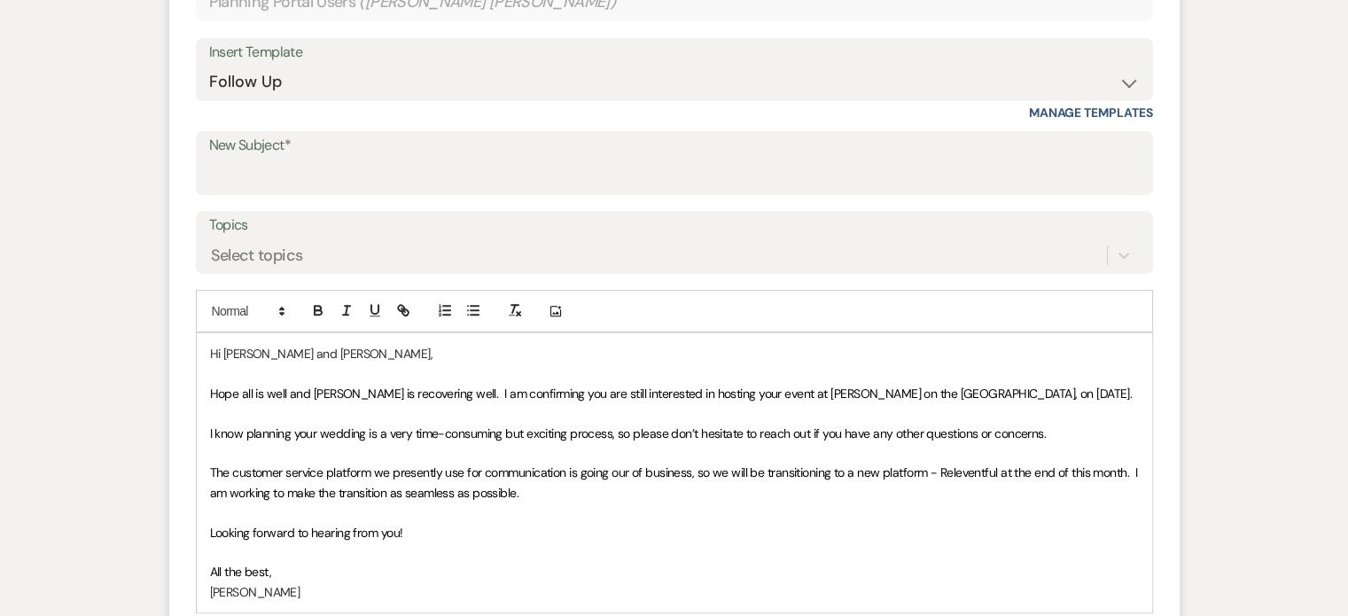
scroll to position [620, 0]
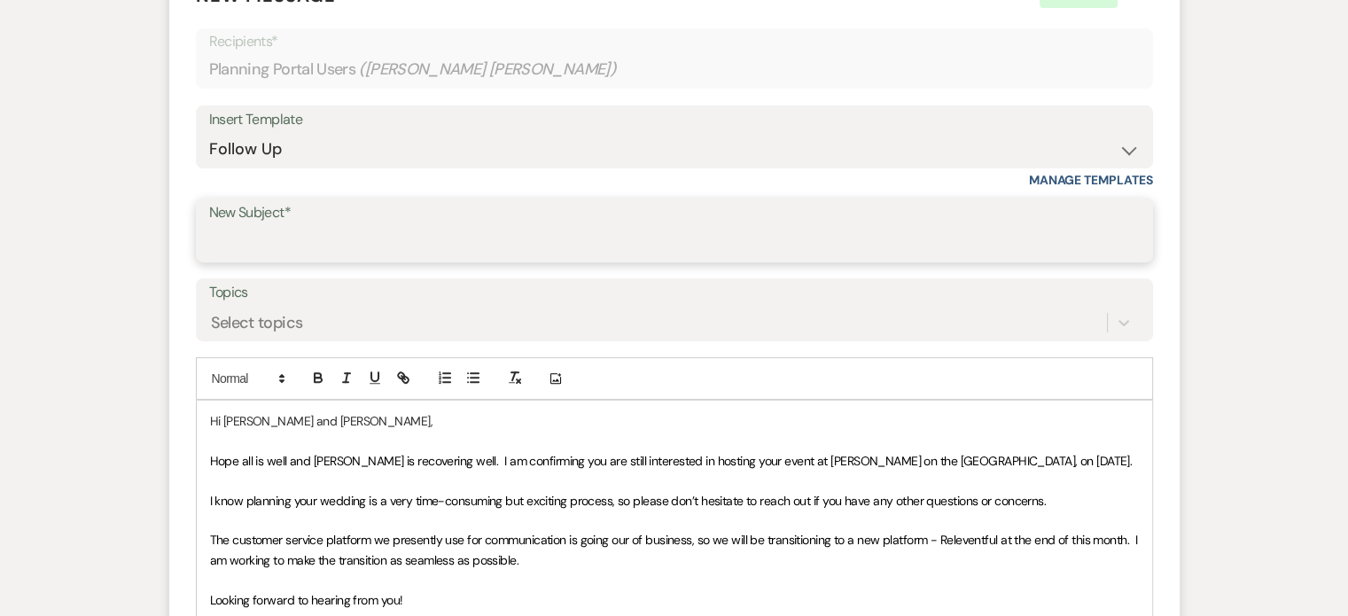
click at [251, 226] on input "New Subject*" at bounding box center [674, 243] width 930 height 35
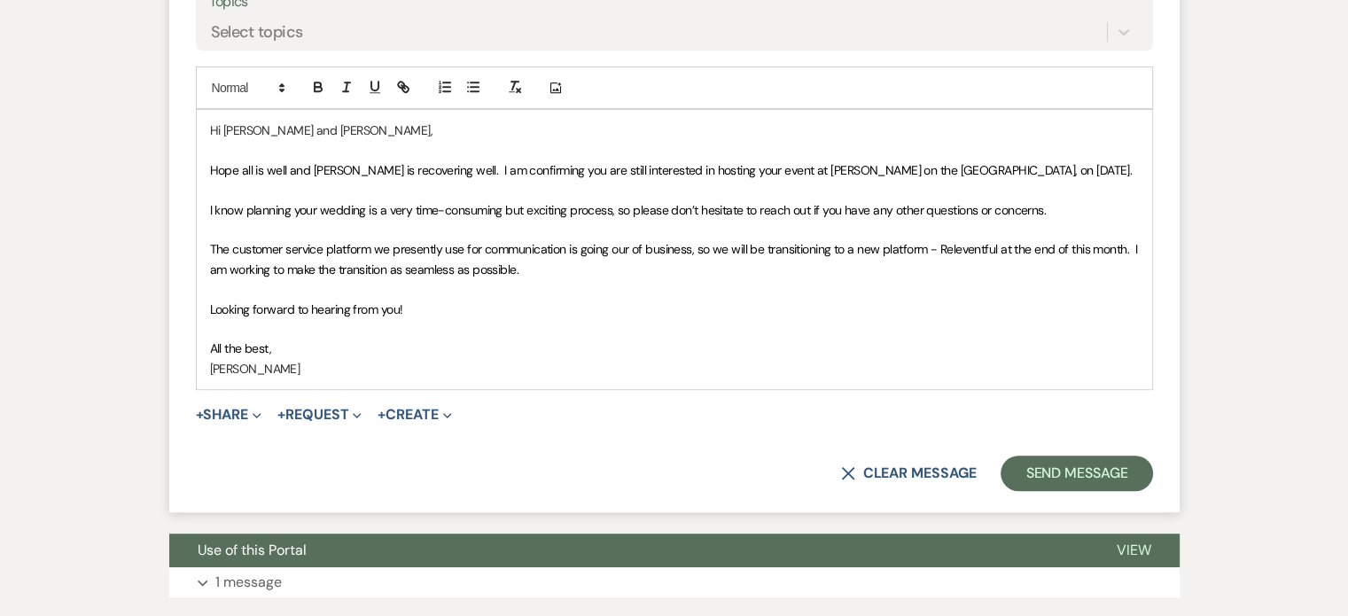
scroll to position [975, 0]
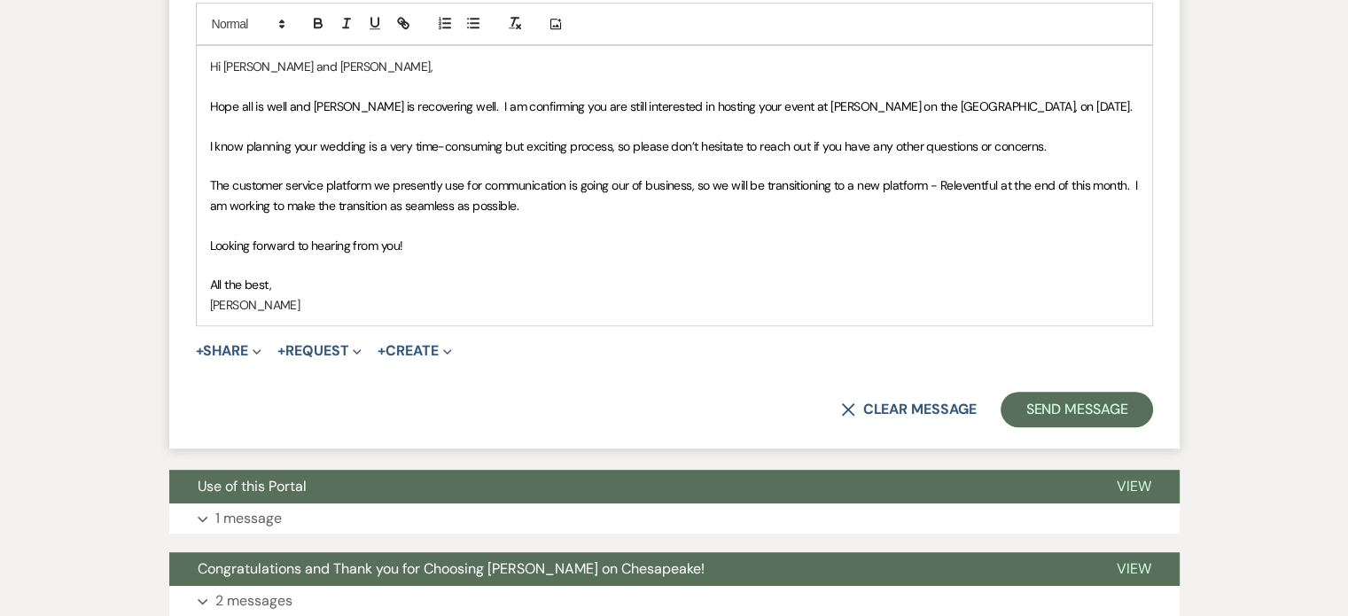
type input "Date Confirmation and Releventful Update"
click at [936, 177] on span "The customer service platform we presently use for communication is going our o…" at bounding box center [675, 194] width 930 height 35
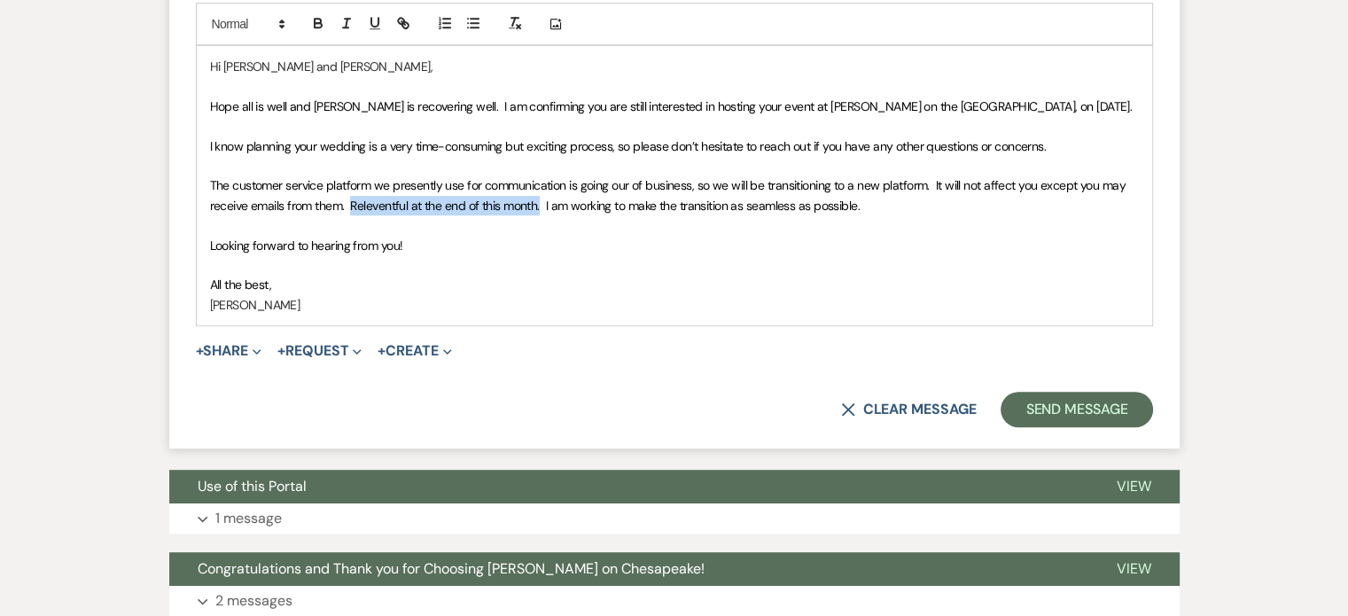
drag, startPoint x: 539, startPoint y: 160, endPoint x: 352, endPoint y: 161, distance: 186.9
click at [352, 177] on span "The customer service platform we presently use for communication is going our o…" at bounding box center [669, 194] width 919 height 35
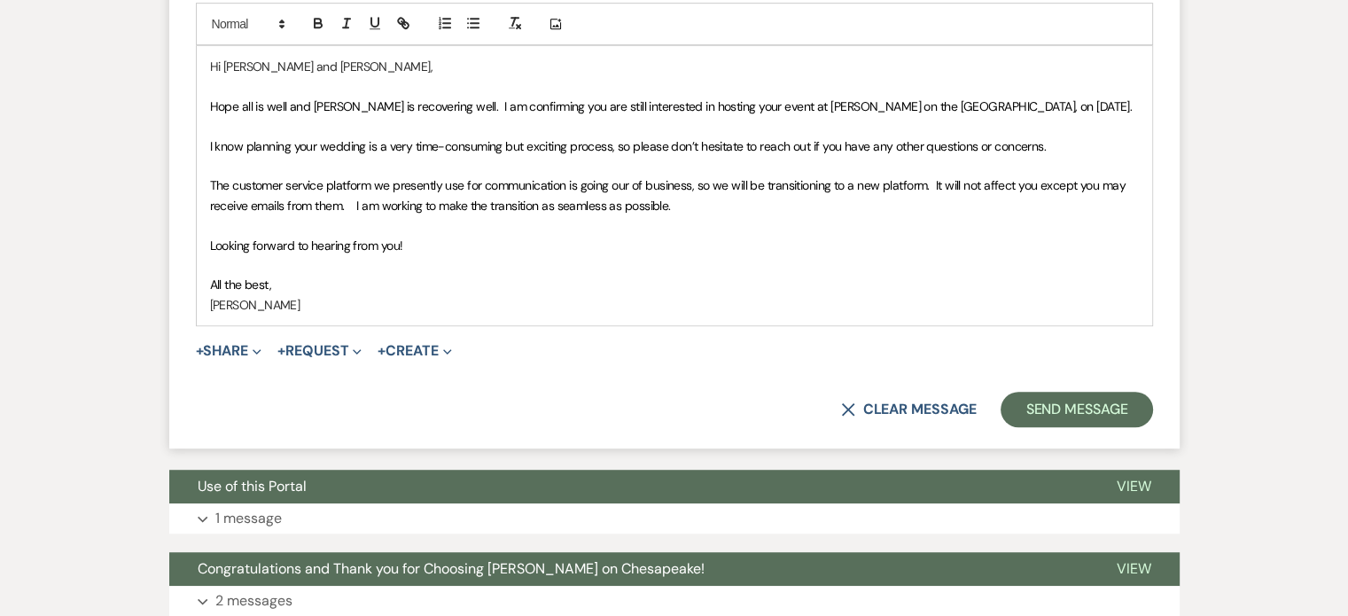
click at [930, 177] on span "The customer service platform we presently use for communication is going our o…" at bounding box center [669, 194] width 919 height 35
click at [932, 177] on span "The customer service platform we presently use for communication is going our o…" at bounding box center [672, 194] width 925 height 35
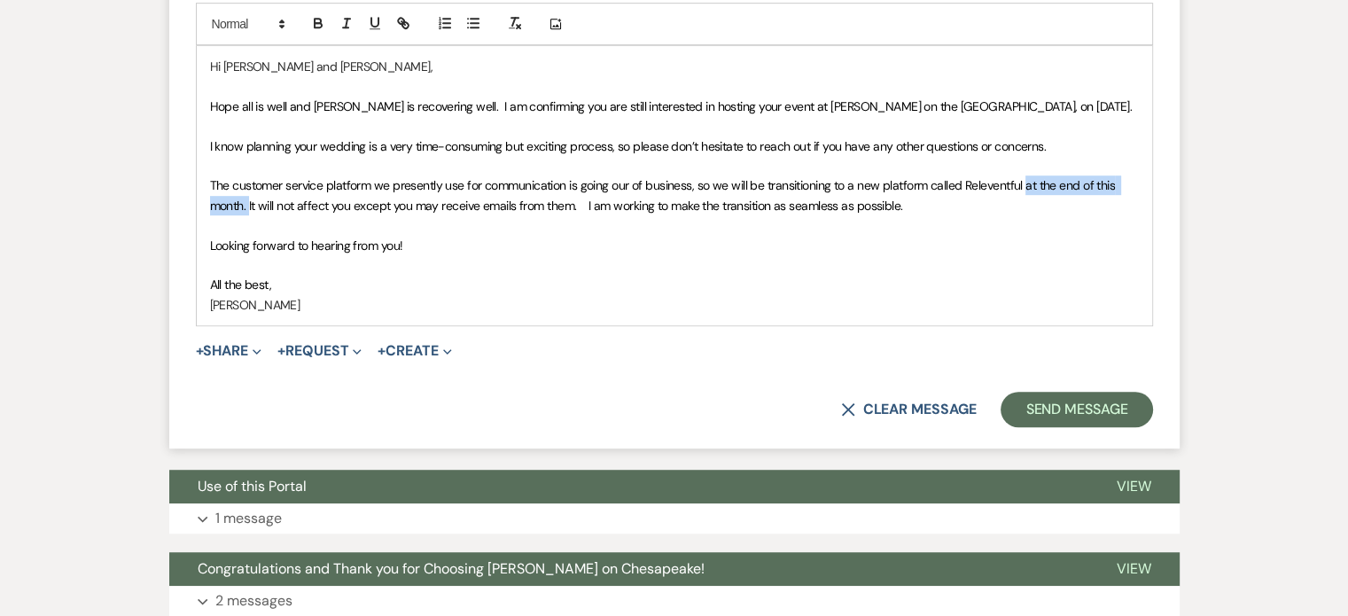
drag, startPoint x: 1022, startPoint y: 144, endPoint x: 248, endPoint y: 163, distance: 774.6
click at [248, 177] on span "The customer service platform we presently use for communication is going our o…" at bounding box center [664, 194] width 908 height 35
click at [928, 177] on span "The customer service platform we presently use for communication is going our o…" at bounding box center [670, 194] width 921 height 35
click at [926, 177] on span "The customer service platform we presently use for communication is going our o…" at bounding box center [655, 194] width 890 height 35
click at [1048, 177] on span "The customer service platform we presently use for communication is going our o…" at bounding box center [656, 194] width 893 height 35
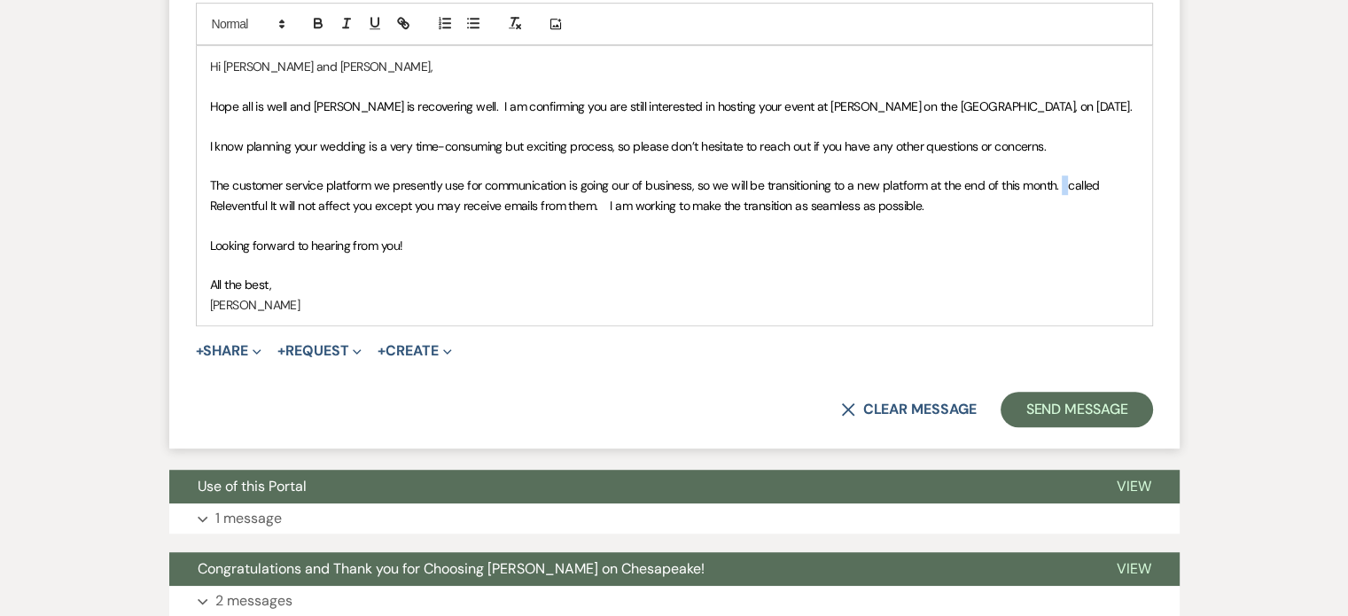
click at [1048, 177] on span "The customer service platform we presently use for communication is going our o…" at bounding box center [656, 194] width 893 height 35
click at [1048, 175] on p "The customer service platform we presently use for communication is going our o…" at bounding box center [674, 195] width 928 height 40
drag, startPoint x: 1102, startPoint y: 142, endPoint x: 1064, endPoint y: 141, distance: 38.1
click at [1048, 175] on p "The customer service platform we presently use for communication is going our o…" at bounding box center [674, 195] width 928 height 40
click at [326, 177] on span "The customer service platform we presently use for communication is going our o…" at bounding box center [650, 194] width 881 height 35
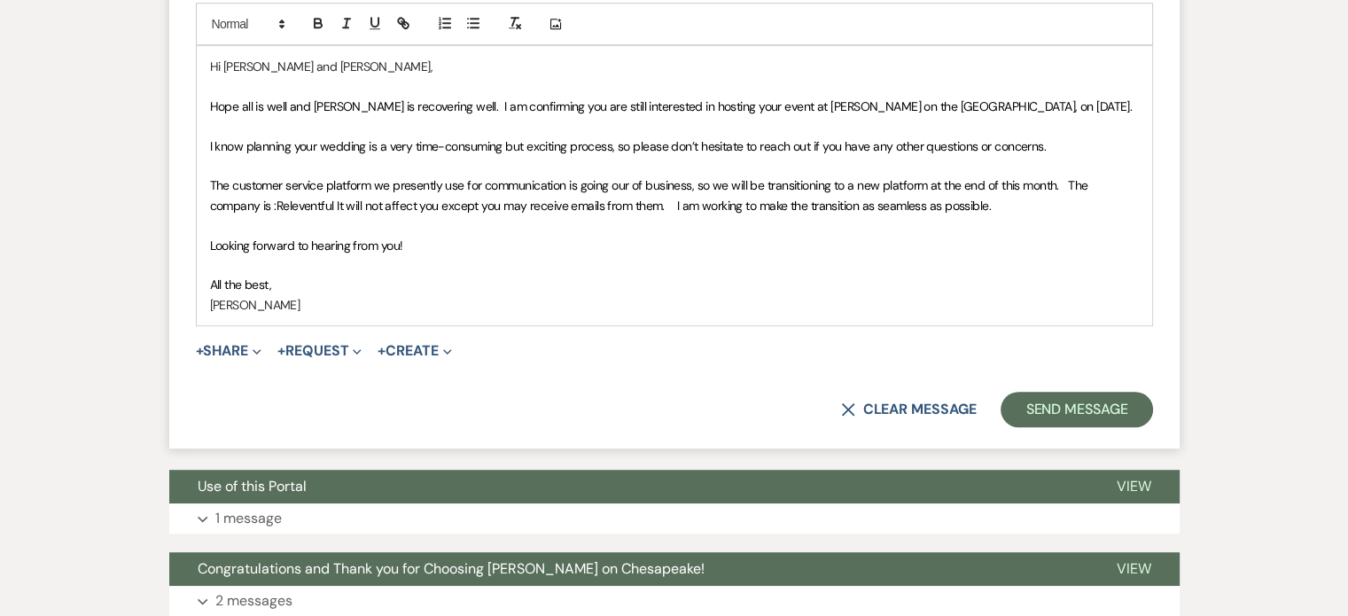
click at [333, 177] on span "The customer service platform we presently use for communication is going our o…" at bounding box center [650, 194] width 881 height 35
drag, startPoint x: 411, startPoint y: 159, endPoint x: 400, endPoint y: 162, distance: 11.0
click at [400, 177] on span "The customer service platform we presently use for communication is going our o…" at bounding box center [650, 194] width 881 height 35
click at [334, 177] on span "The customer service platform we presently use for communication is going our o…" at bounding box center [650, 194] width 881 height 35
click at [276, 177] on span "The customer service platform we presently use for communication is going our o…" at bounding box center [650, 194] width 881 height 35
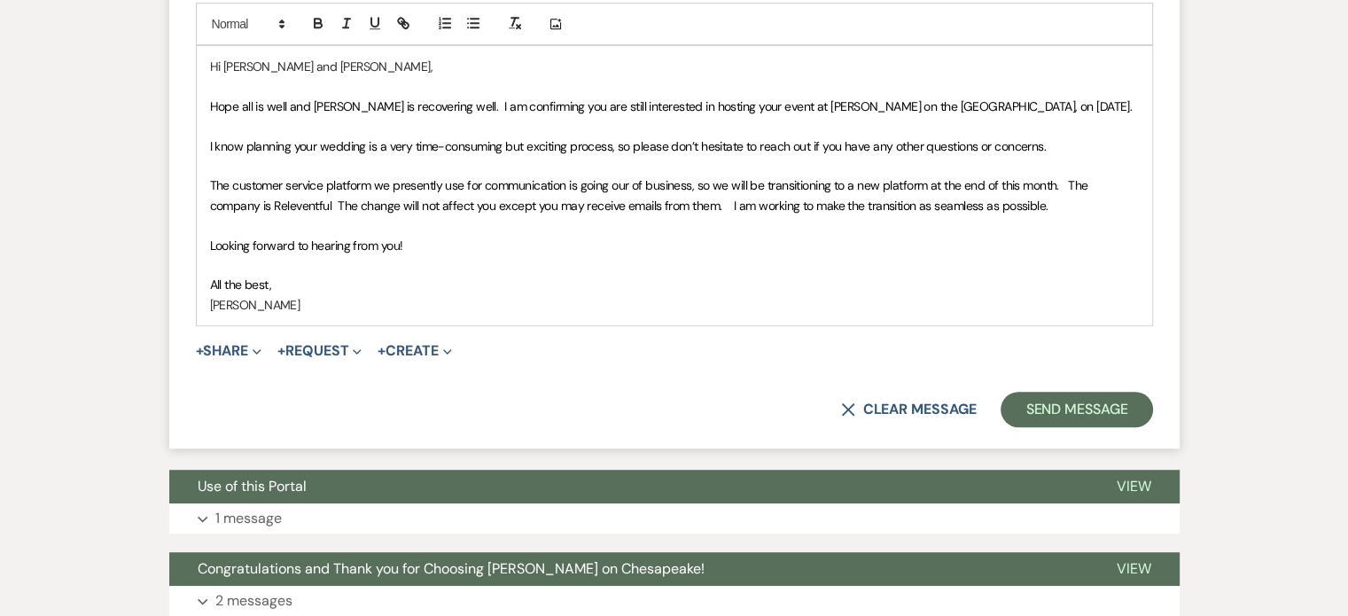
click at [331, 177] on span "The customer service platform we presently use for communication is going our o…" at bounding box center [650, 194] width 881 height 35
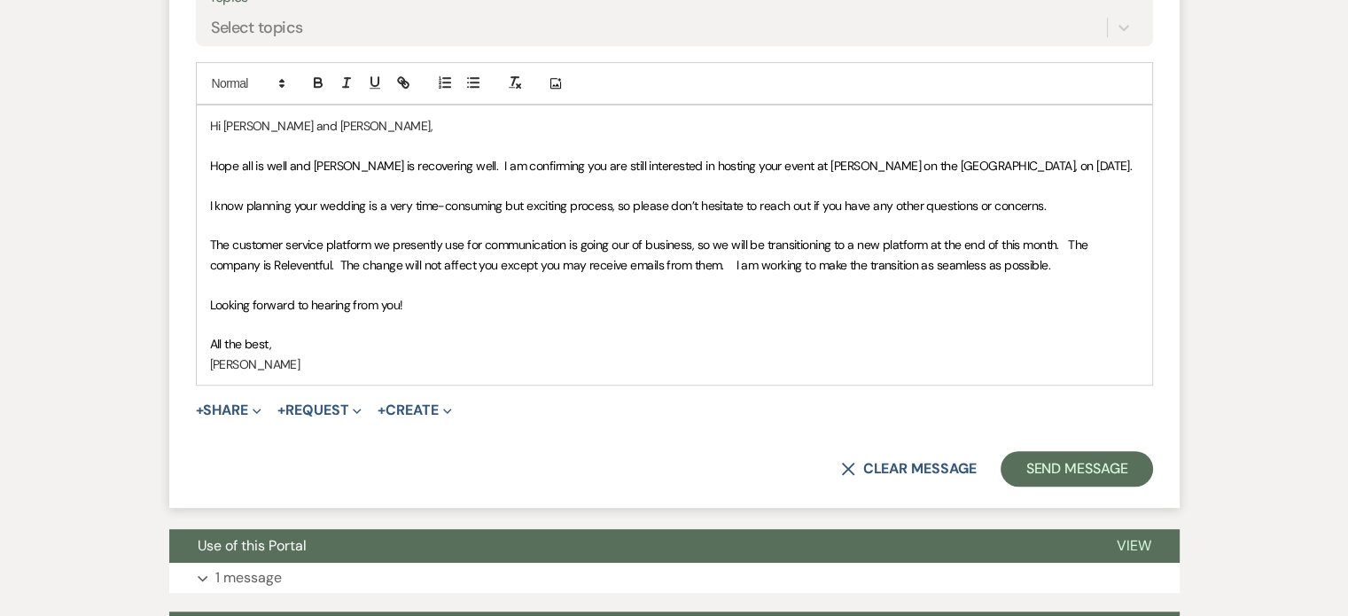
scroll to position [886, 0]
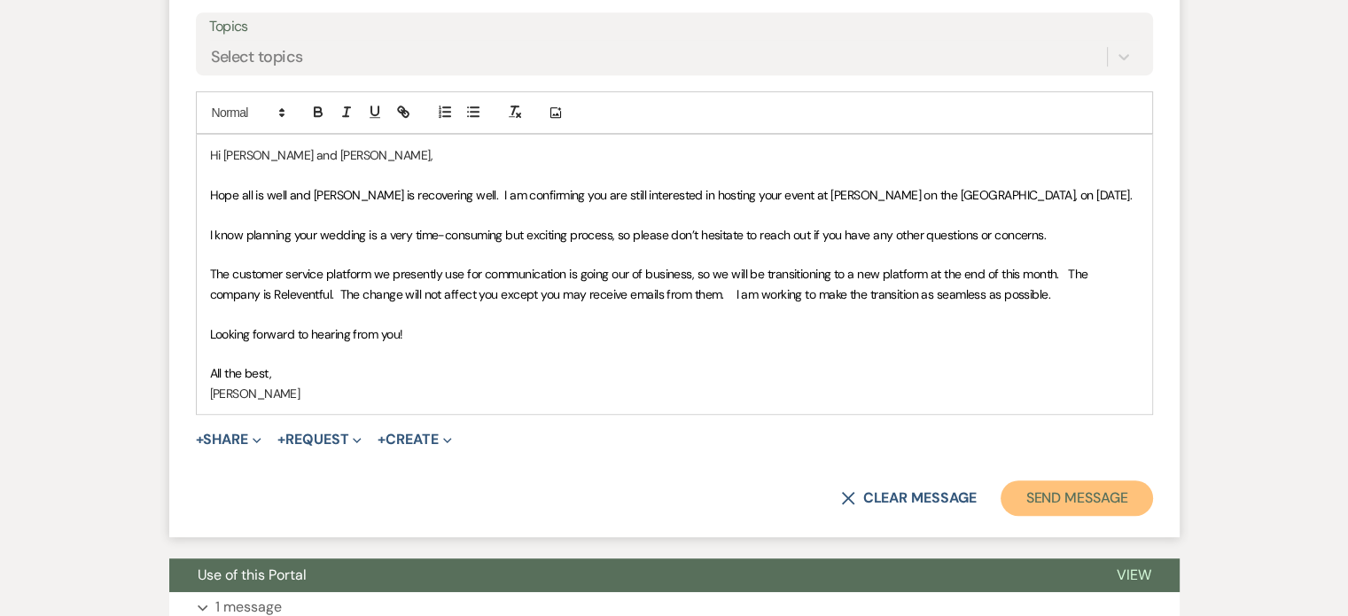
click at [1048, 480] on button "Send Message" at bounding box center [1076, 497] width 152 height 35
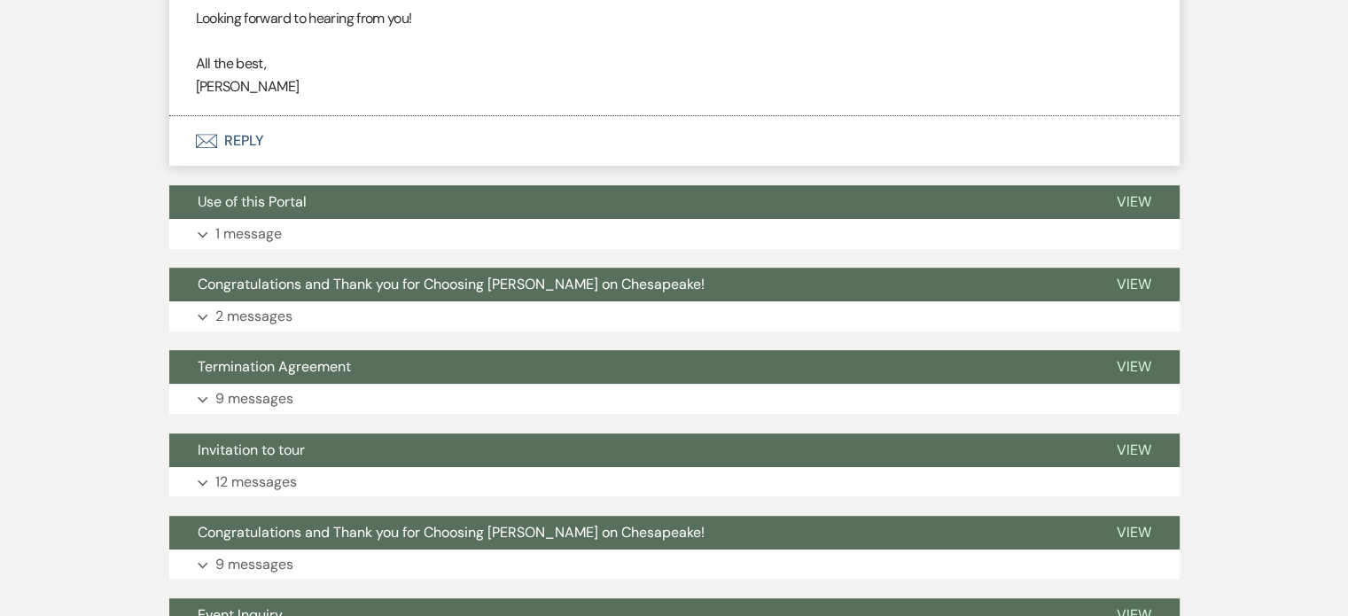
scroll to position [229, 0]
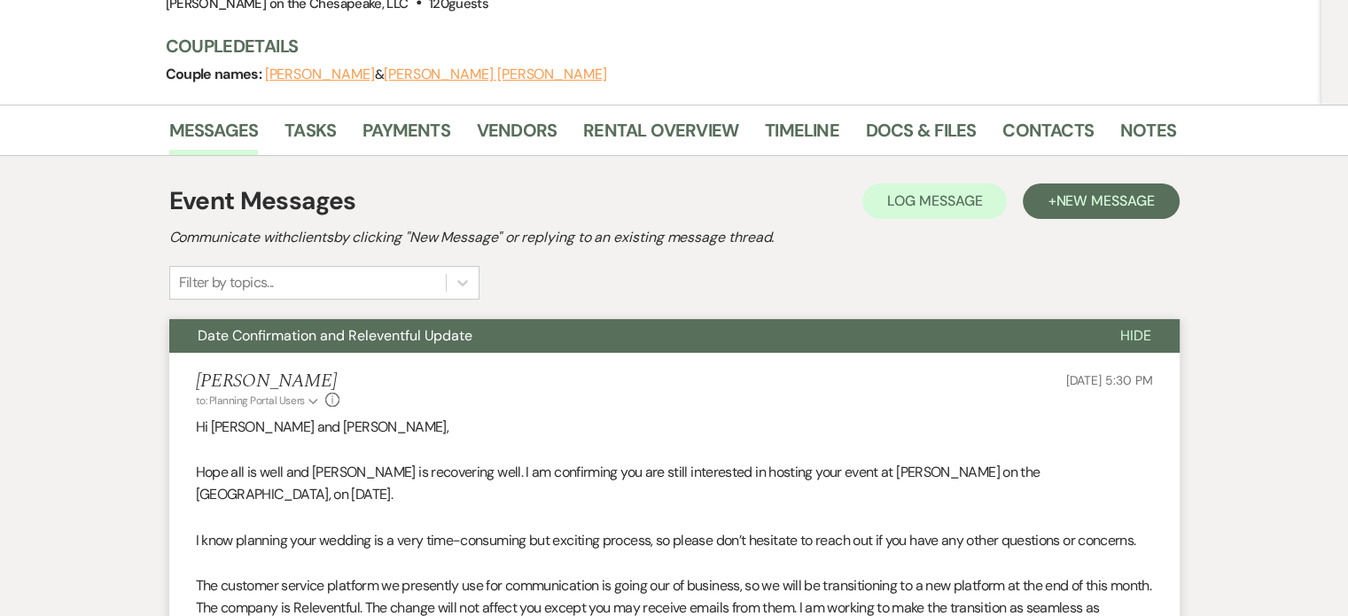
click at [967, 205] on div "Event Messages Log Log Message + New Message Communicate with clients by clicki…" at bounding box center [674, 241] width 1010 height 117
